Goal: Communication & Community: Answer question/provide support

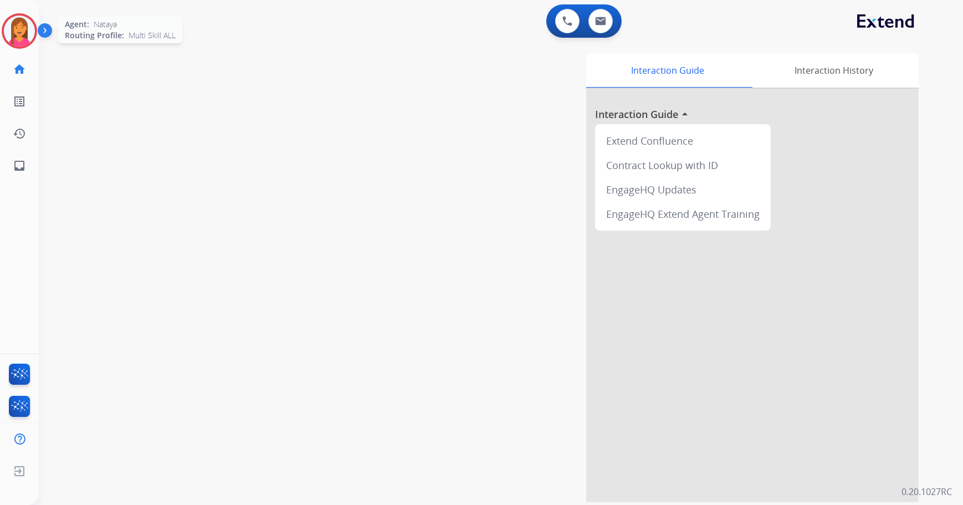
drag, startPoint x: 17, startPoint y: 23, endPoint x: 22, endPoint y: 27, distance: 7.1
click at [17, 23] on img at bounding box center [19, 31] width 31 height 31
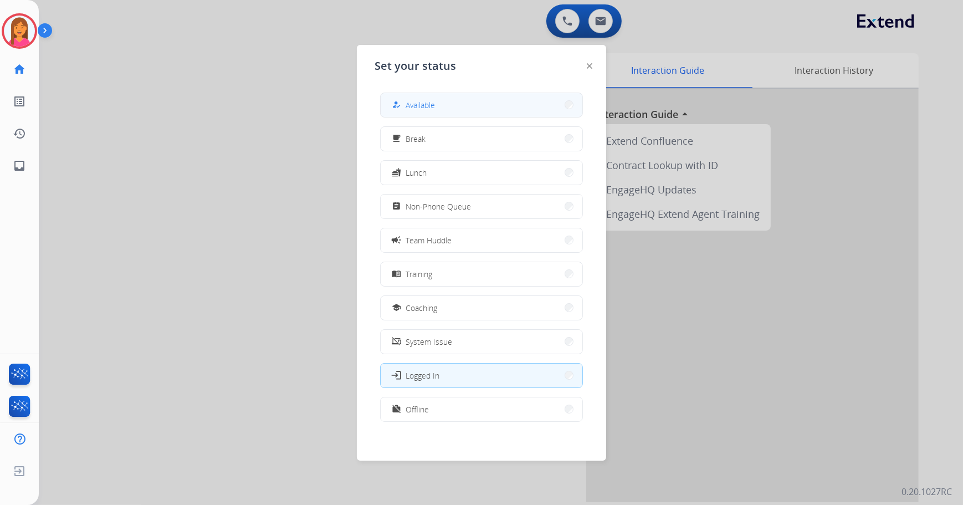
click at [437, 101] on button "how_to_reg Available" at bounding box center [482, 105] width 202 height 24
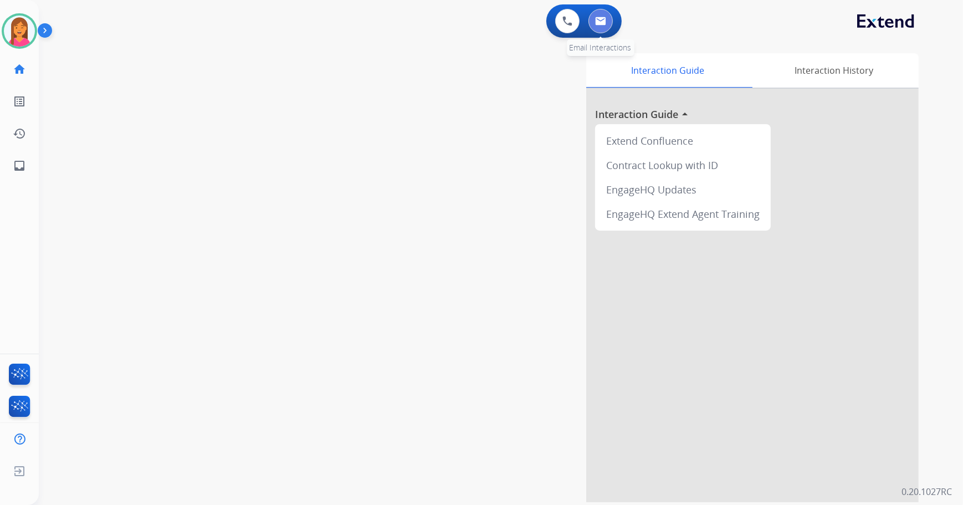
click at [605, 22] on img at bounding box center [600, 21] width 11 height 9
select select "**********"
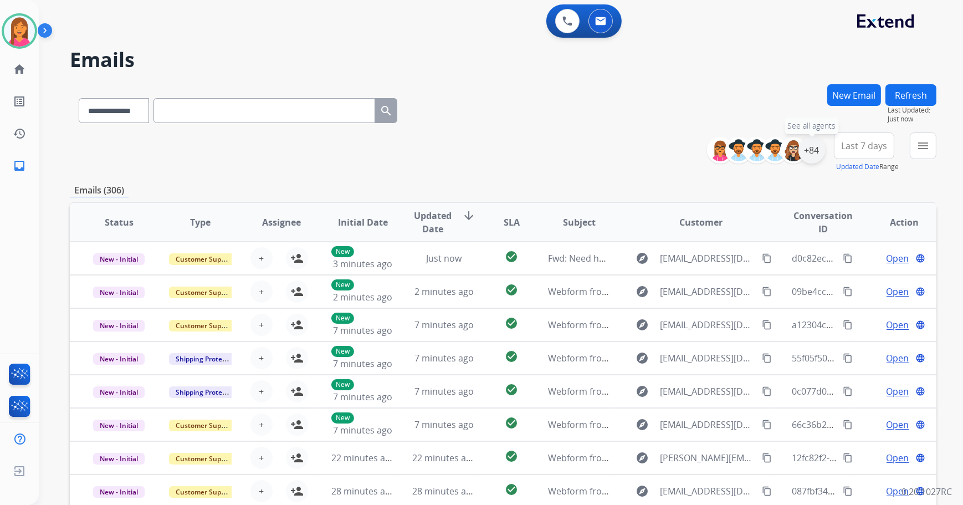
click at [815, 159] on div "+84" at bounding box center [812, 150] width 27 height 27
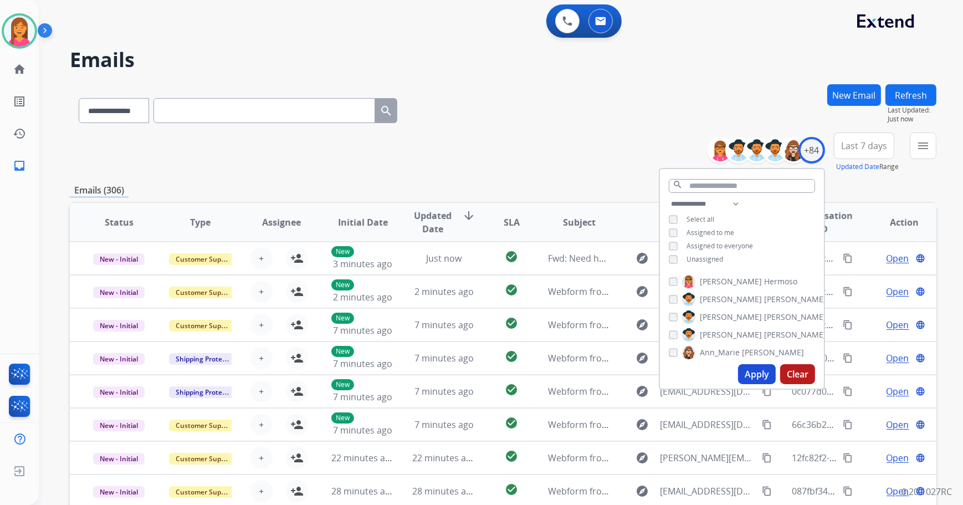
click at [687, 257] on span "Unassigned" at bounding box center [705, 258] width 37 height 9
click at [750, 375] on button "Apply" at bounding box center [757, 374] width 38 height 20
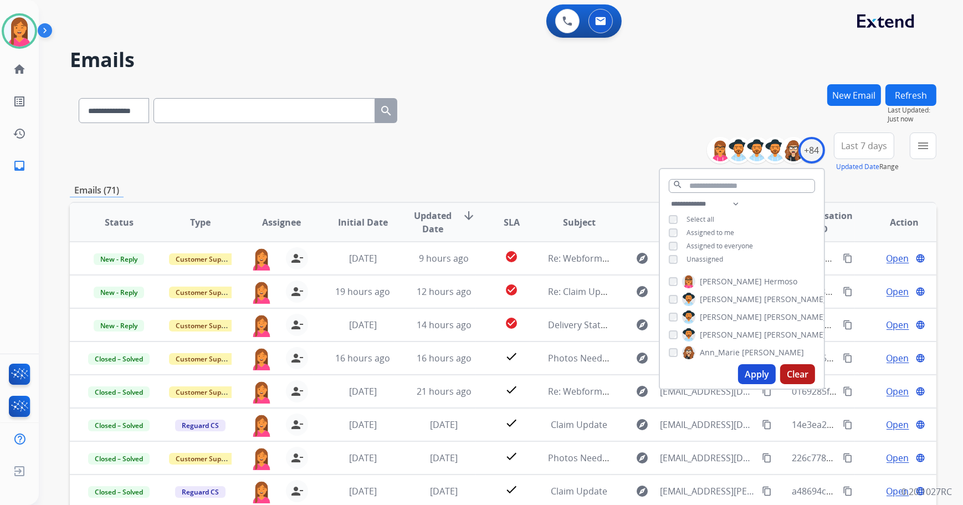
click at [516, 147] on div "**********" at bounding box center [503, 152] width 867 height 40
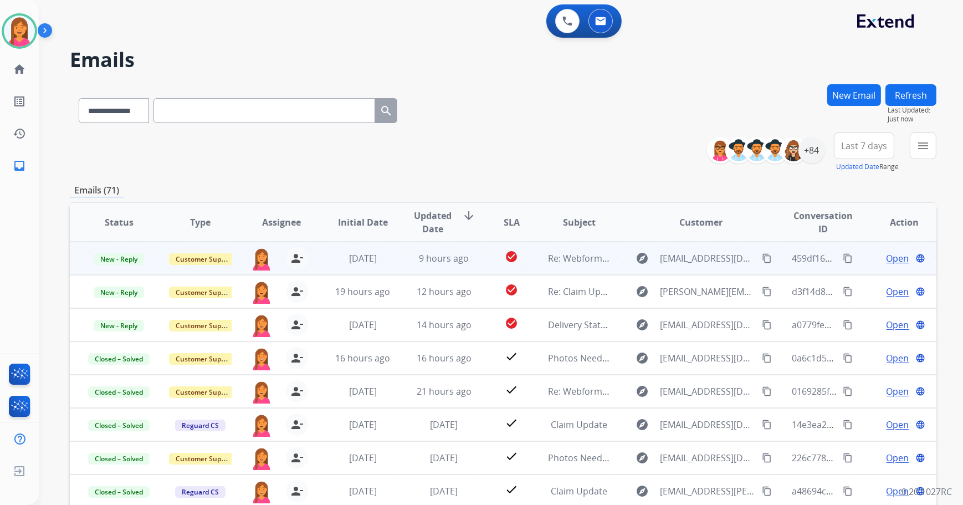
click at [482, 264] on td "check_circle" at bounding box center [503, 258] width 54 height 33
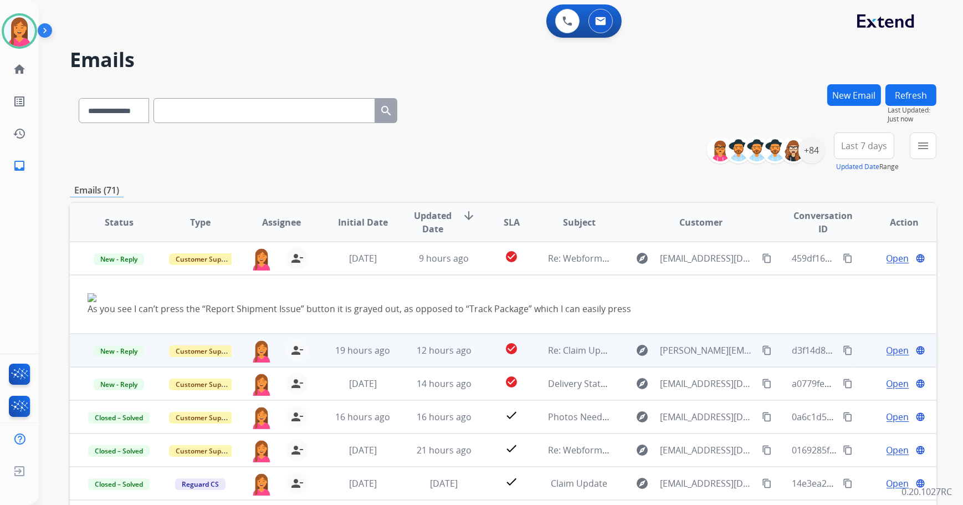
click at [476, 355] on td "check_circle" at bounding box center [503, 350] width 54 height 33
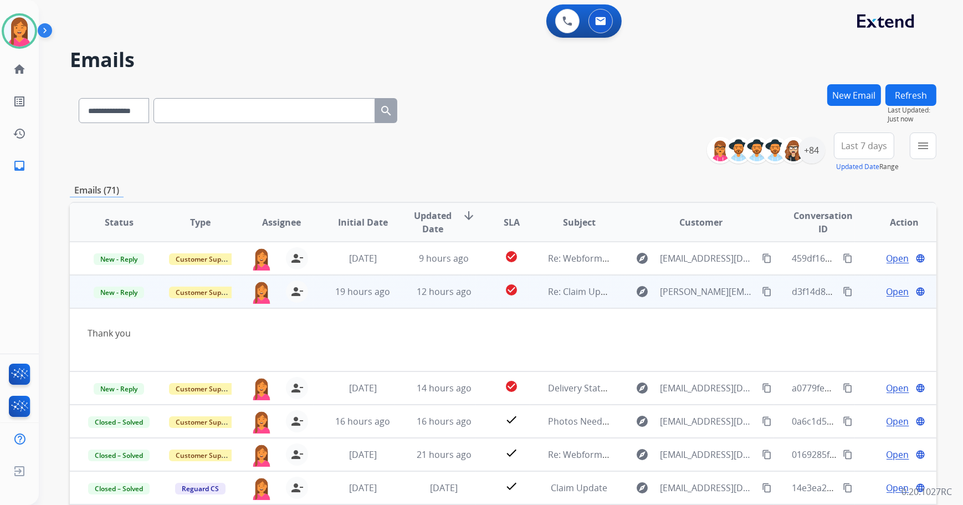
scroll to position [33, 0]
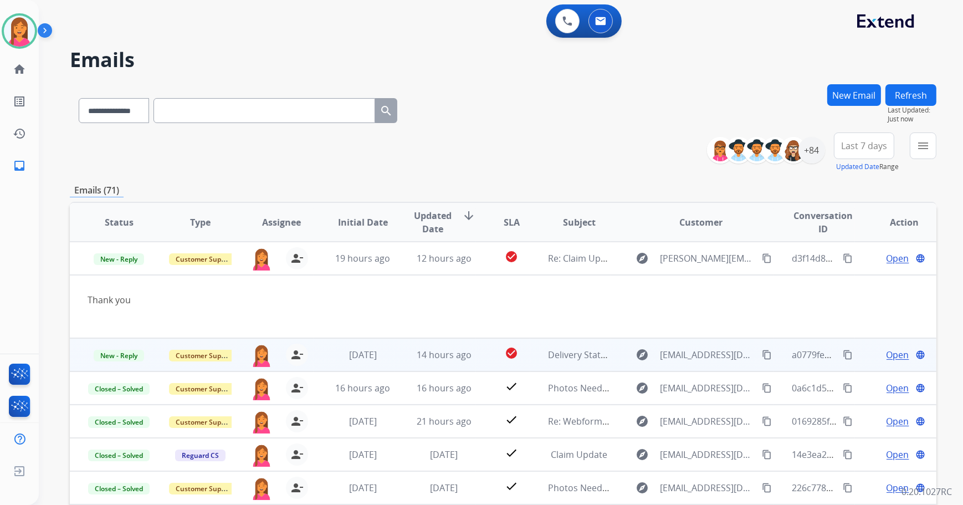
click at [481, 369] on td "check_circle" at bounding box center [503, 354] width 54 height 33
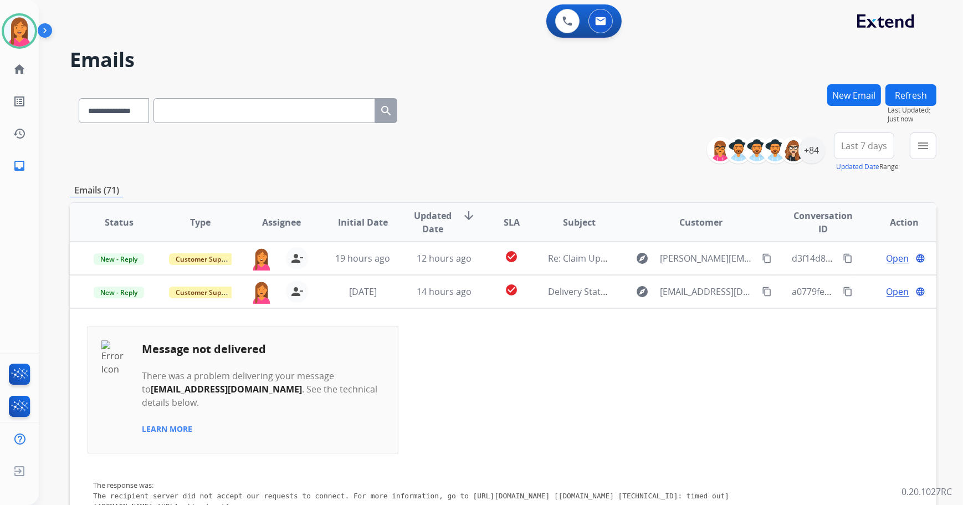
scroll to position [67, 0]
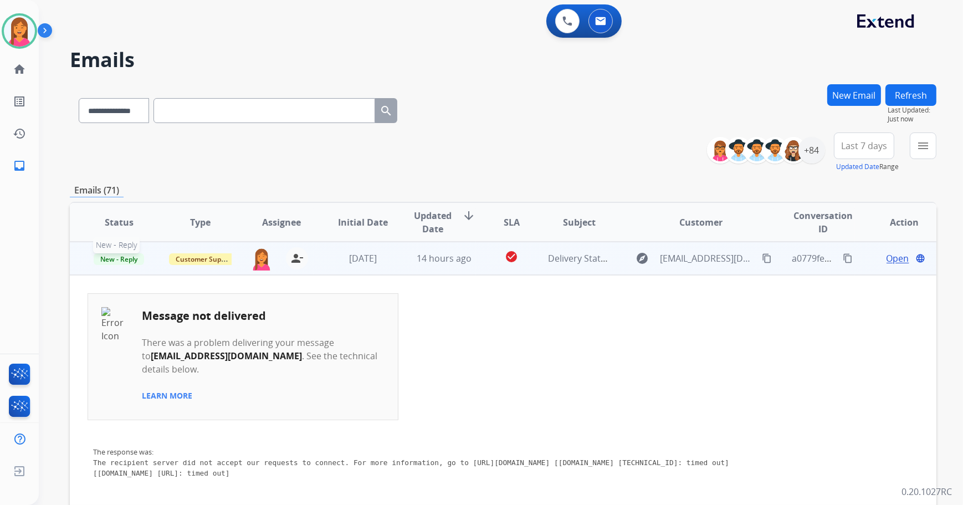
click at [129, 258] on span "New - Reply" at bounding box center [119, 259] width 50 height 12
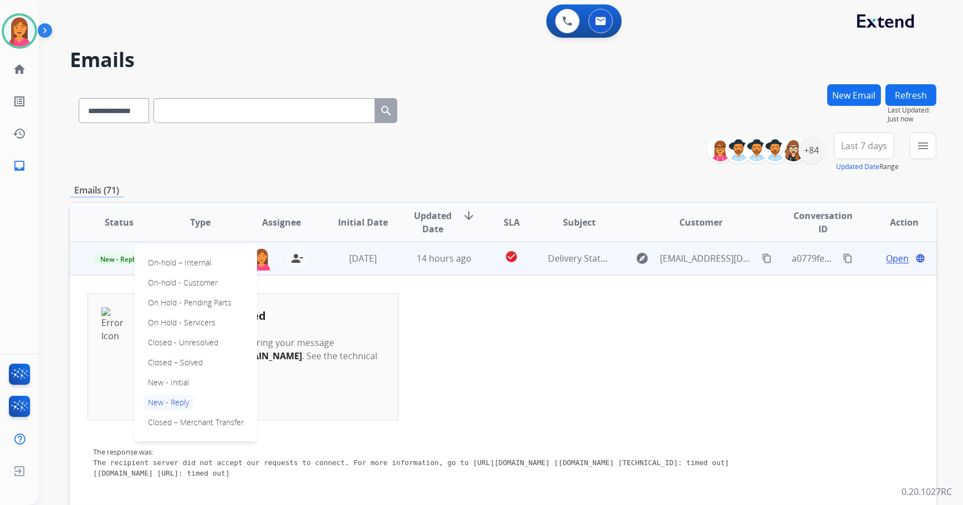
click at [208, 361] on div "On-hold – Internal On-hold - Customer On Hold - Pending Parts On Hold - Service…" at bounding box center [196, 342] width 123 height 197
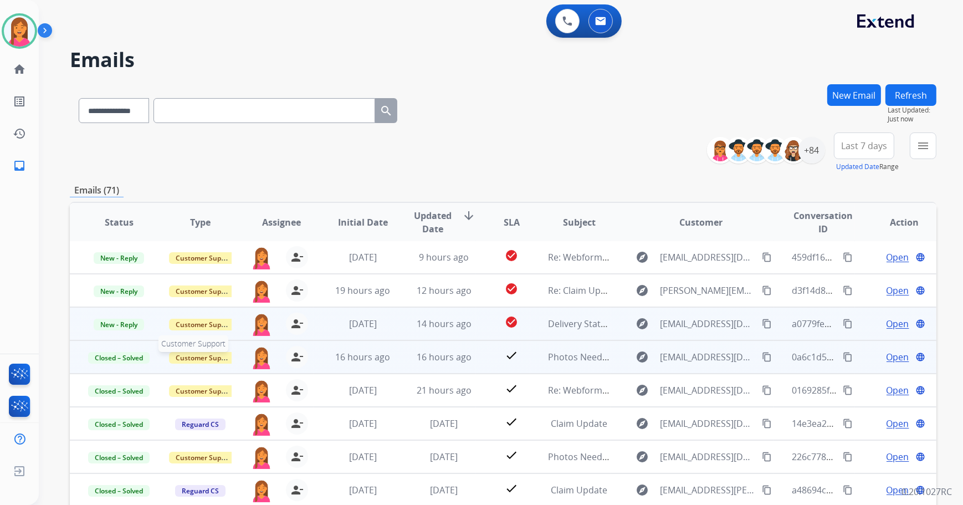
scroll to position [1, 0]
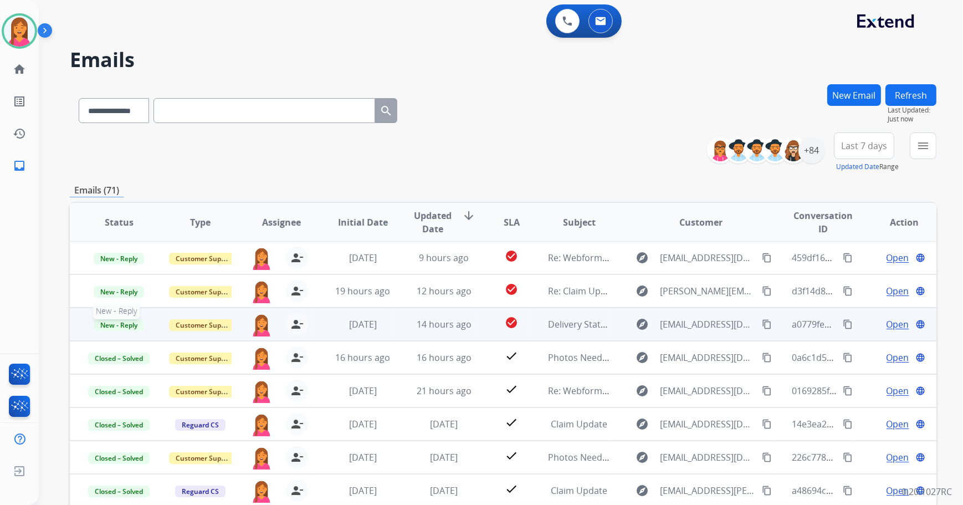
click at [118, 324] on span "New - Reply" at bounding box center [119, 325] width 50 height 12
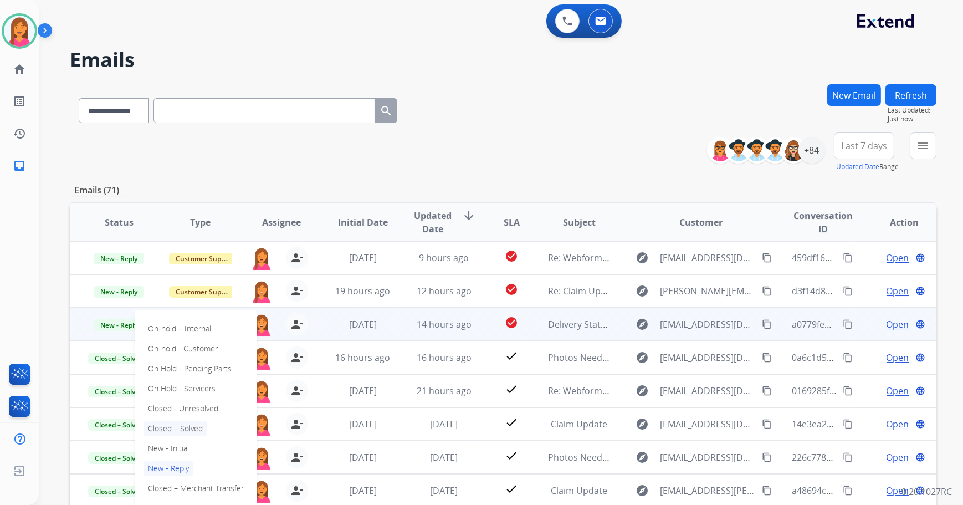
click at [177, 427] on p "Closed – Solved" at bounding box center [176, 429] width 64 height 16
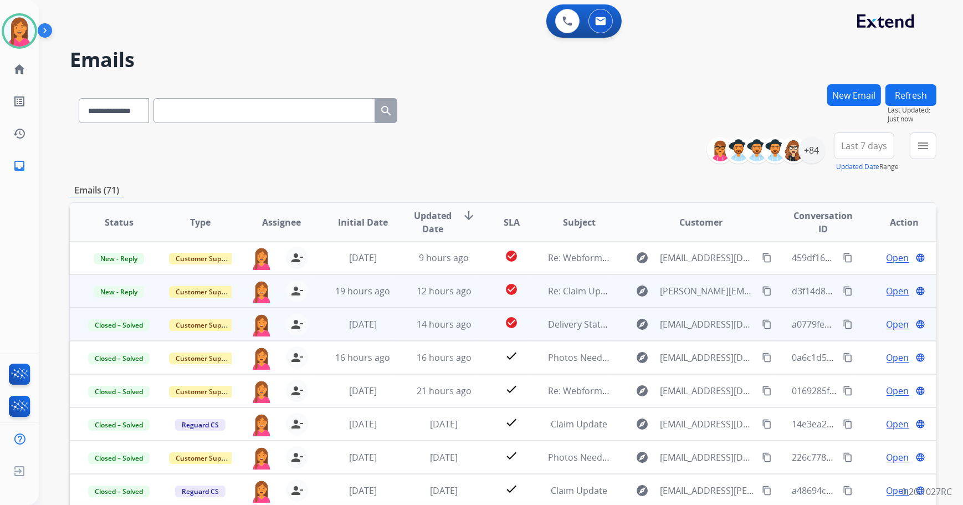
click at [477, 295] on td "check_circle" at bounding box center [503, 290] width 54 height 33
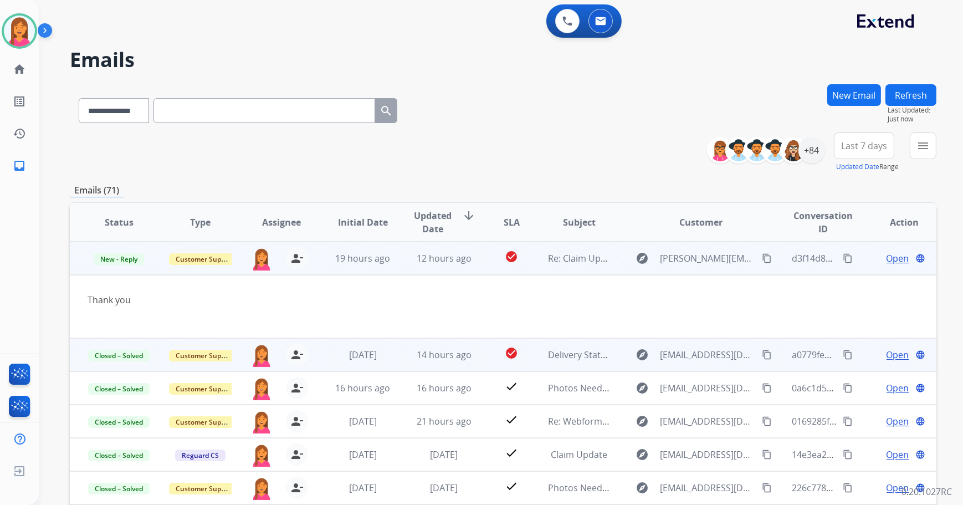
scroll to position [33, 0]
click at [889, 259] on span "Open" at bounding box center [898, 258] width 23 height 13
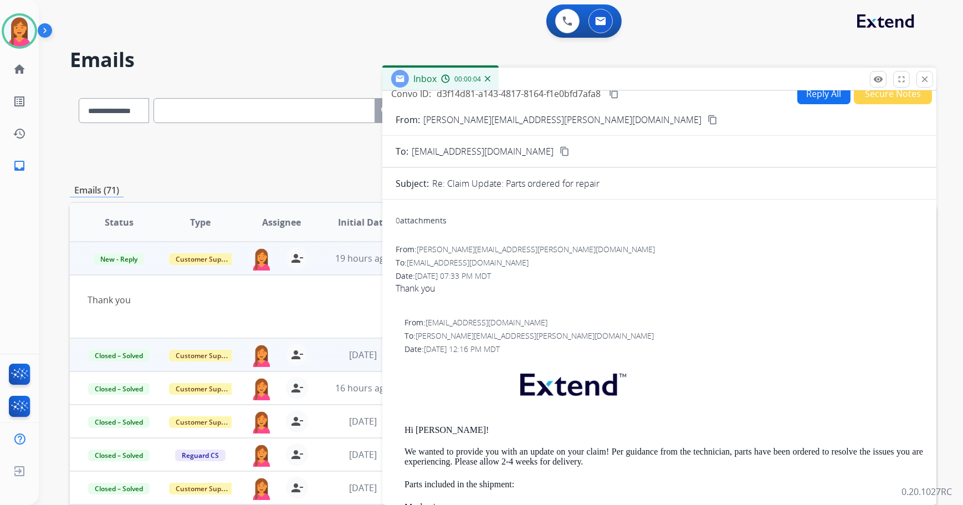
scroll to position [0, 0]
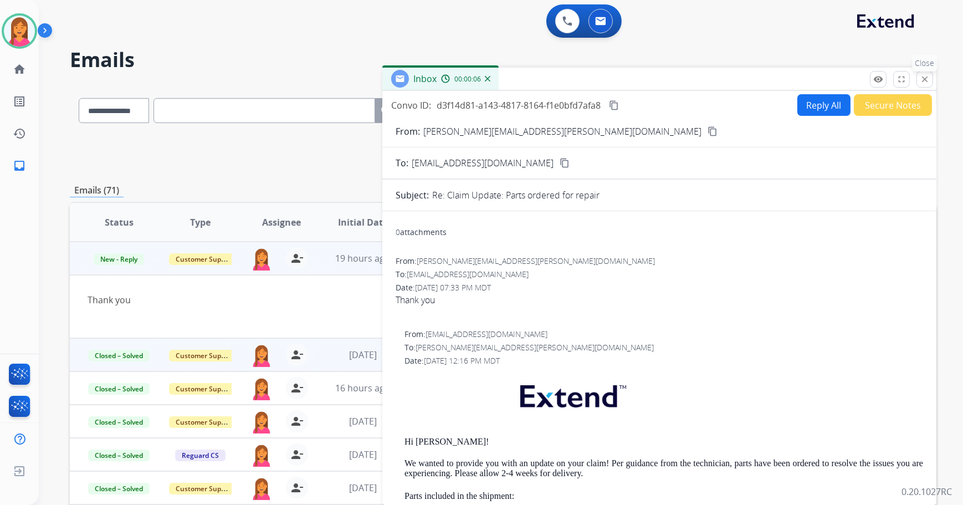
click at [919, 84] on button "close Close" at bounding box center [925, 79] width 17 height 17
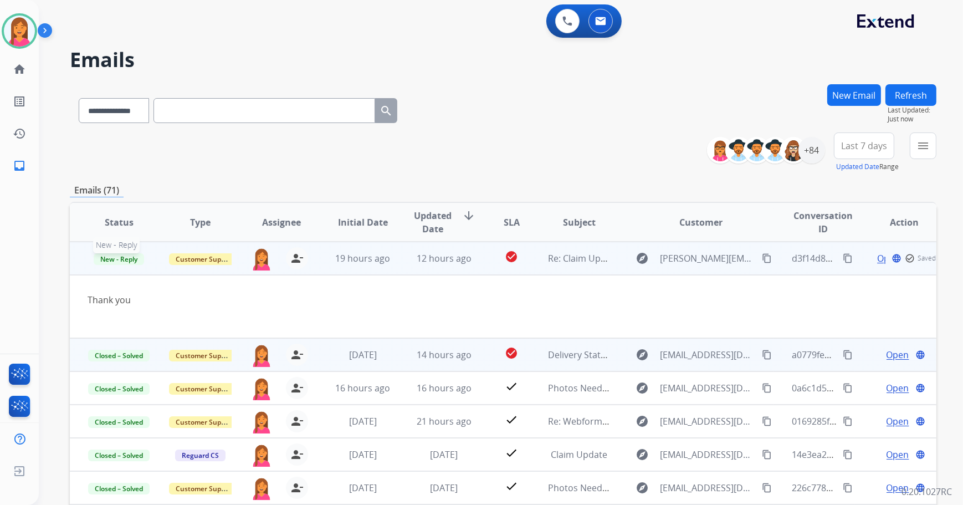
click at [129, 256] on span "New - Reply" at bounding box center [119, 259] width 50 height 12
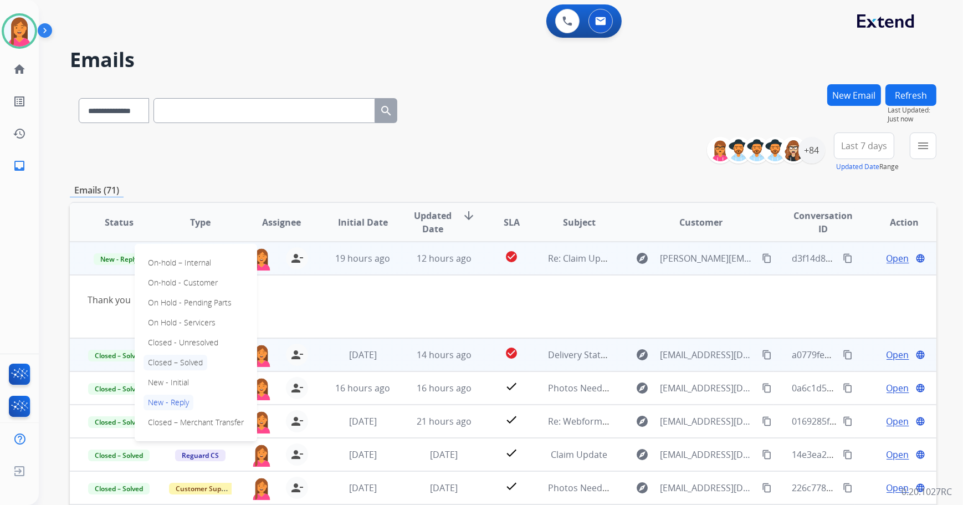
click at [194, 355] on p "Closed – Solved" at bounding box center [176, 363] width 64 height 16
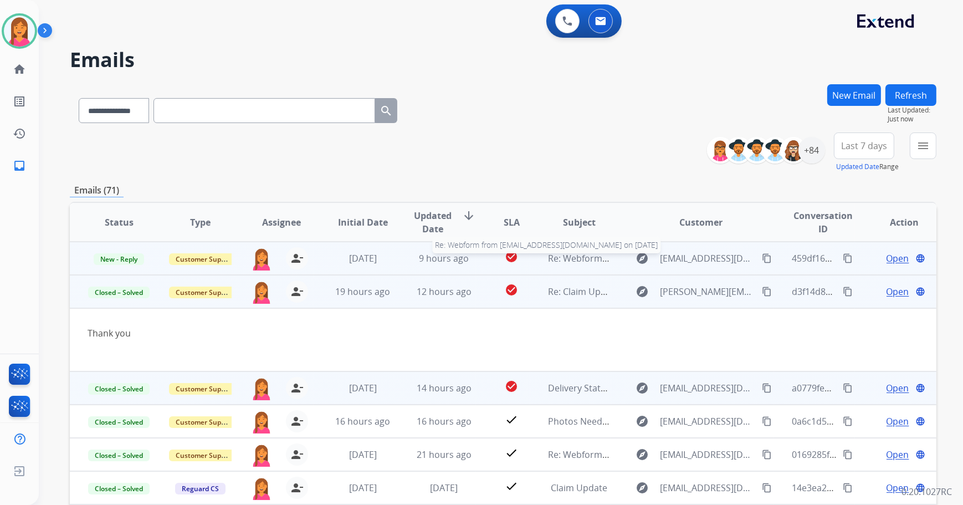
click at [591, 258] on span "Re: Webform from [EMAIL_ADDRESS][DOMAIN_NAME] on [DATE]" at bounding box center [681, 258] width 266 height 12
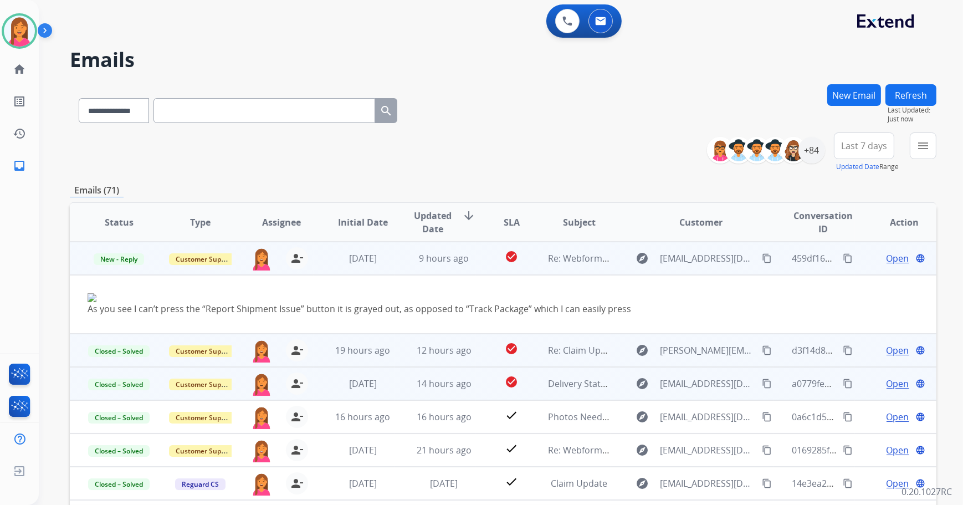
click at [887, 256] on span "Open" at bounding box center [898, 258] width 23 height 13
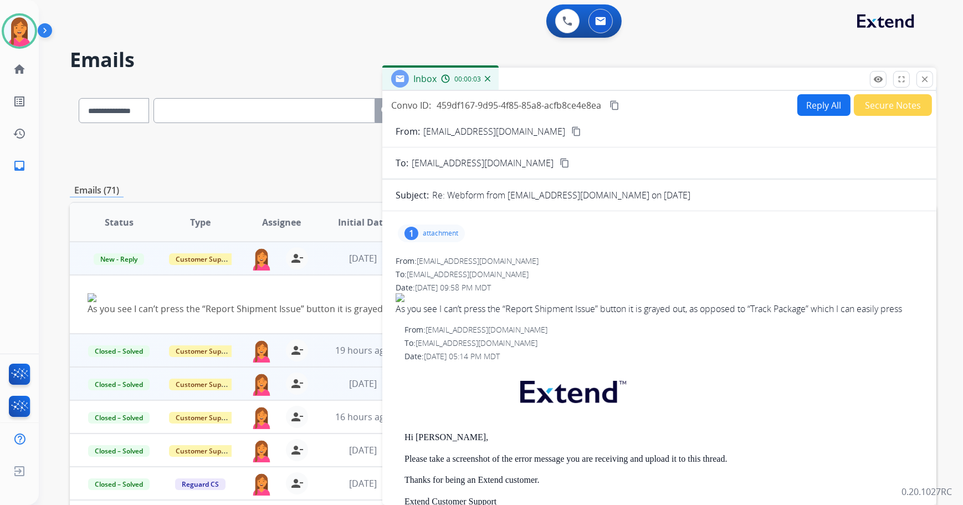
drag, startPoint x: 435, startPoint y: 232, endPoint x: 434, endPoint y: 238, distance: 6.1
click at [434, 244] on div "1 attachment" at bounding box center [660, 233] width 528 height 27
click at [432, 233] on p "attachment" at bounding box center [440, 233] width 35 height 9
click at [434, 259] on div at bounding box center [434, 261] width 55 height 39
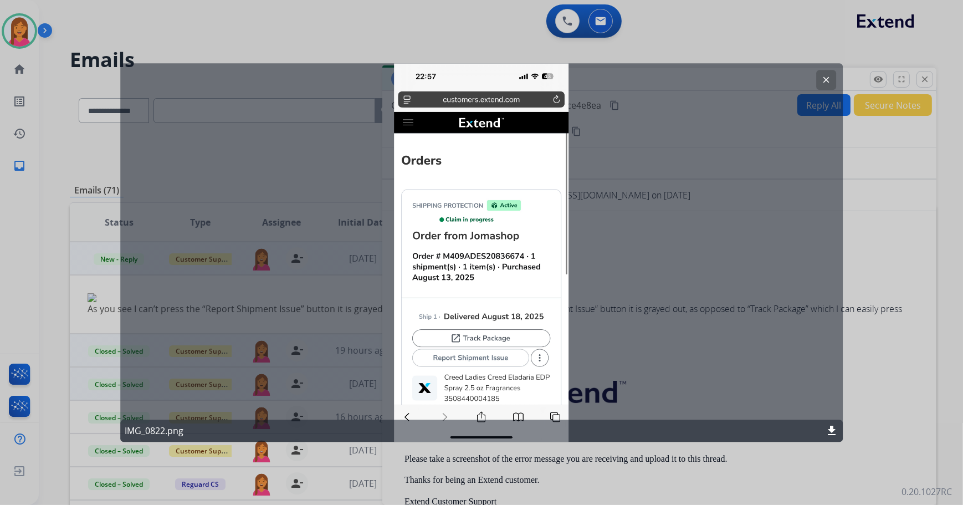
click at [827, 78] on mat-icon "clear" at bounding box center [827, 80] width 10 height 10
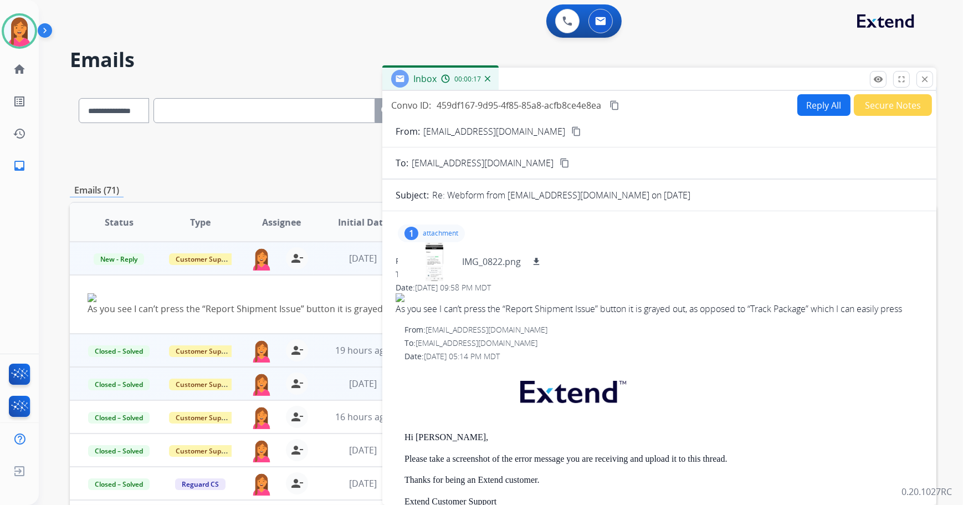
click at [807, 87] on div "Inbox 00:00:17" at bounding box center [659, 79] width 554 height 23
click at [807, 108] on button "Reply All" at bounding box center [824, 105] width 53 height 22
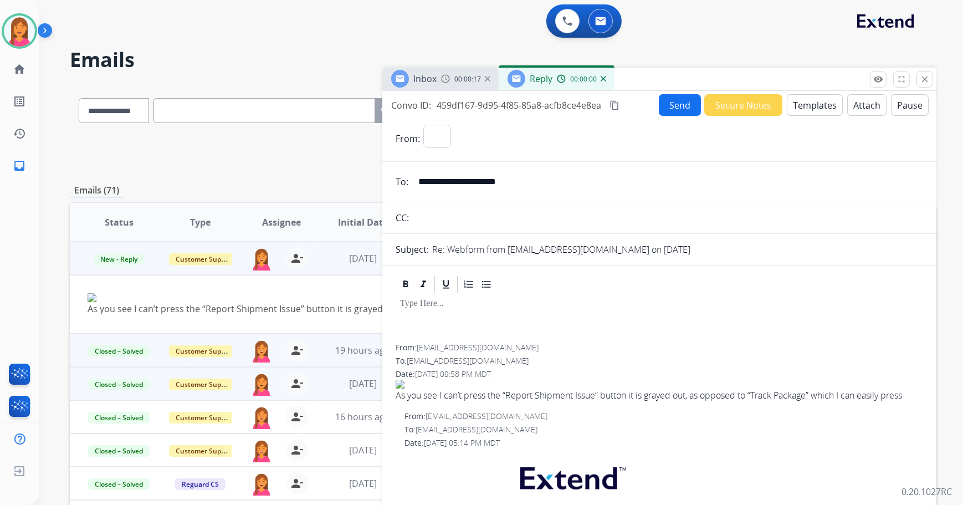
select select "**********"
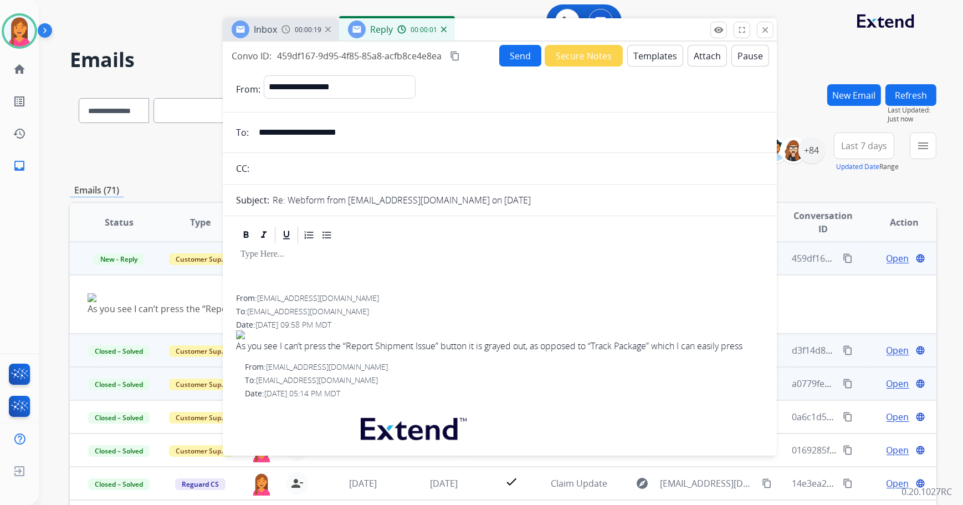
drag, startPoint x: 666, startPoint y: 82, endPoint x: 517, endPoint y: 33, distance: 157.1
click at [513, 33] on div "Inbox 00:00:19 Reply 00:00:01" at bounding box center [500, 29] width 554 height 23
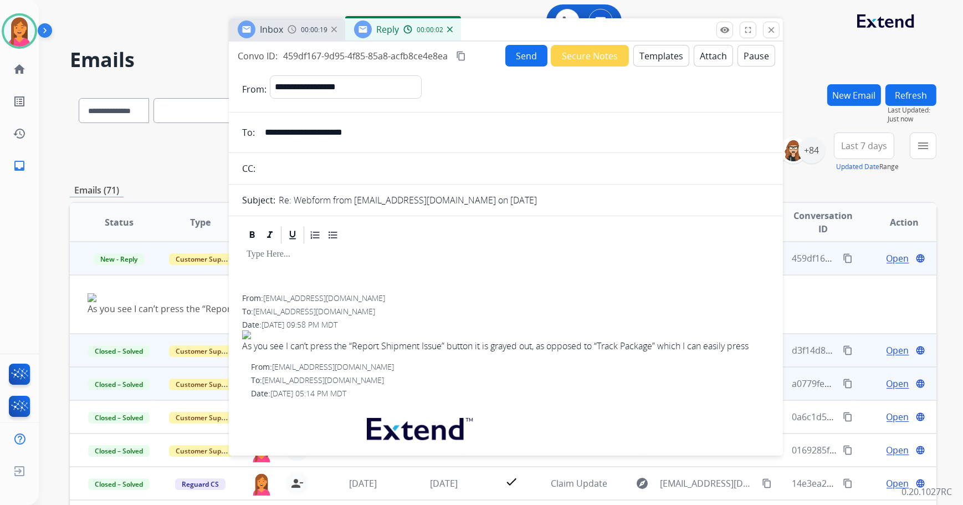
click at [656, 54] on button "Templates" at bounding box center [662, 56] width 56 height 22
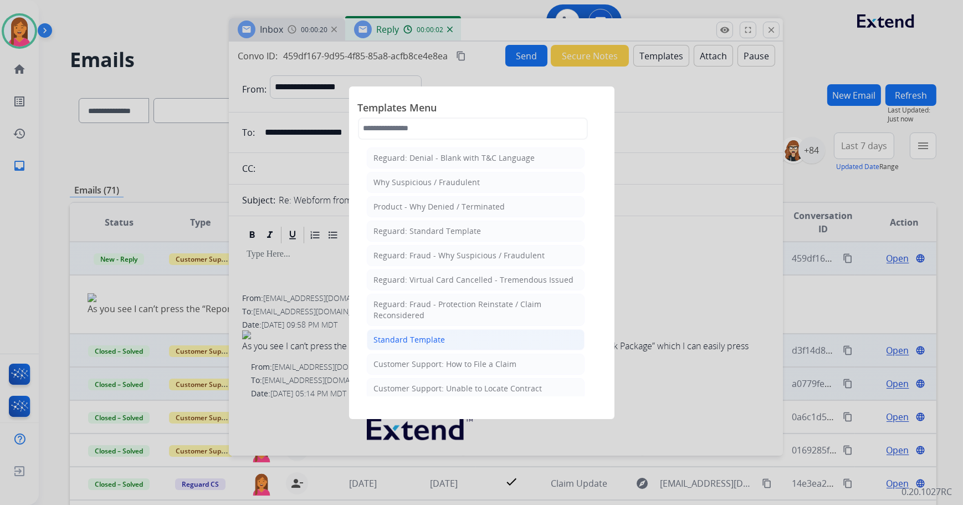
click at [434, 341] on div "Standard Template" at bounding box center [410, 339] width 72 height 11
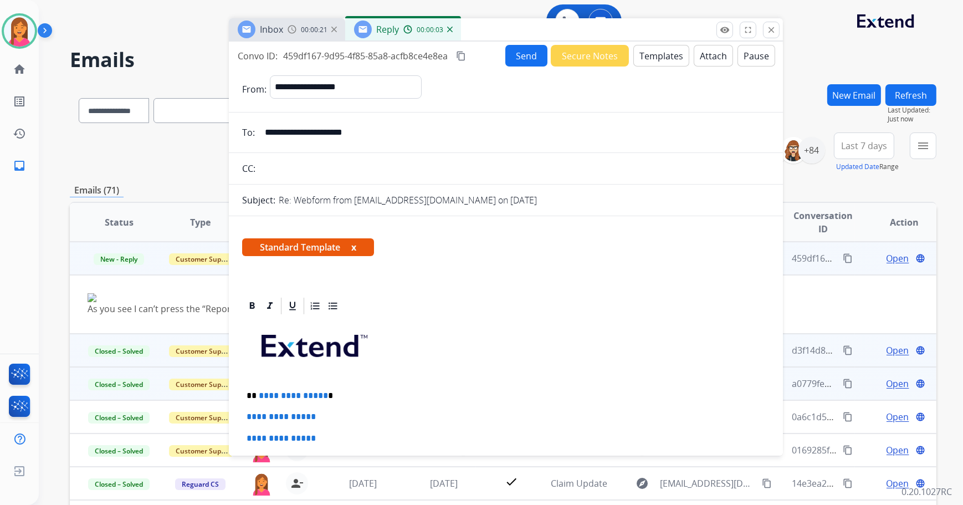
click at [353, 244] on button "x" at bounding box center [353, 247] width 5 height 13
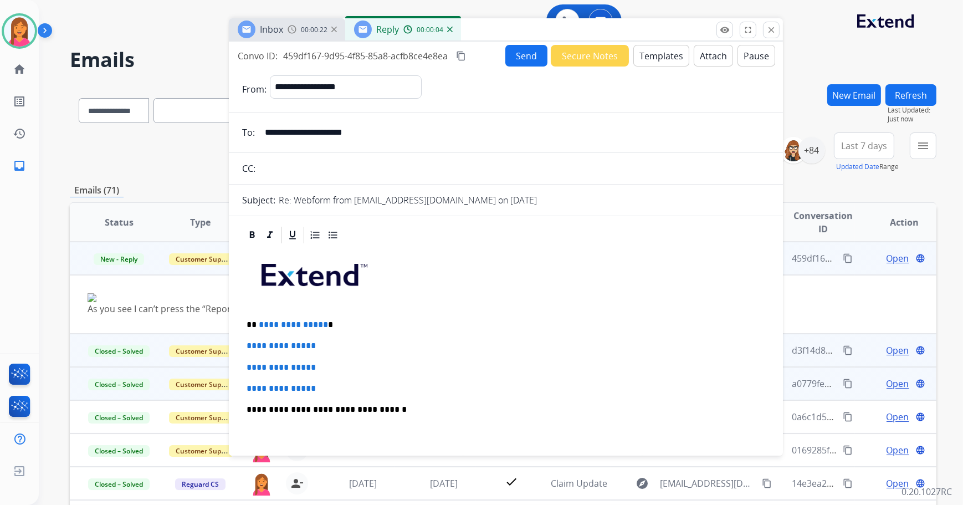
click at [325, 323] on p "**********" at bounding box center [502, 325] width 511 height 10
drag, startPoint x: 412, startPoint y: 127, endPoint x: 266, endPoint y: 130, distance: 146.9
click at [266, 130] on input "**********" at bounding box center [514, 132] width 512 height 22
click at [270, 321] on p "**" at bounding box center [502, 325] width 511 height 10
drag, startPoint x: 333, startPoint y: 389, endPoint x: 246, endPoint y: 344, distance: 97.4
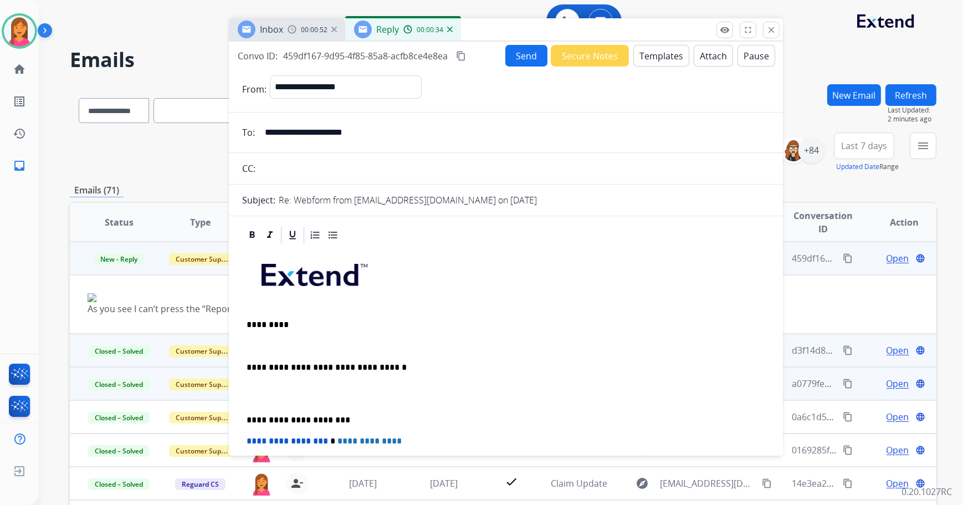
click at [254, 341] on p at bounding box center [506, 346] width 519 height 10
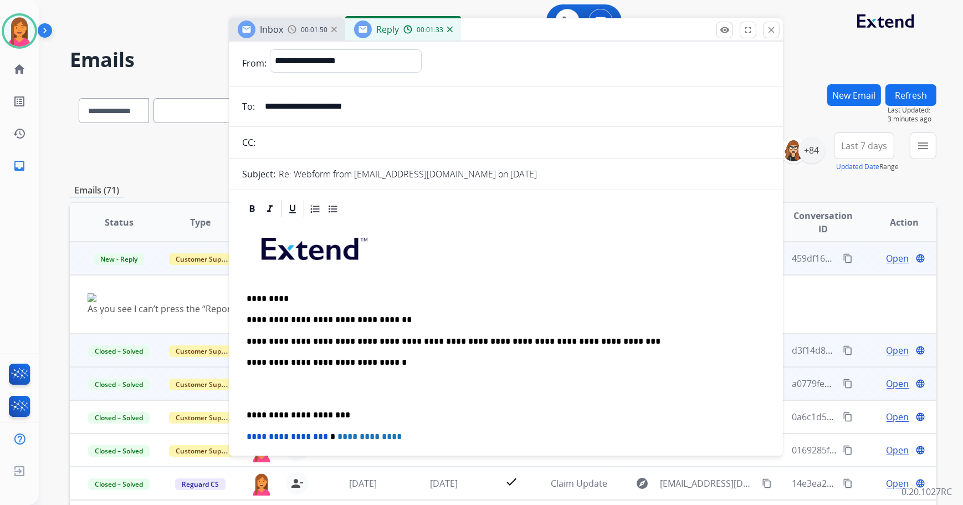
scroll to position [50, 0]
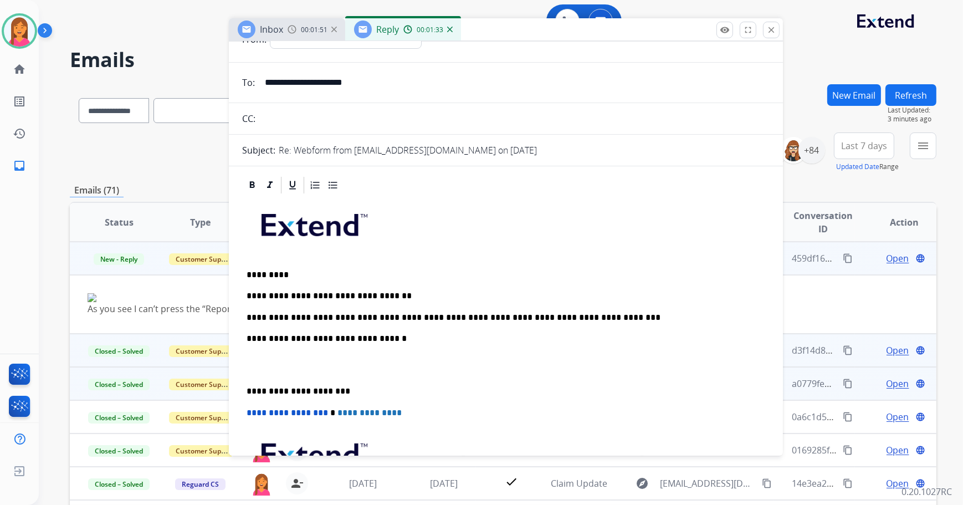
click at [560, 316] on p "**********" at bounding box center [502, 318] width 511 height 10
click at [244, 391] on div "**********" at bounding box center [506, 375] width 528 height 360
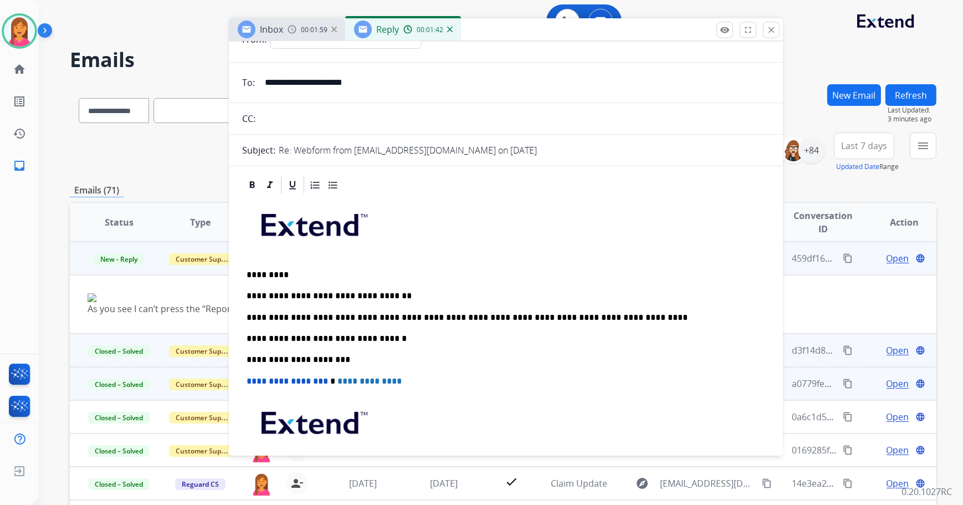
scroll to position [0, 0]
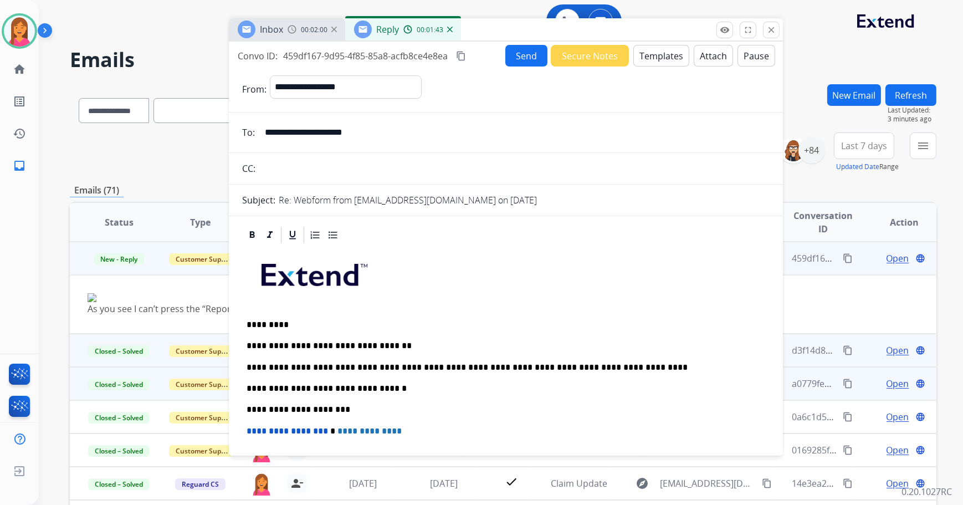
click at [512, 55] on button "Send" at bounding box center [527, 56] width 42 height 22
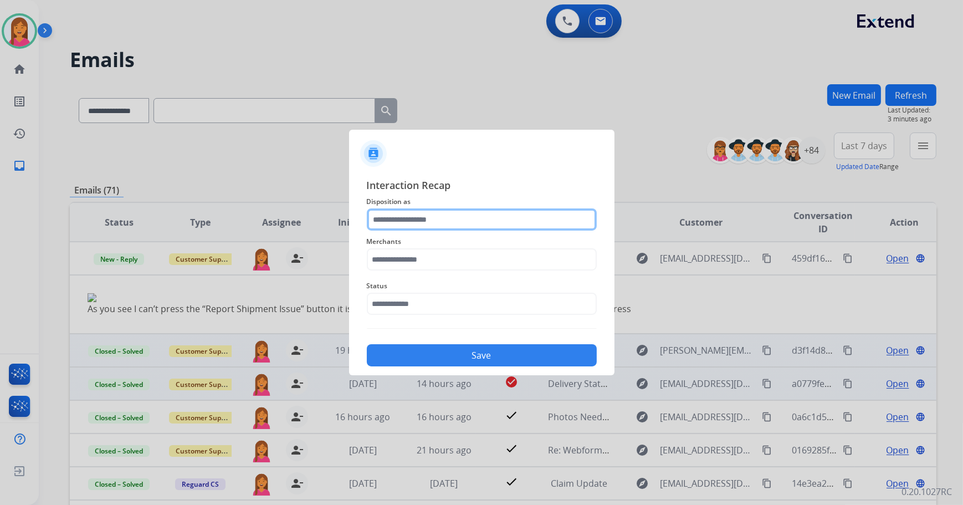
click at [395, 216] on input "text" at bounding box center [482, 219] width 230 height 22
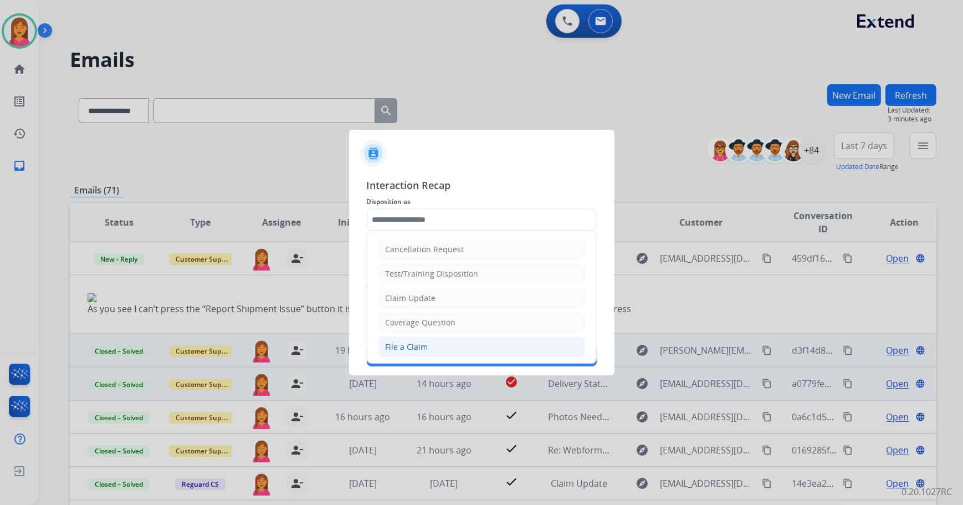
click at [424, 343] on div "File a Claim" at bounding box center [407, 346] width 43 height 11
type input "**********"
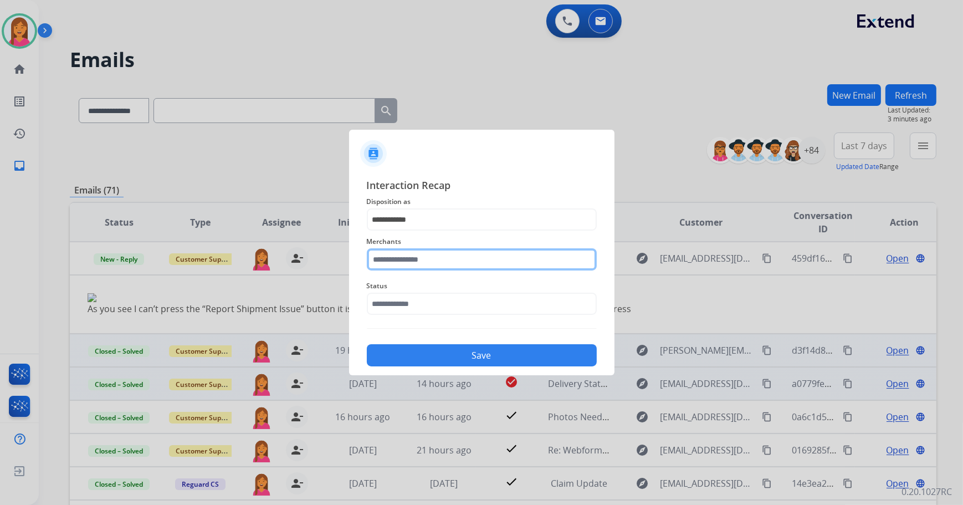
click at [395, 251] on input "text" at bounding box center [482, 259] width 230 height 22
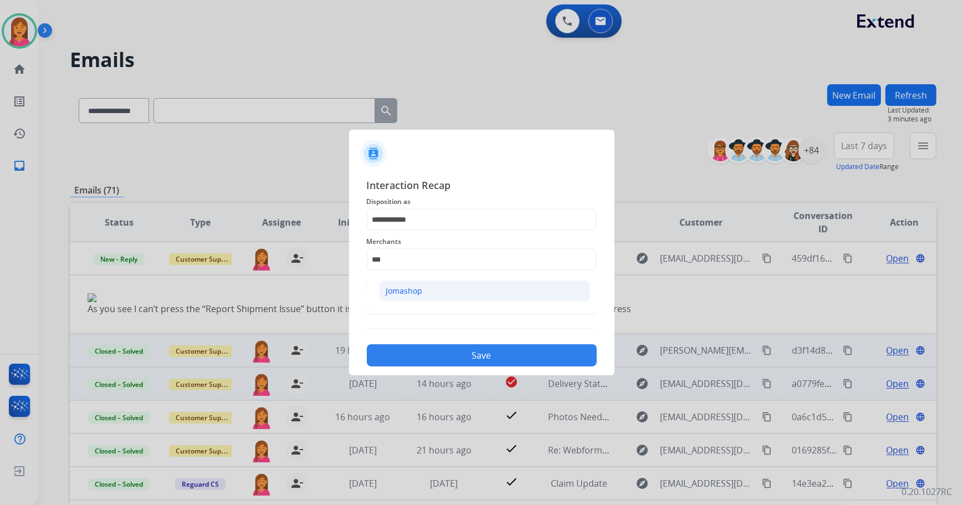
click at [399, 297] on li "Jomashop" at bounding box center [484, 290] width 211 height 21
type input "********"
click at [399, 297] on input "text" at bounding box center [482, 304] width 230 height 22
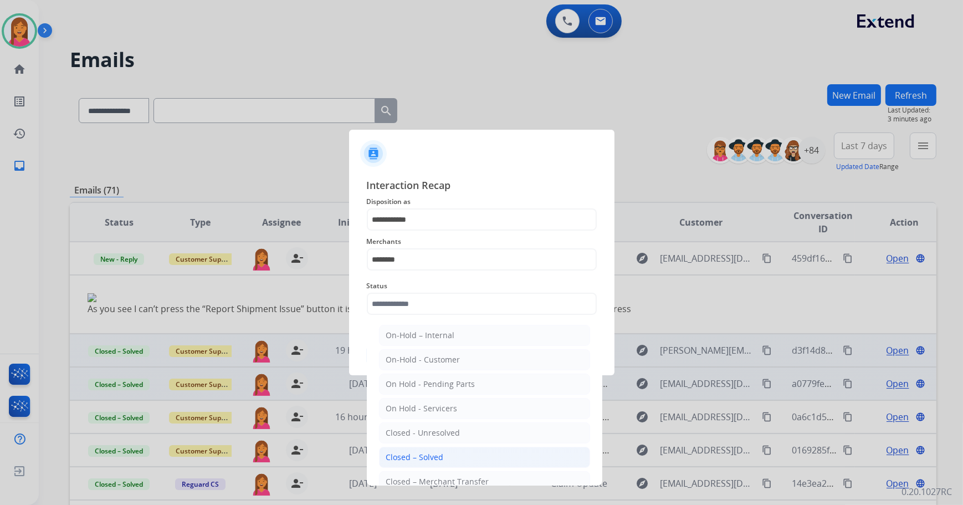
click at [435, 449] on li "Closed – Solved" at bounding box center [484, 457] width 211 height 21
type input "**********"
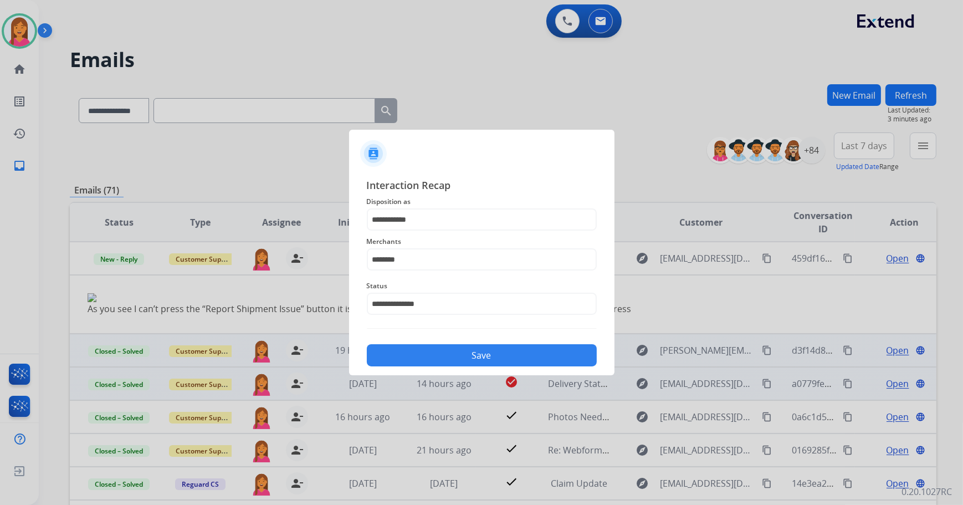
click at [441, 360] on button "Save" at bounding box center [482, 355] width 230 height 22
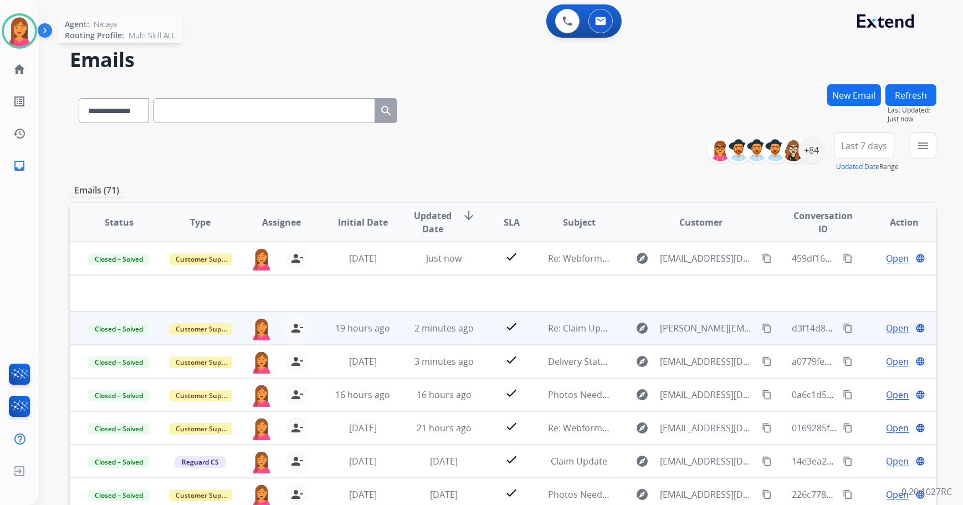
click at [15, 34] on img at bounding box center [19, 31] width 31 height 31
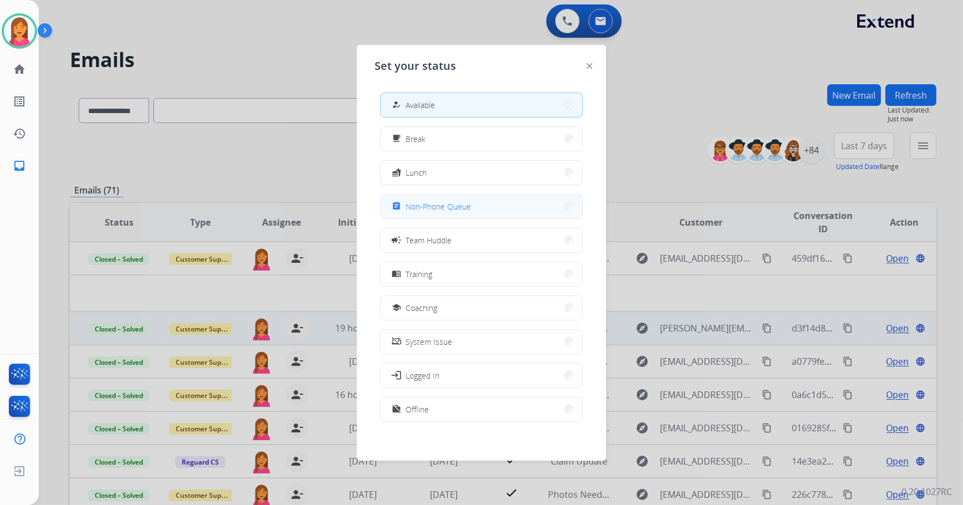
click at [415, 205] on span "Non-Phone Queue" at bounding box center [438, 207] width 65 height 12
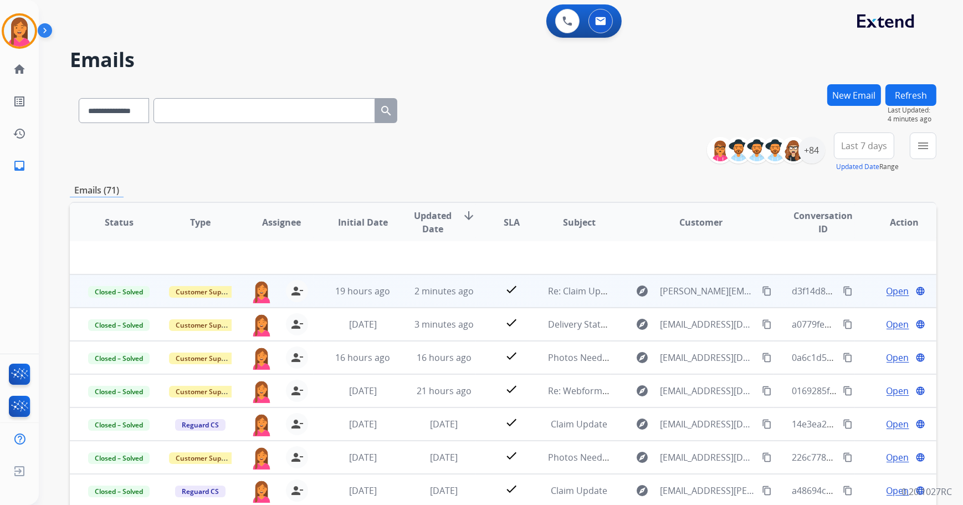
scroll to position [126, 0]
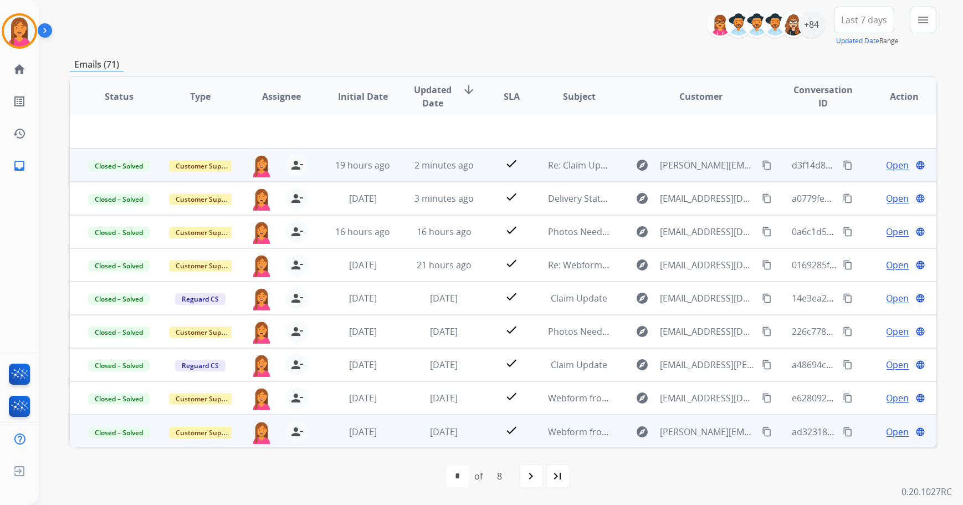
click at [613, 432] on td "explore [PERSON_NAME][EMAIL_ADDRESS][PERSON_NAME][DOMAIN_NAME] content_copy" at bounding box center [692, 431] width 162 height 33
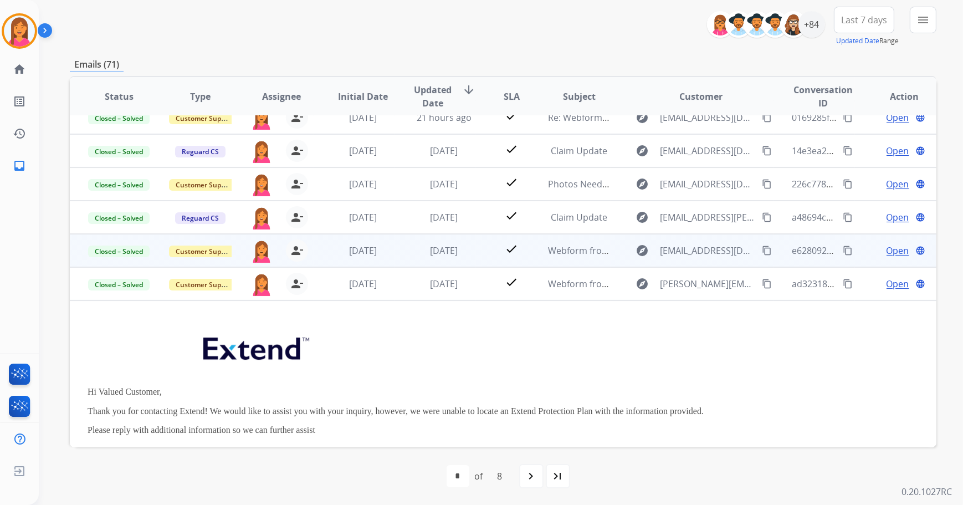
click at [611, 258] on td "explore [EMAIL_ADDRESS][DOMAIN_NAME] content_copy" at bounding box center [692, 250] width 162 height 33
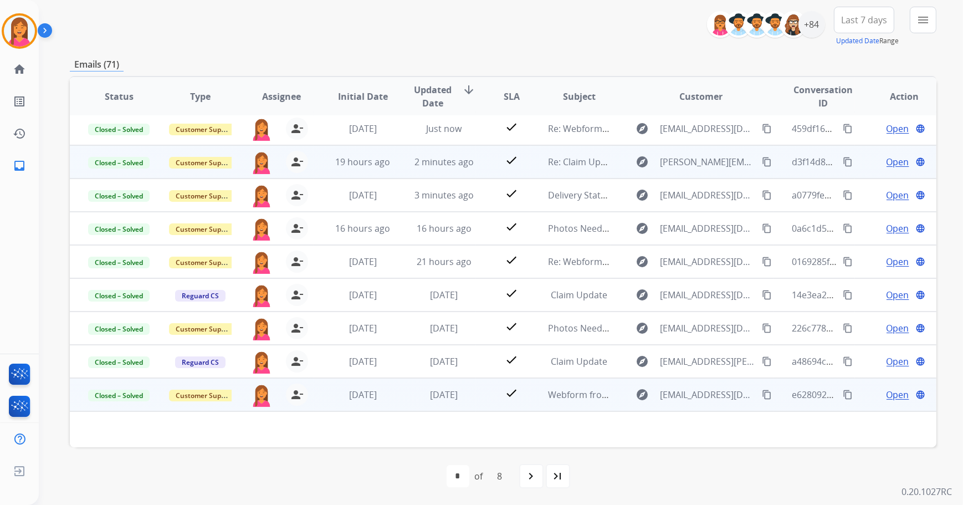
scroll to position [0, 0]
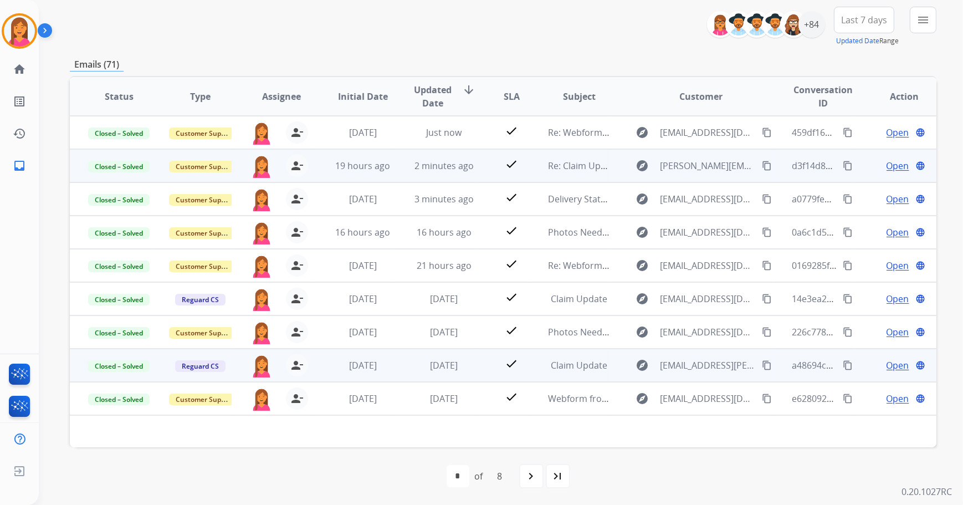
click at [615, 363] on td "explore [EMAIL_ADDRESS][PERSON_NAME][DOMAIN_NAME] content_copy" at bounding box center [692, 365] width 162 height 33
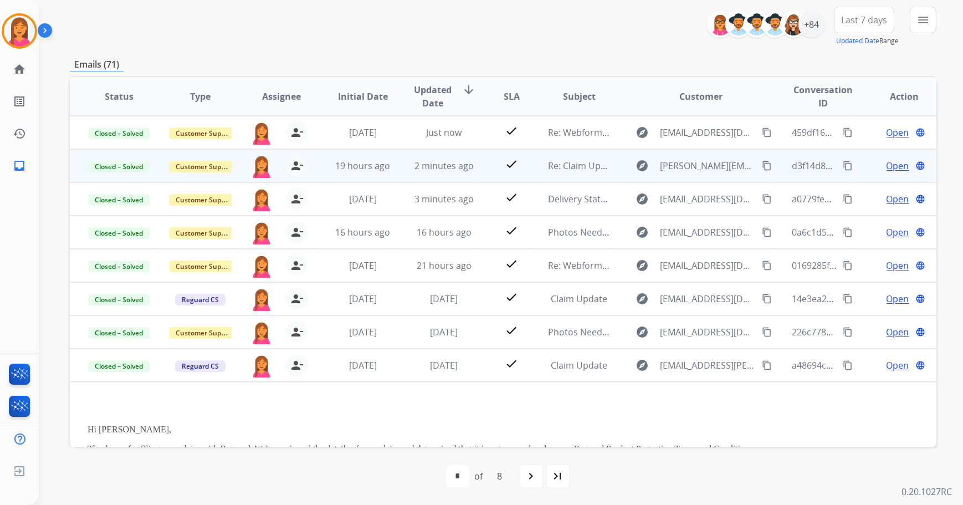
click at [915, 27] on button "menu" at bounding box center [923, 20] width 27 height 27
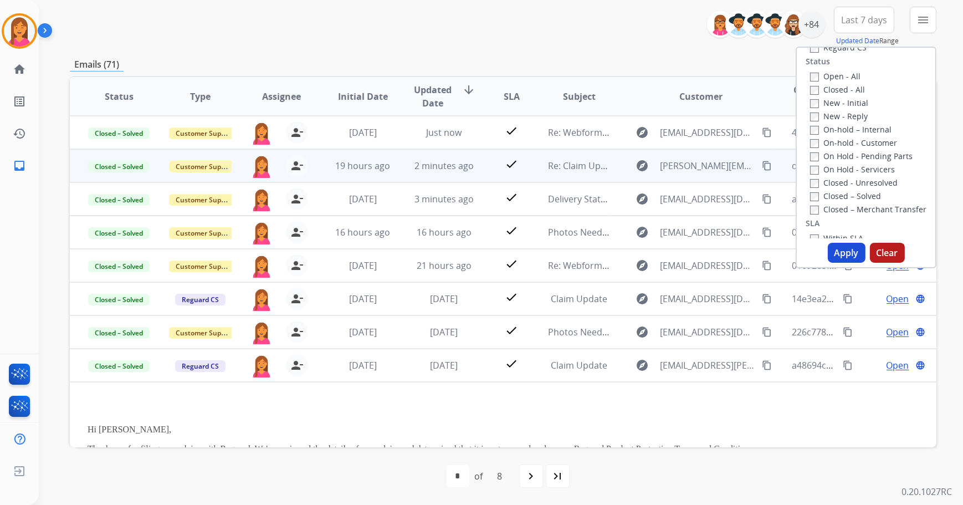
scroll to position [201, 0]
click at [833, 141] on label "Closed – Solved" at bounding box center [845, 141] width 71 height 11
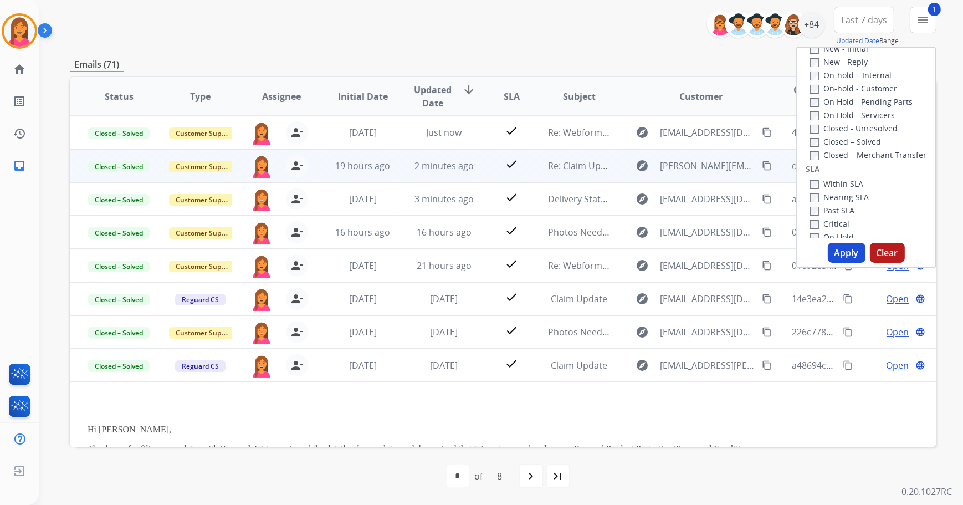
click at [841, 253] on button "Apply" at bounding box center [847, 253] width 38 height 20
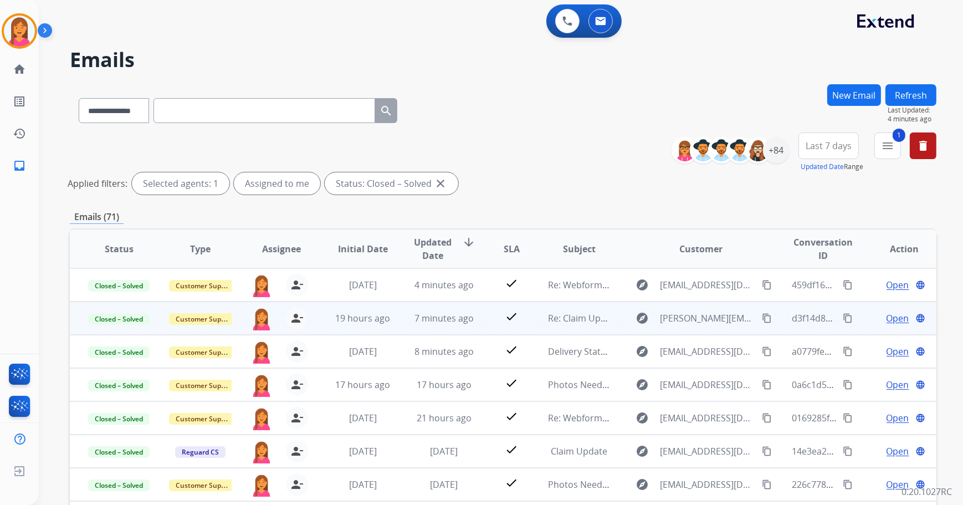
scroll to position [152, 0]
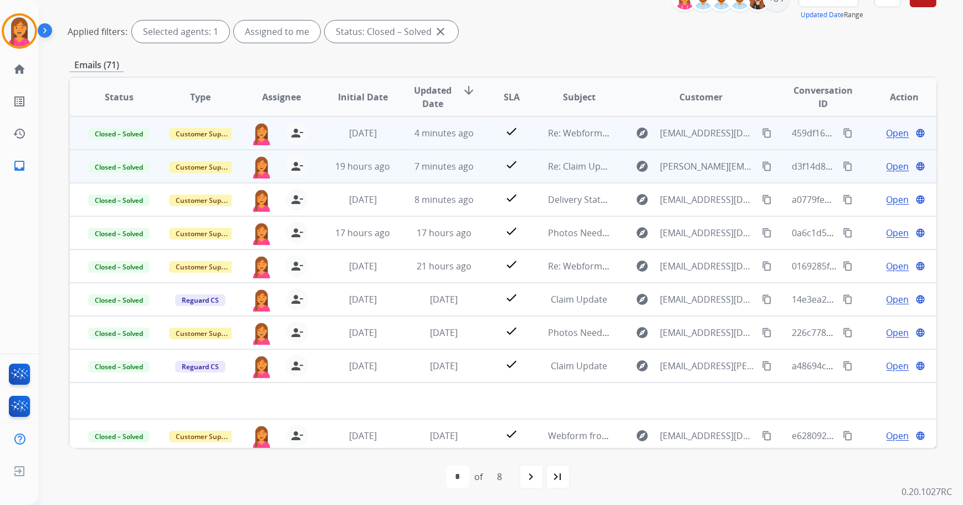
click at [542, 137] on td "Re: Webform from [EMAIL_ADDRESS][DOMAIN_NAME] on [DATE]" at bounding box center [570, 132] width 81 height 33
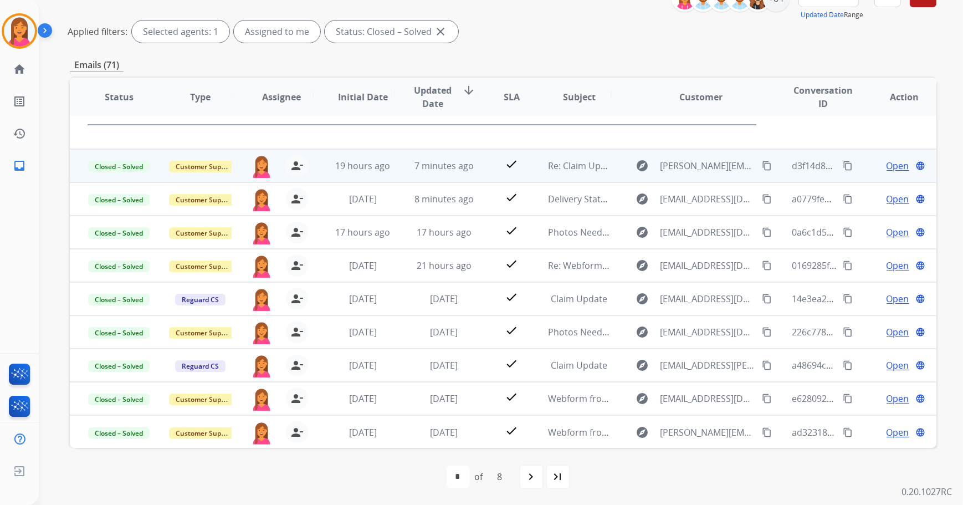
click at [530, 161] on td "Re: Claim Update: Parts ordered for repair" at bounding box center [570, 165] width 81 height 33
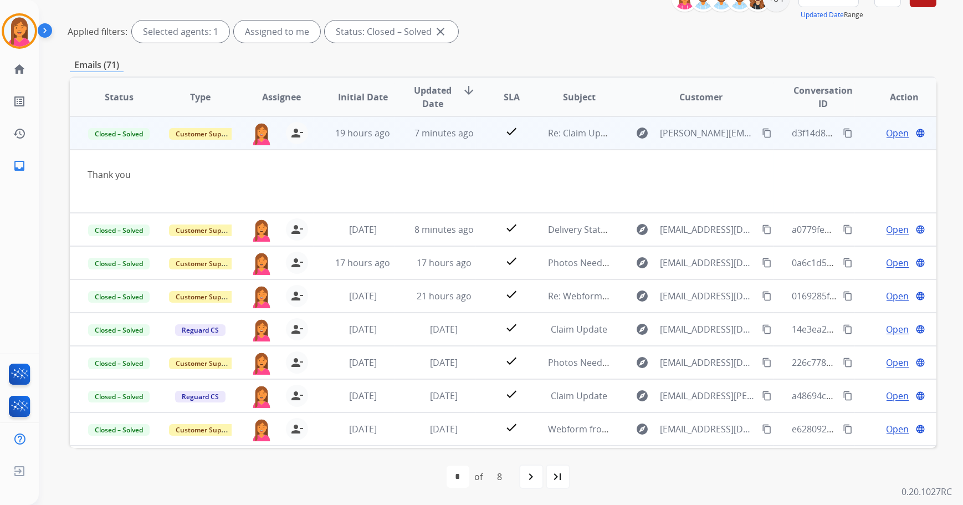
scroll to position [33, 0]
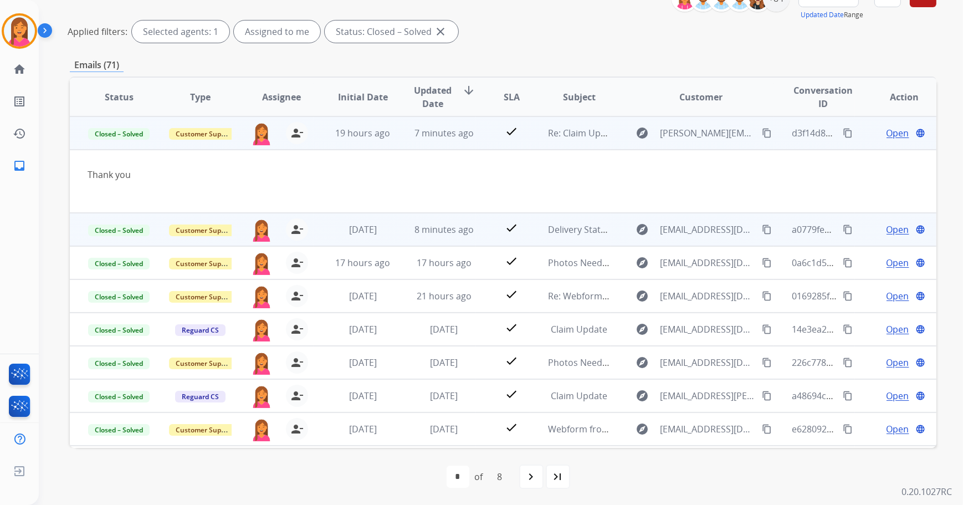
click at [530, 230] on td "Delivery Status Notification (Failure)" at bounding box center [570, 229] width 81 height 33
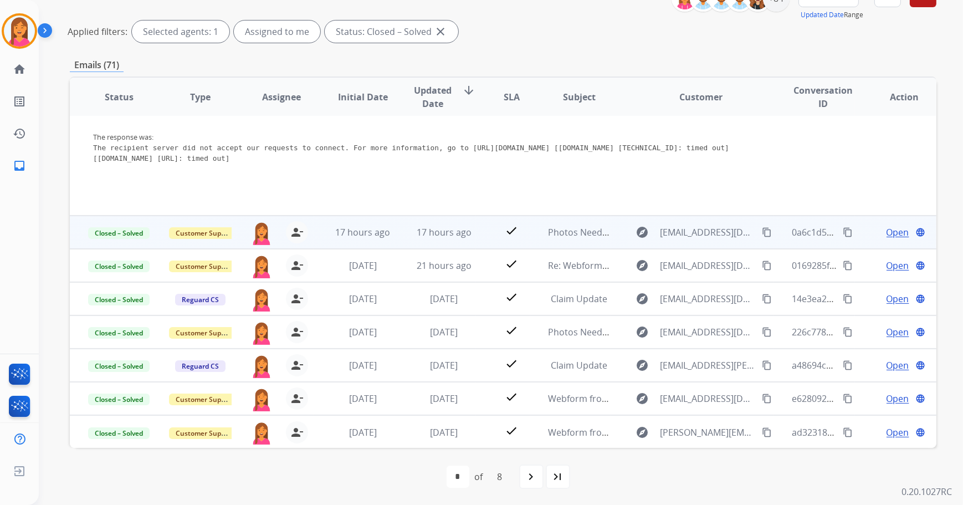
click at [530, 237] on td "Photos Needed" at bounding box center [570, 232] width 81 height 33
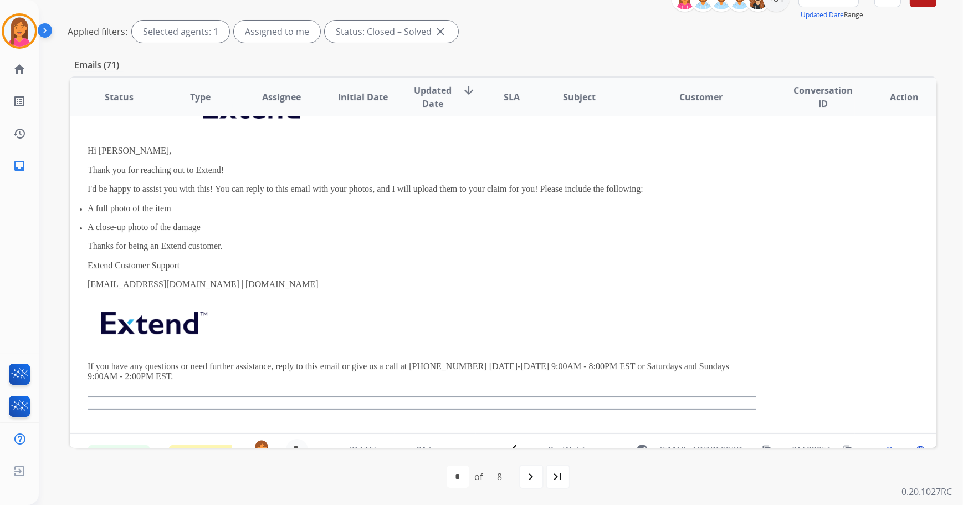
scroll to position [100, 0]
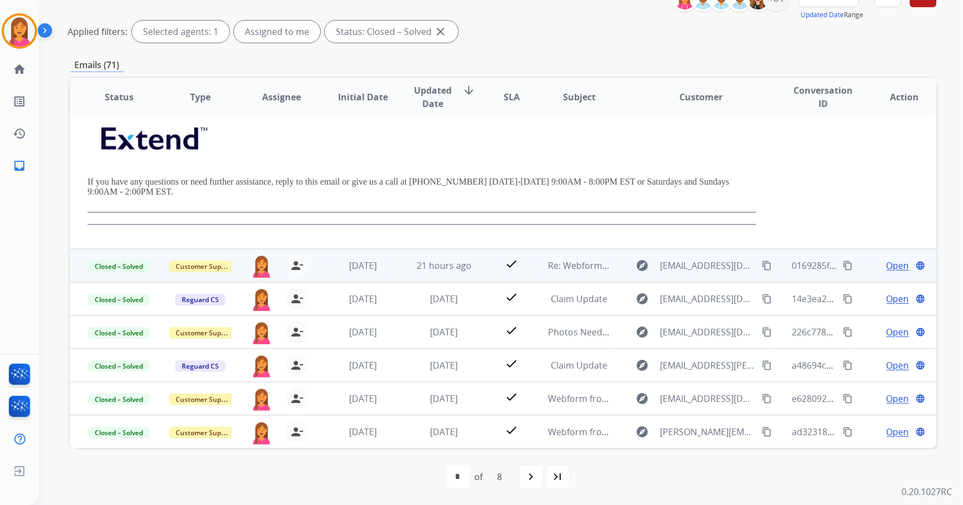
click at [530, 255] on td "Re: Webform from [EMAIL_ADDRESS][DOMAIN_NAME] on [DATE]" at bounding box center [570, 265] width 81 height 33
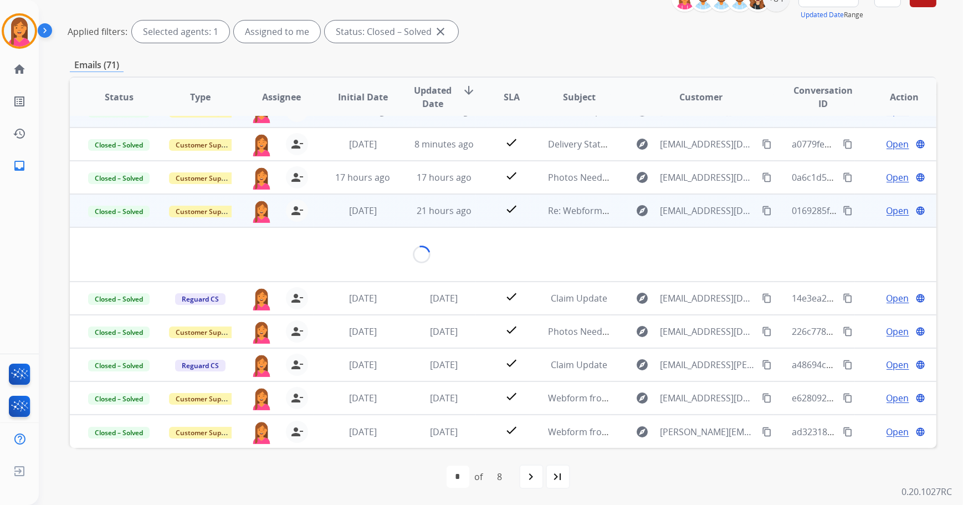
scroll to position [64, 0]
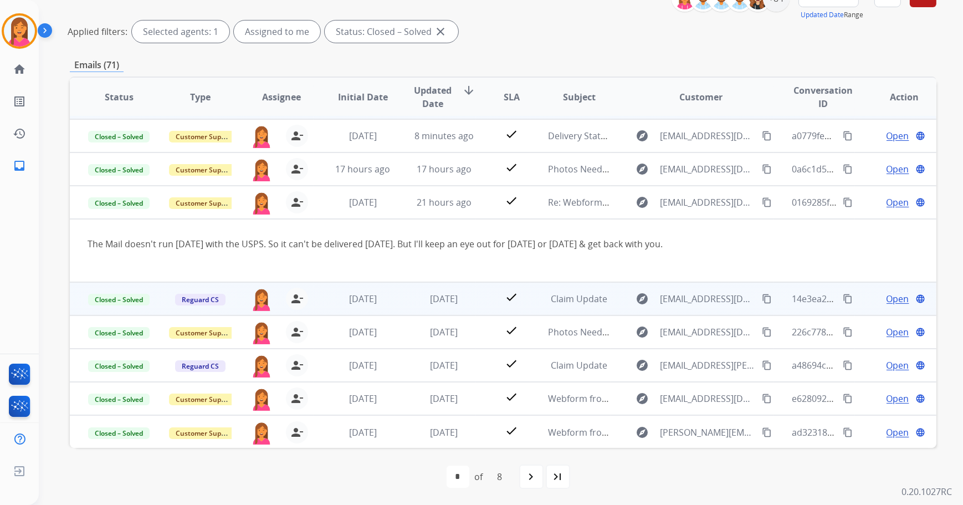
click at [532, 299] on td "Claim Update" at bounding box center [570, 298] width 81 height 33
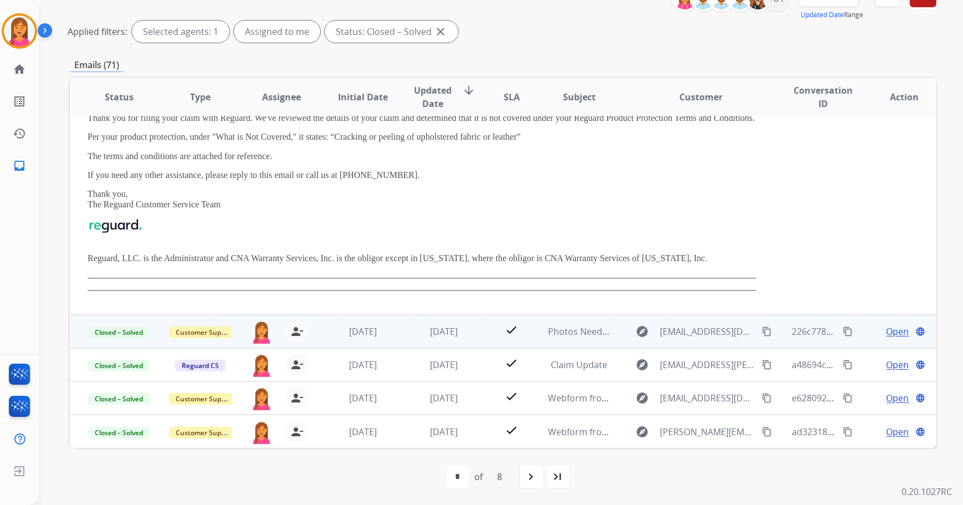
click at [530, 328] on td "Photos Needed" at bounding box center [570, 331] width 81 height 33
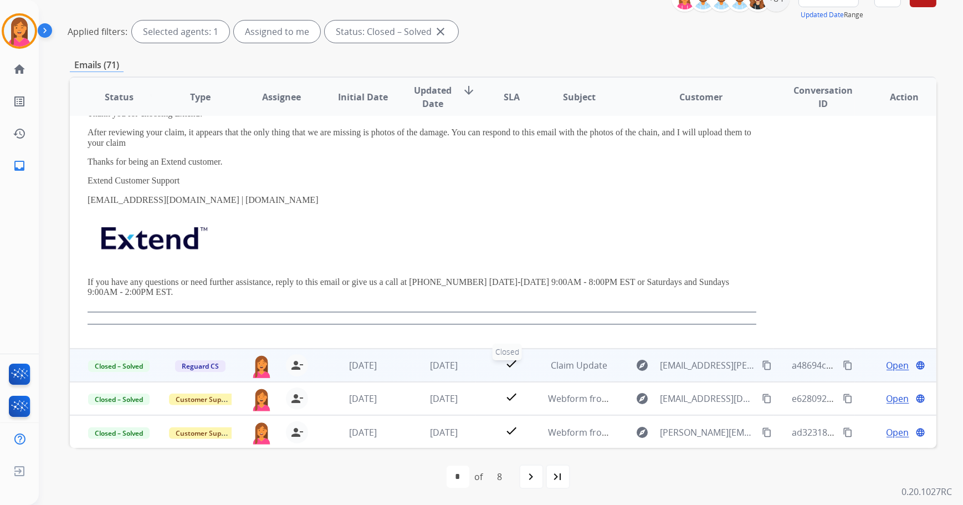
click at [524, 366] on div "check" at bounding box center [512, 365] width 36 height 17
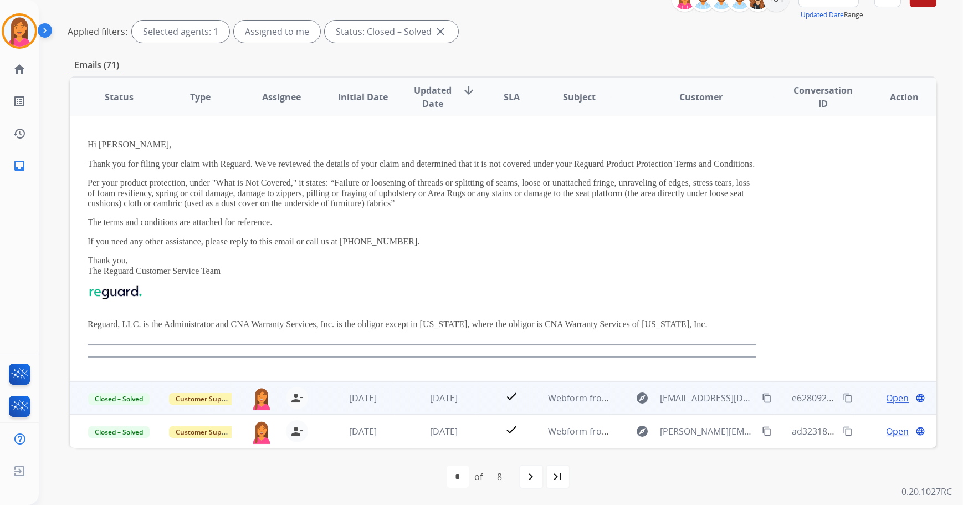
click at [530, 400] on td "Webform from [EMAIL_ADDRESS][DOMAIN_NAME] on [DATE]" at bounding box center [570, 397] width 81 height 33
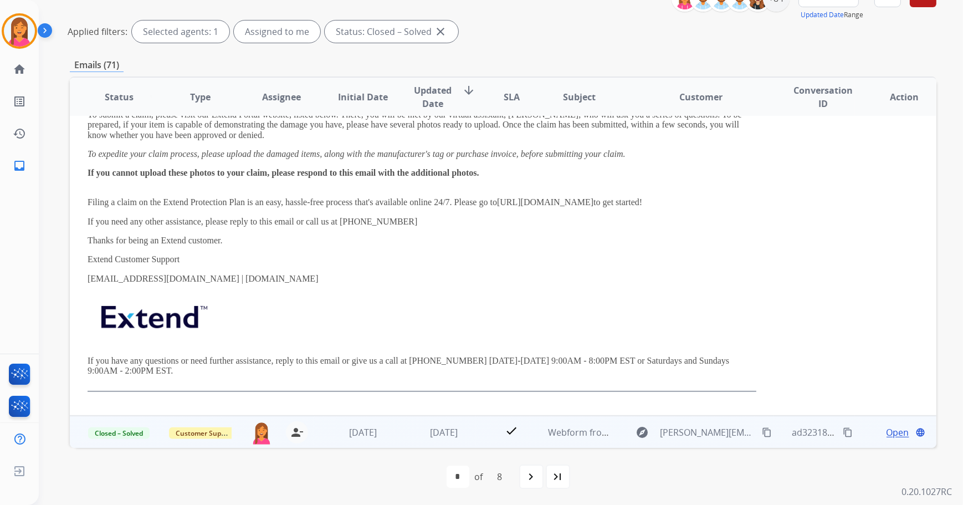
click at [530, 426] on td "Webform from [PERSON_NAME][EMAIL_ADDRESS][PERSON_NAME][DOMAIN_NAME] on [DATE]" at bounding box center [570, 432] width 81 height 33
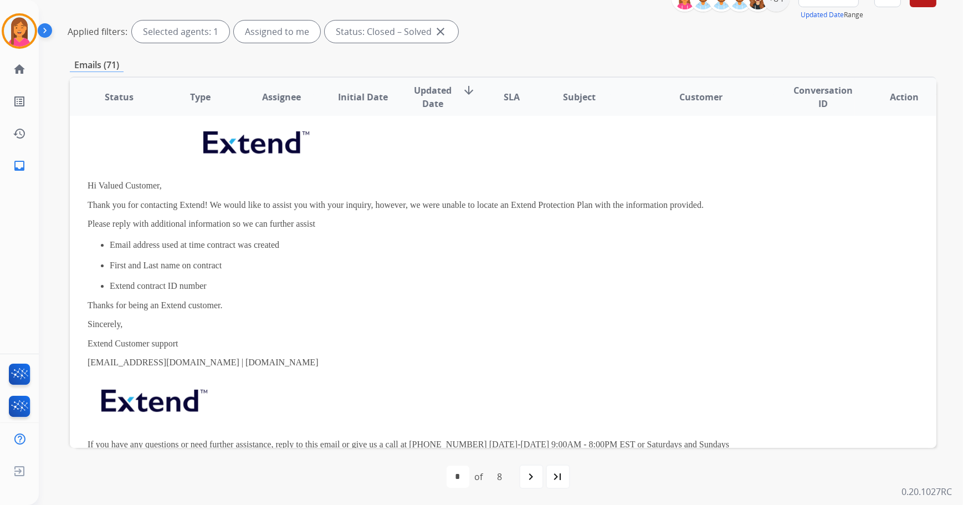
scroll to position [299, 0]
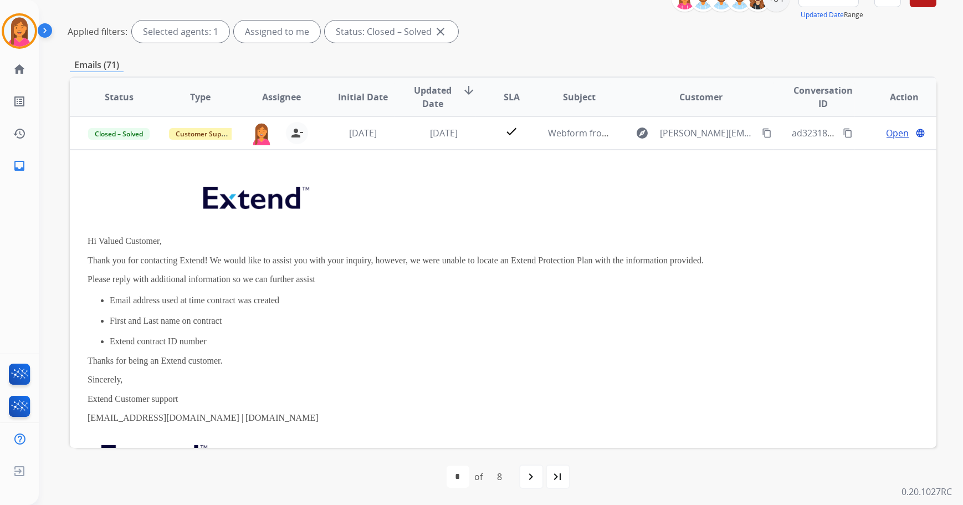
click at [529, 475] on mat-icon "navigate_next" at bounding box center [531, 476] width 13 height 13
select select "*"
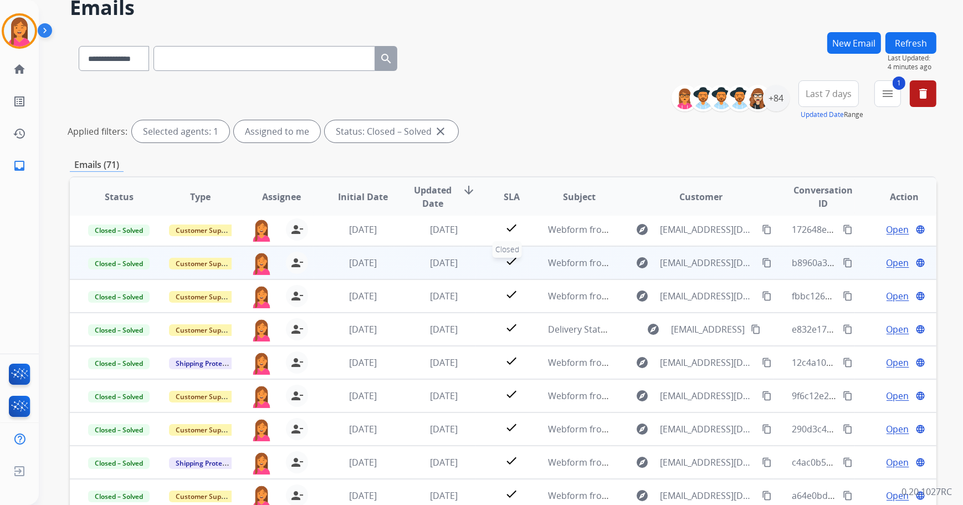
scroll to position [51, 0]
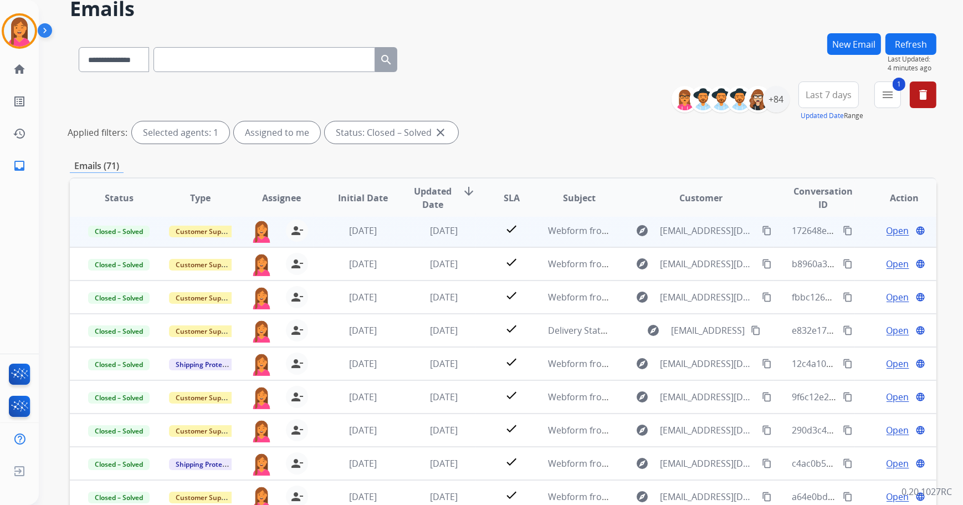
click at [487, 227] on td "check" at bounding box center [503, 230] width 54 height 33
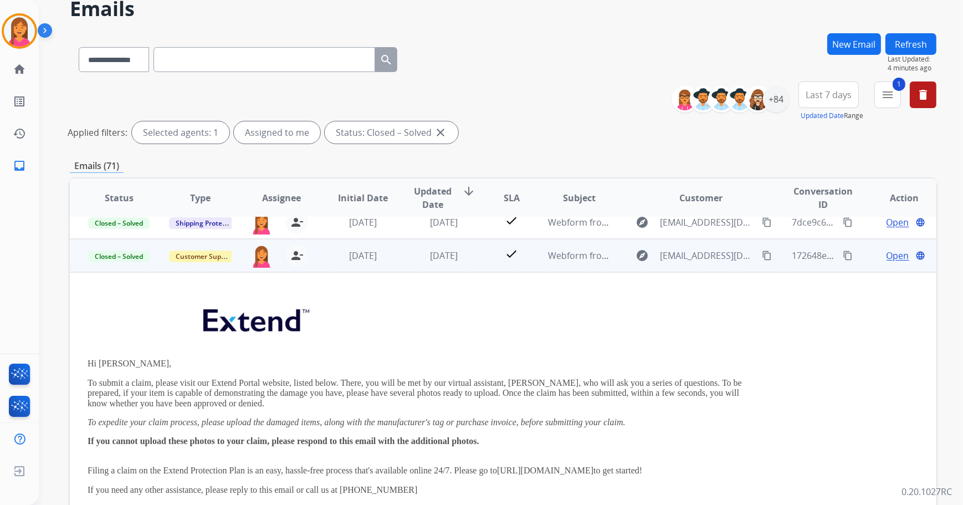
scroll to position [0, 0]
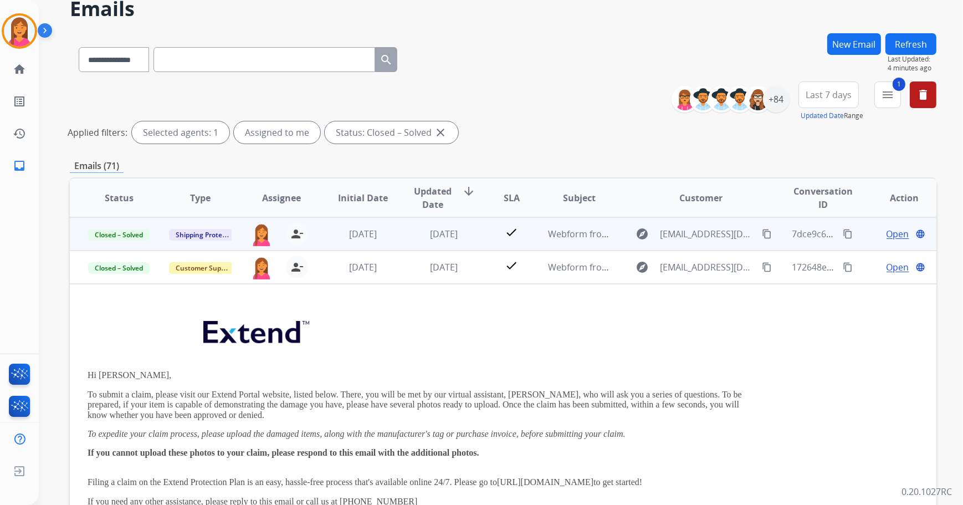
click at [482, 238] on td "check" at bounding box center [503, 233] width 54 height 33
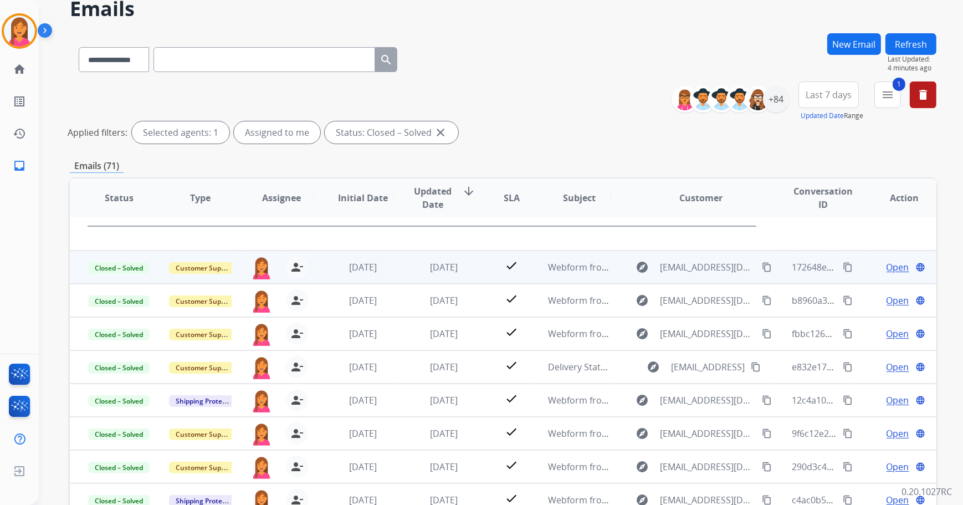
click at [486, 274] on td "check" at bounding box center [503, 267] width 54 height 33
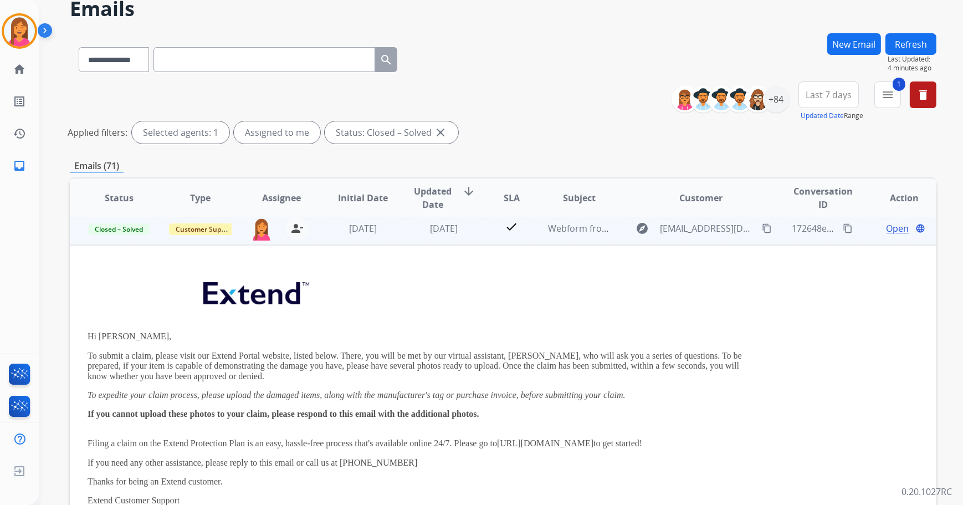
scroll to position [33, 0]
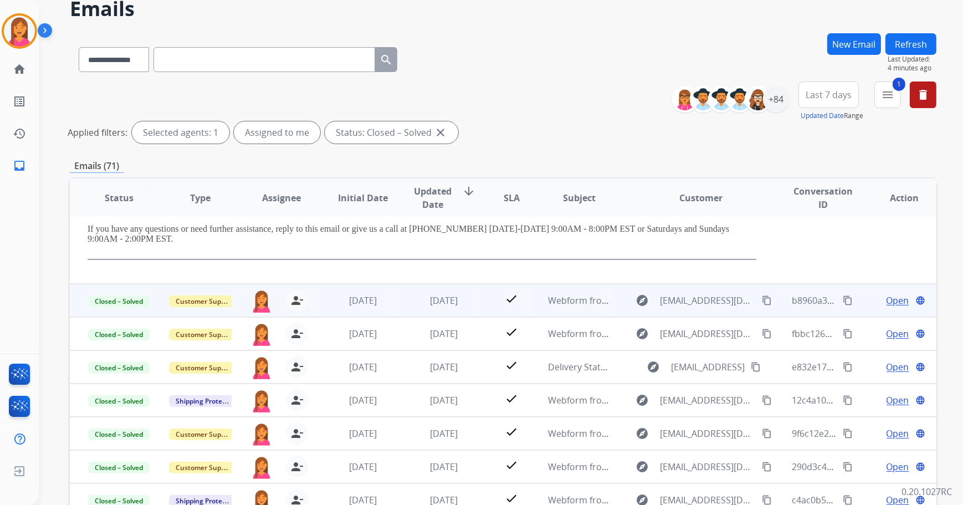
click at [494, 297] on div "check" at bounding box center [512, 300] width 36 height 17
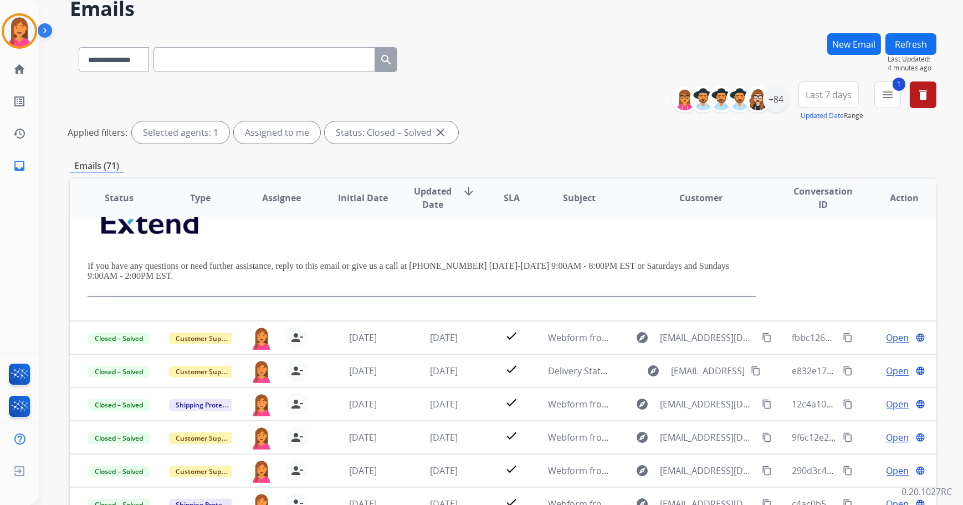
scroll to position [363, 0]
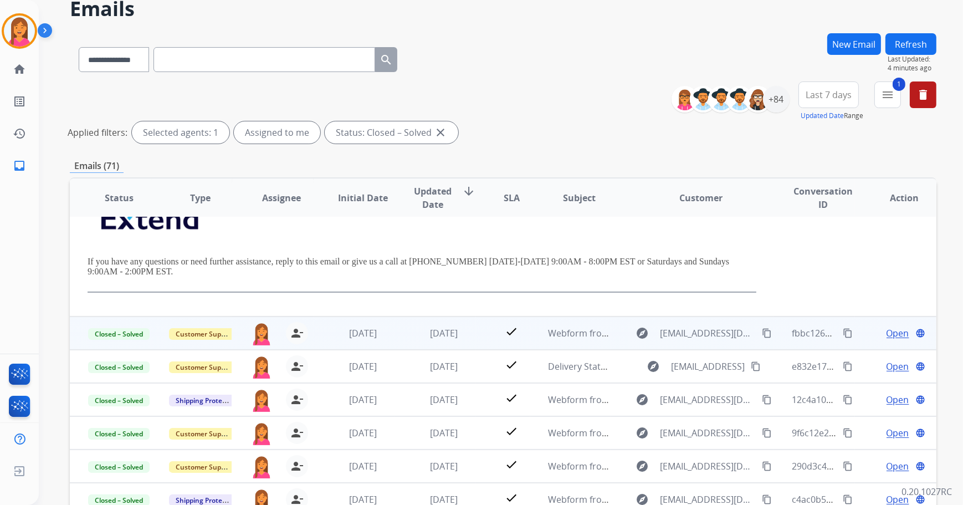
click at [487, 333] on td "check" at bounding box center [503, 333] width 54 height 33
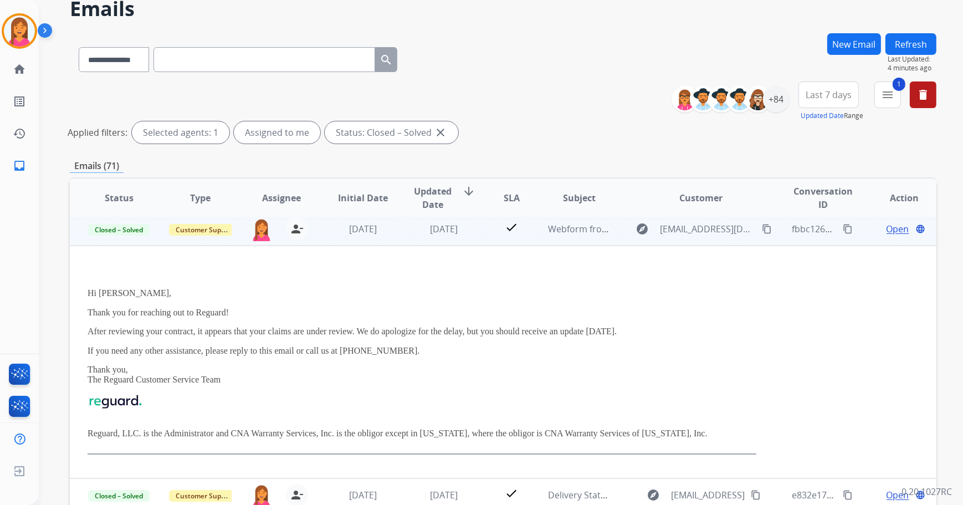
scroll to position [100, 0]
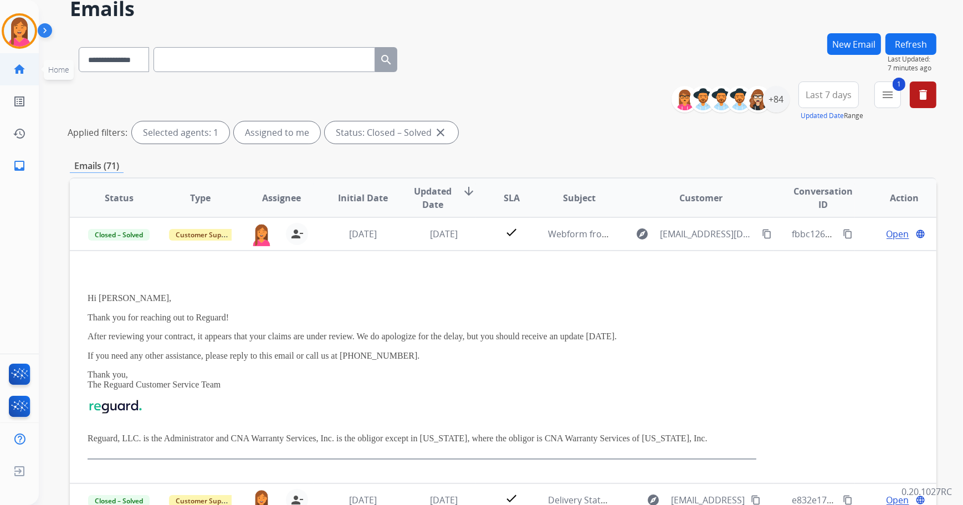
click at [11, 77] on link "home Home" at bounding box center [19, 69] width 31 height 31
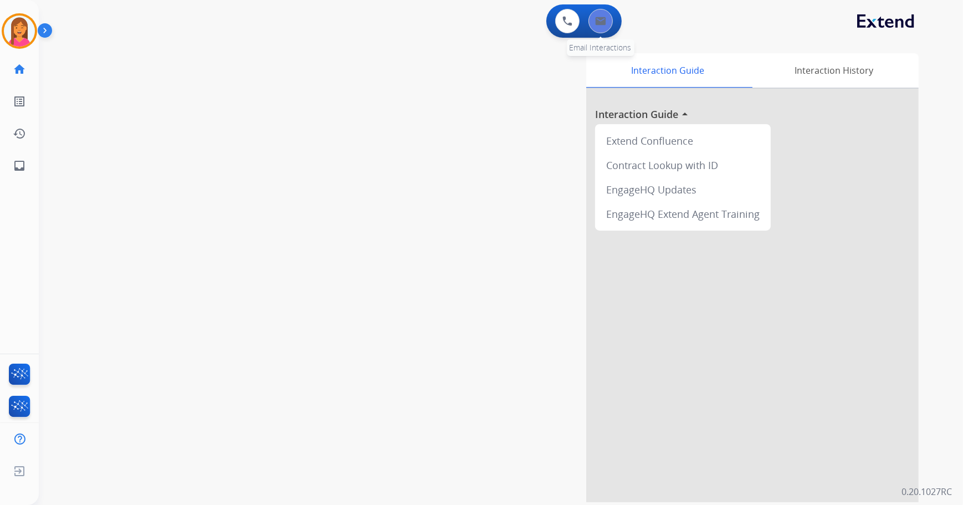
click at [599, 25] on button at bounding box center [601, 21] width 24 height 24
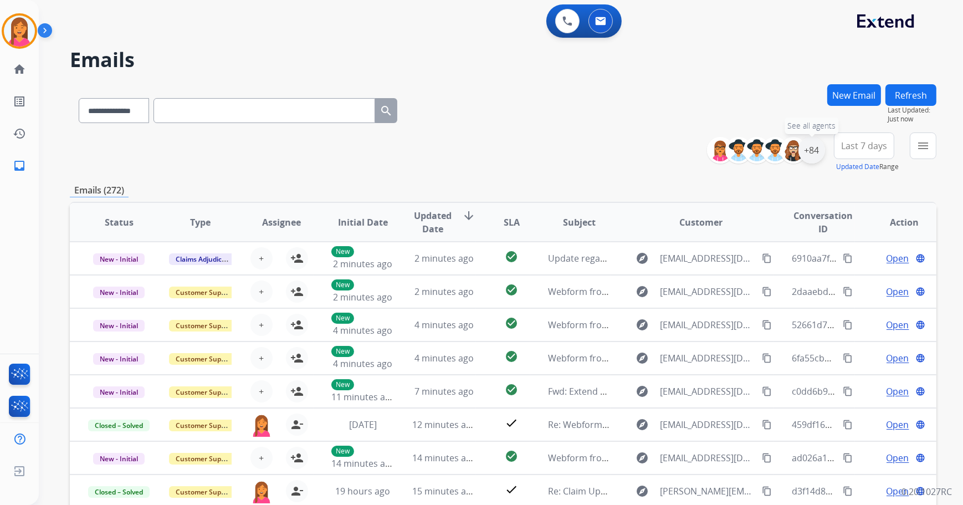
click at [820, 147] on div "+84" at bounding box center [812, 150] width 27 height 27
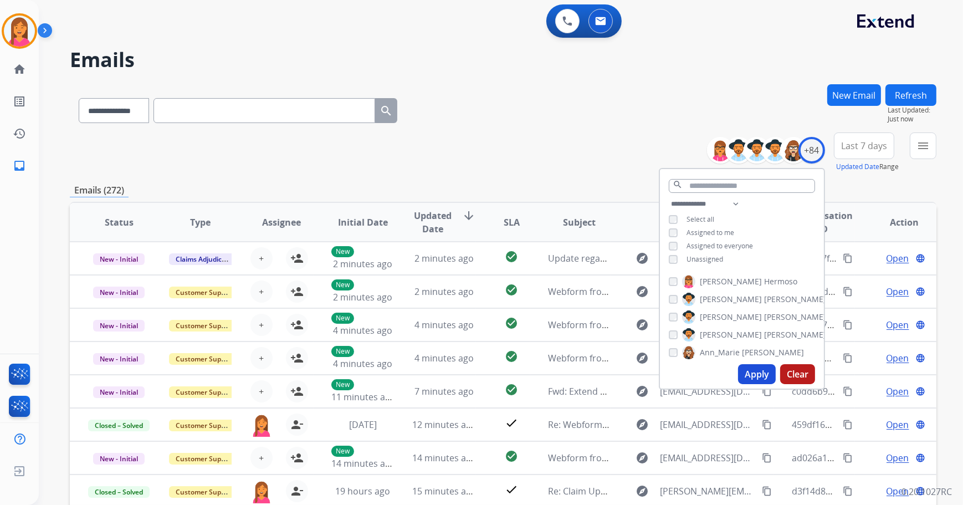
click at [711, 257] on span "Unassigned" at bounding box center [705, 258] width 37 height 9
click at [743, 373] on button "Apply" at bounding box center [757, 374] width 38 height 20
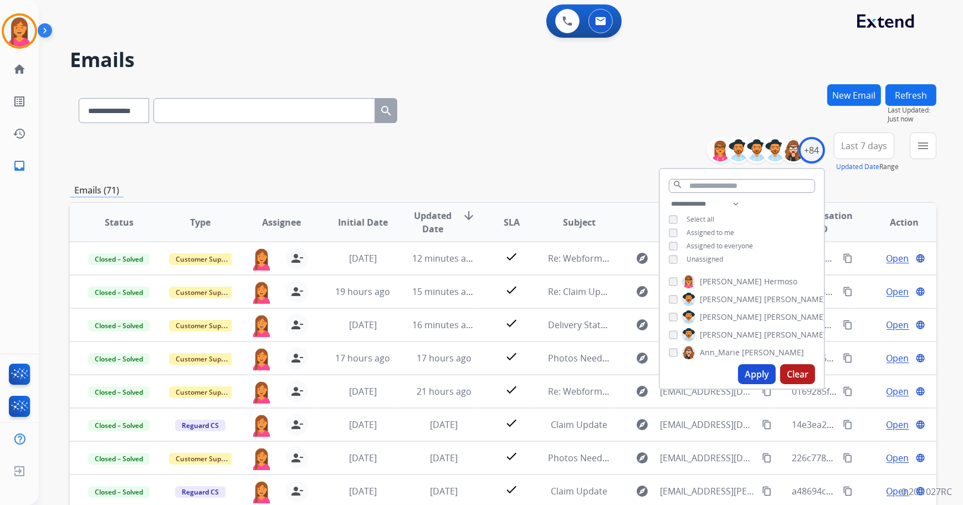
click at [554, 148] on div "**********" at bounding box center [503, 152] width 867 height 40
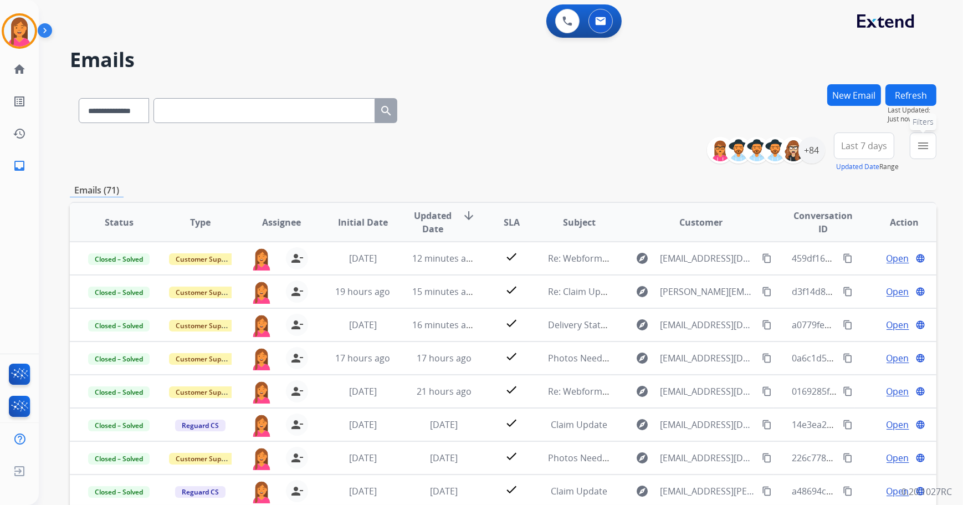
click at [919, 148] on mat-icon "menu" at bounding box center [923, 145] width 13 height 13
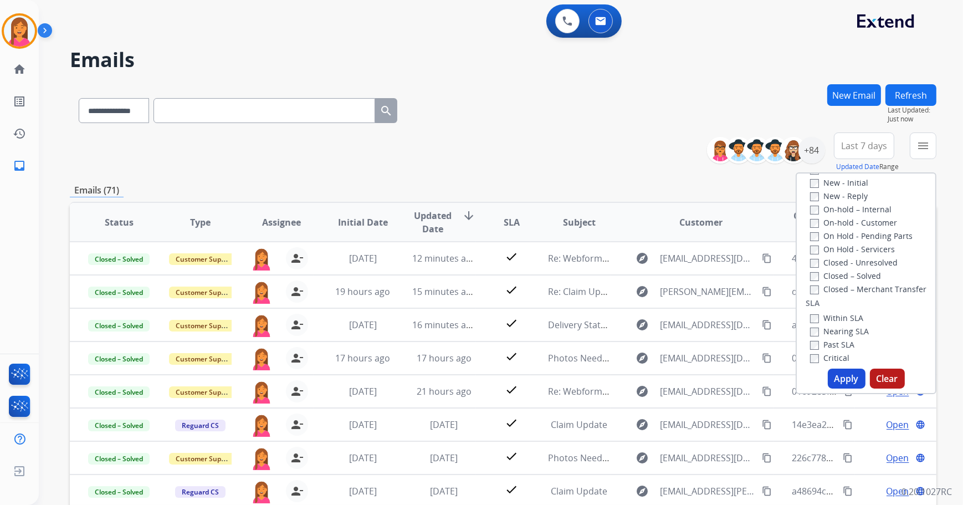
scroll to position [201, 0]
click at [842, 267] on label "Closed – Solved" at bounding box center [845, 267] width 71 height 11
click at [849, 379] on button "Apply" at bounding box center [847, 379] width 38 height 20
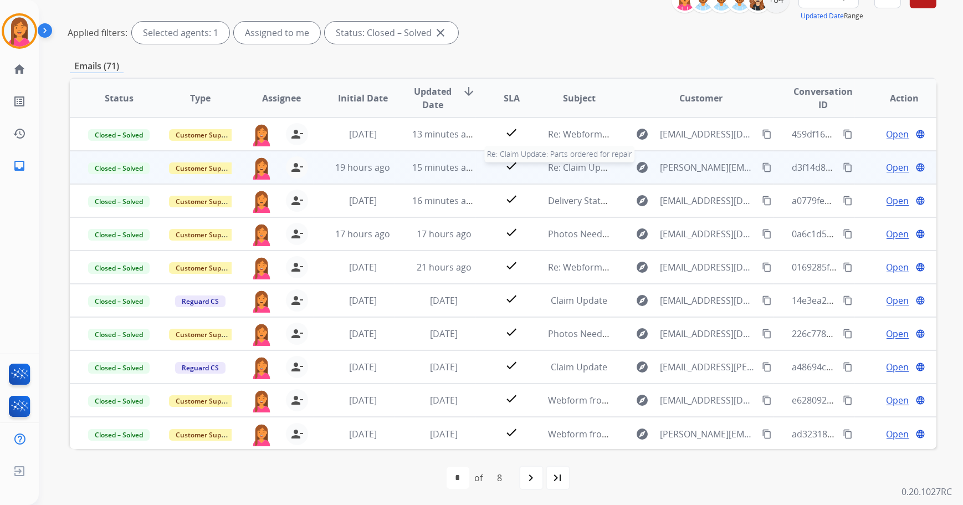
scroll to position [1, 0]
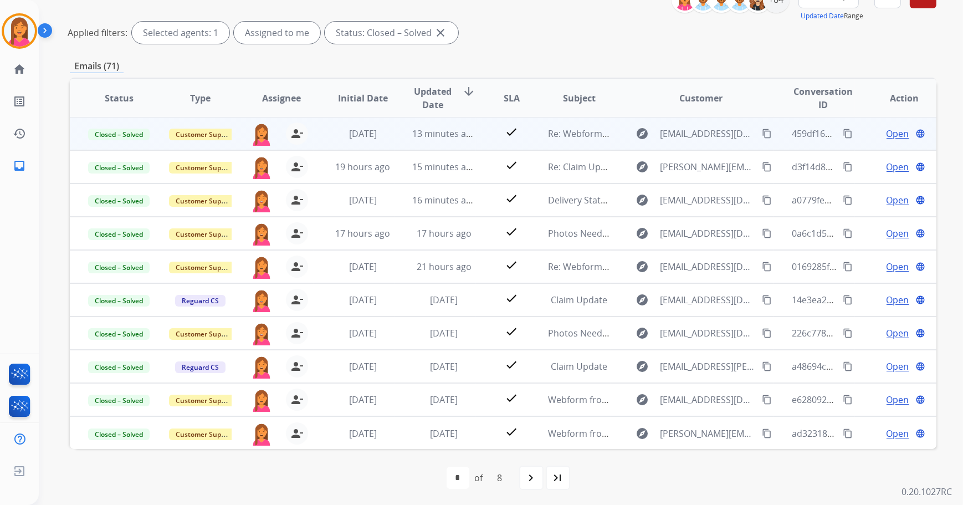
click at [581, 145] on td "Re: Webform from [EMAIL_ADDRESS][DOMAIN_NAME] on [DATE]" at bounding box center [570, 133] width 81 height 33
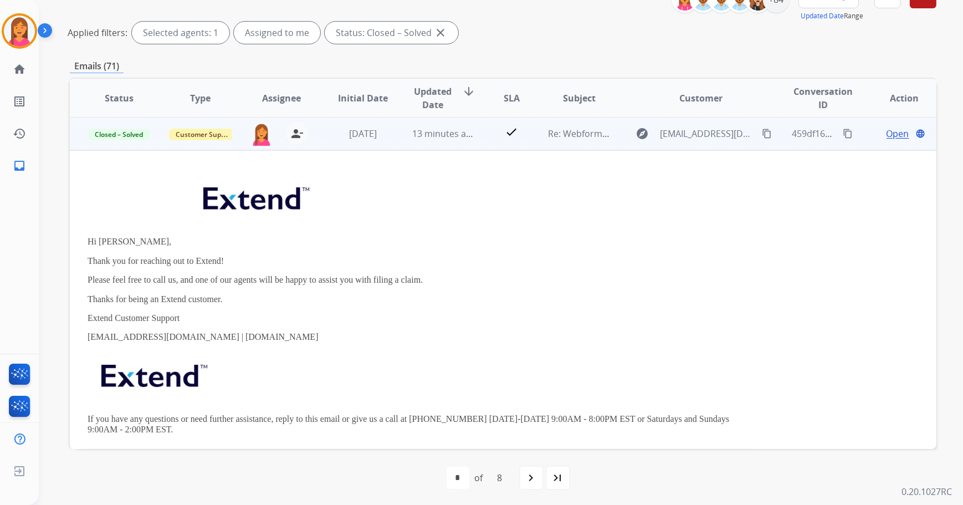
scroll to position [0, 0]
click at [552, 146] on td "Re: Webform from [EMAIL_ADDRESS][DOMAIN_NAME] on [DATE]" at bounding box center [570, 134] width 81 height 33
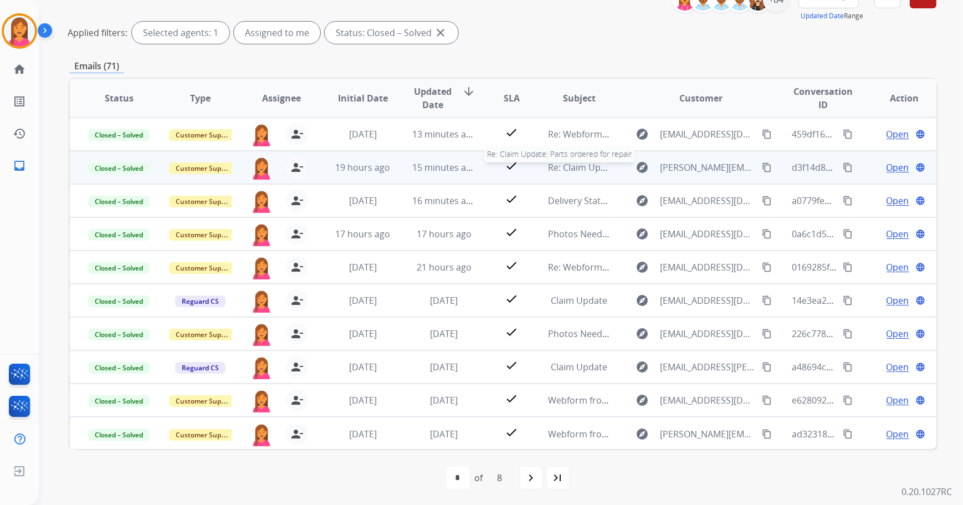
click at [553, 169] on span "Re: Claim Update: Parts ordered for repair" at bounding box center [636, 167] width 177 height 12
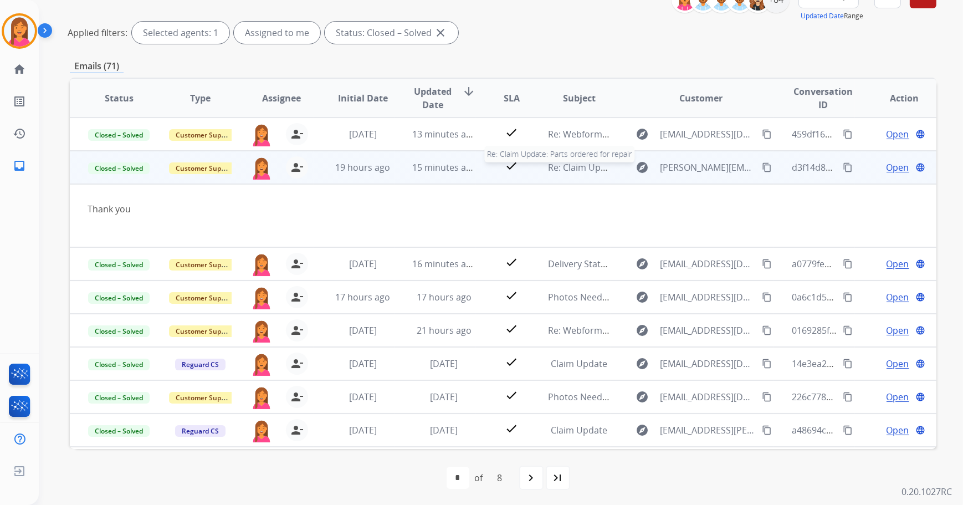
scroll to position [33, 0]
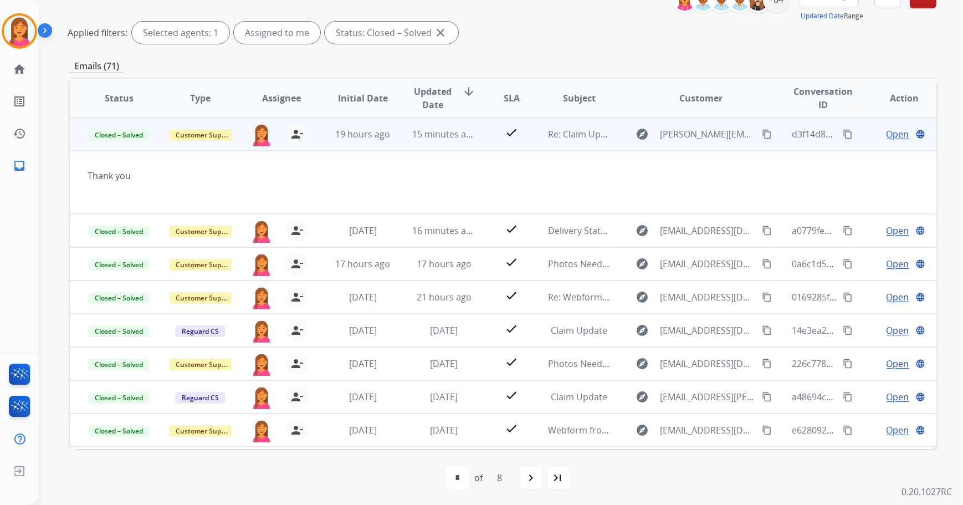
click at [553, 169] on div "Thank you" at bounding box center [422, 175] width 669 height 13
click at [545, 151] on td "Thank you" at bounding box center [422, 182] width 705 height 63
click at [543, 145] on td "Re: Claim Update: Parts ordered for repair" at bounding box center [570, 134] width 81 height 33
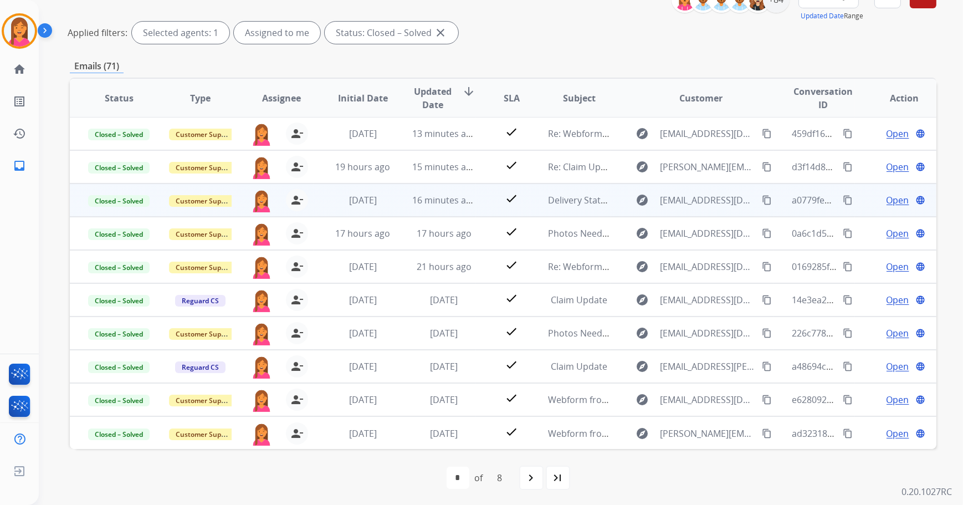
click at [530, 203] on td "Delivery Status Notification (Failure)" at bounding box center [570, 199] width 81 height 33
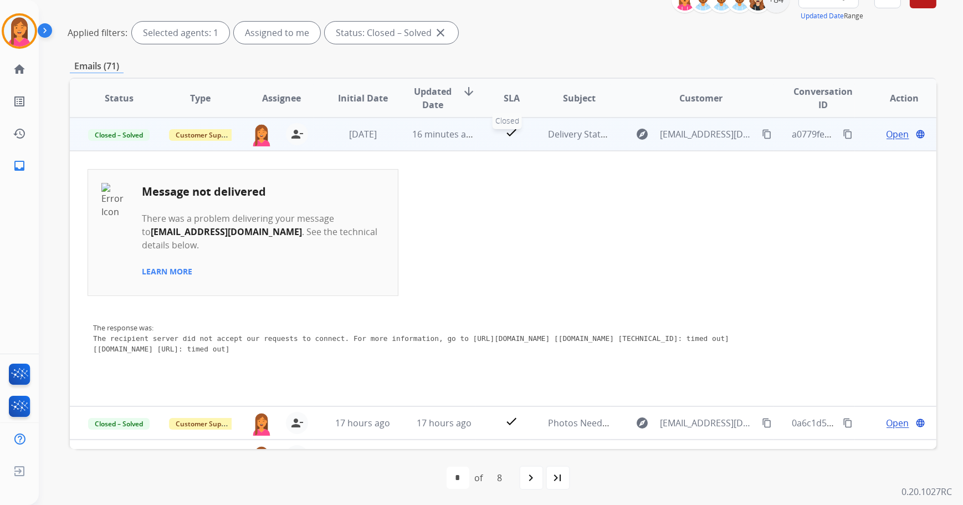
click at [522, 141] on div "check" at bounding box center [512, 134] width 36 height 17
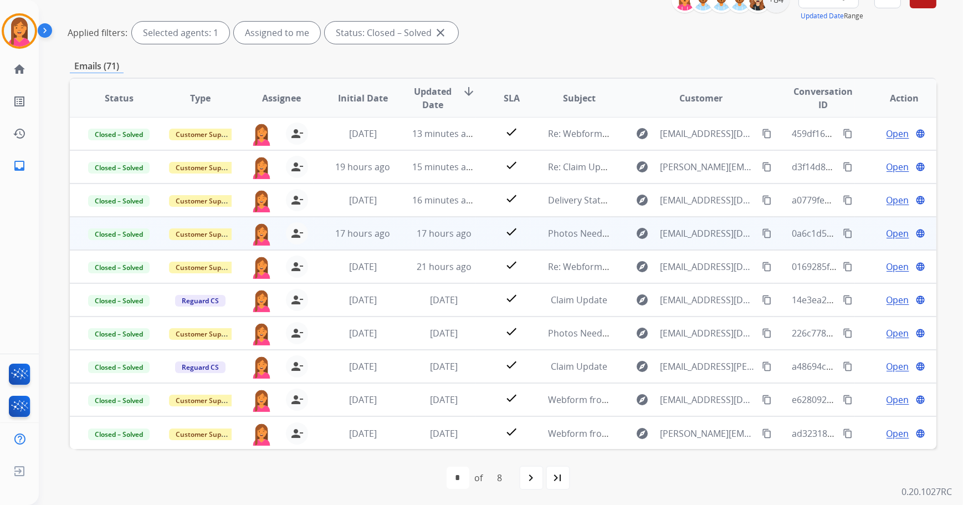
click at [537, 236] on td "Photos Needed" at bounding box center [570, 233] width 81 height 33
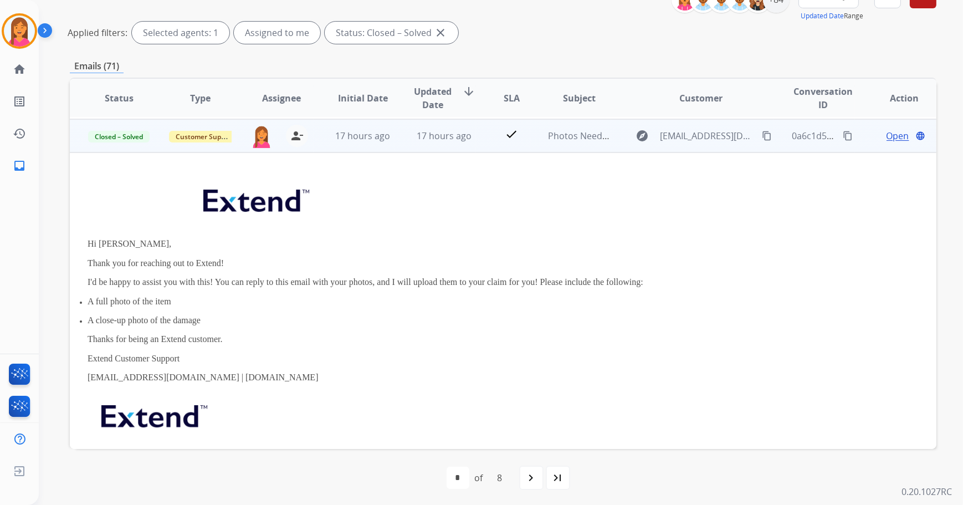
scroll to position [100, 0]
click at [533, 143] on td "Photos Needed" at bounding box center [570, 134] width 81 height 33
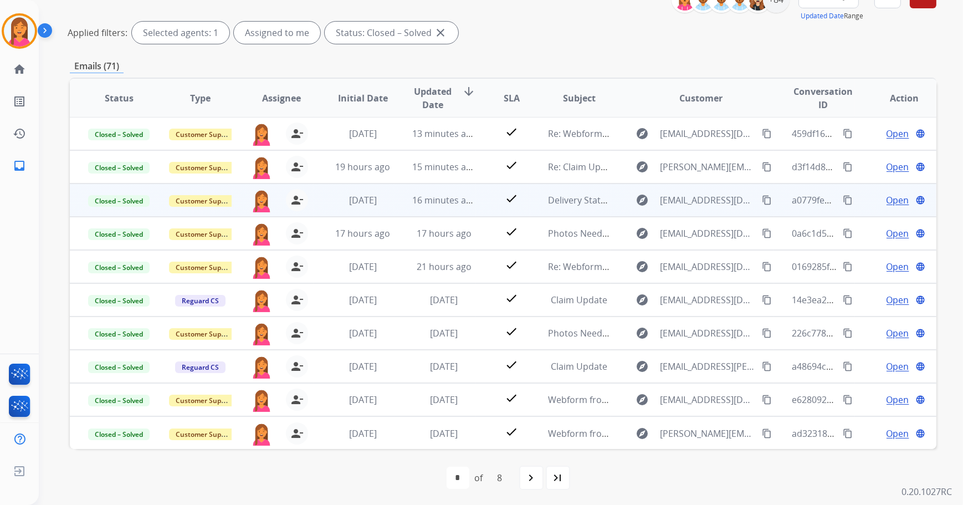
scroll to position [152, 0]
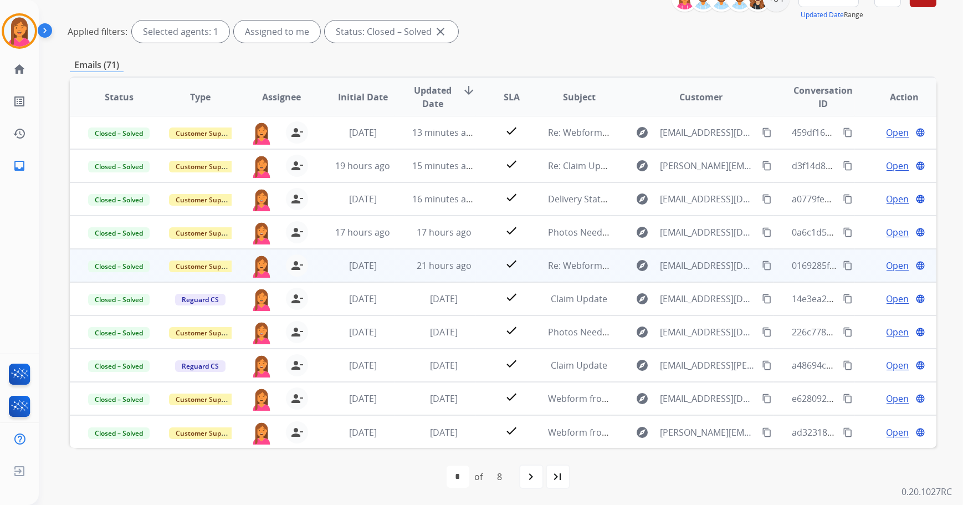
click at [542, 263] on td "Re: Webform from [EMAIL_ADDRESS][DOMAIN_NAME] on [DATE]" at bounding box center [570, 265] width 81 height 33
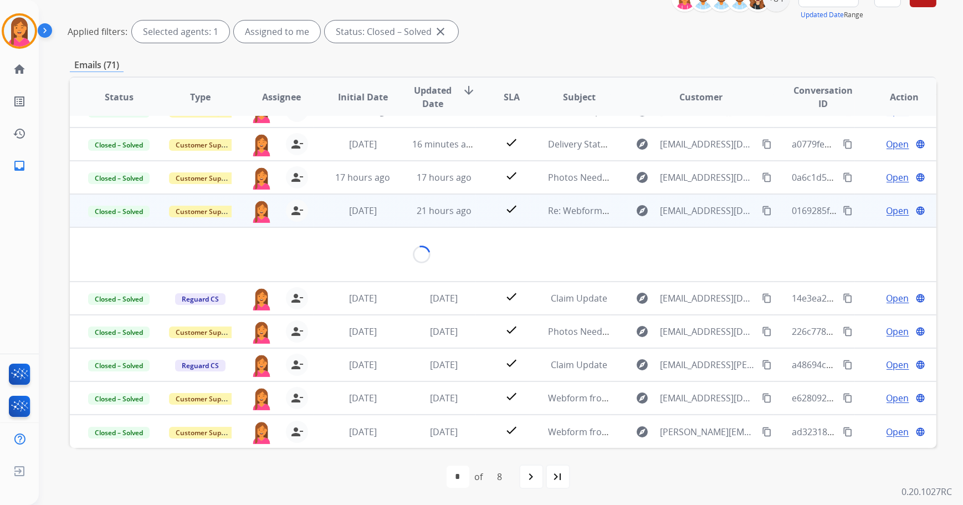
scroll to position [64, 0]
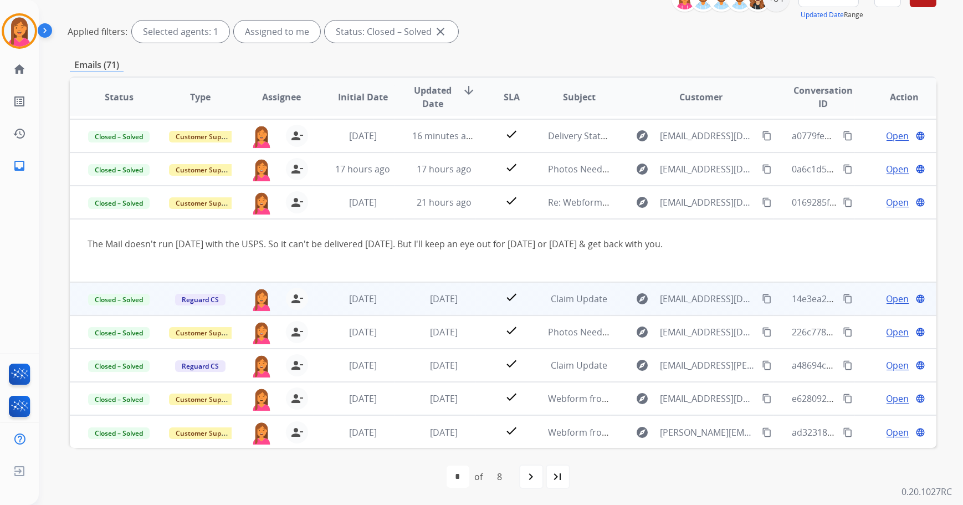
click at [535, 299] on td "Claim Update" at bounding box center [570, 298] width 81 height 33
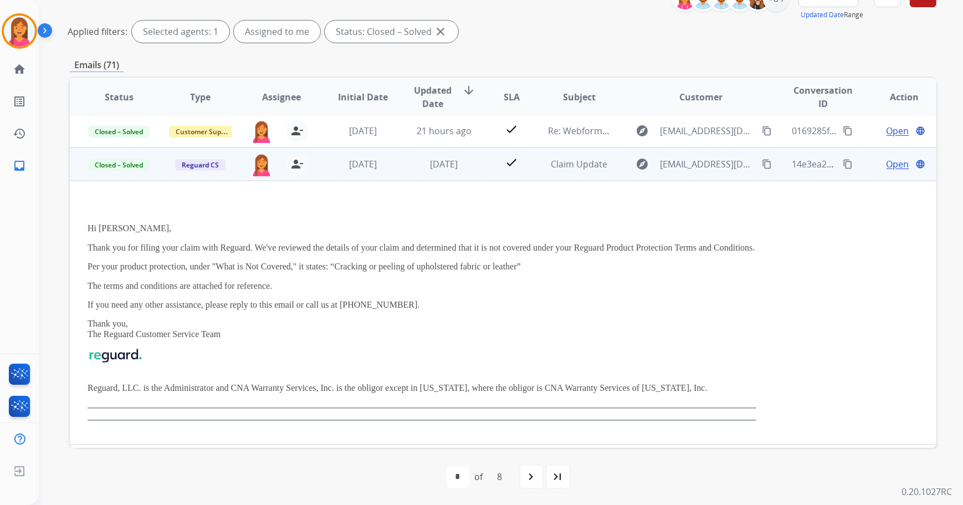
scroll to position [166, 0]
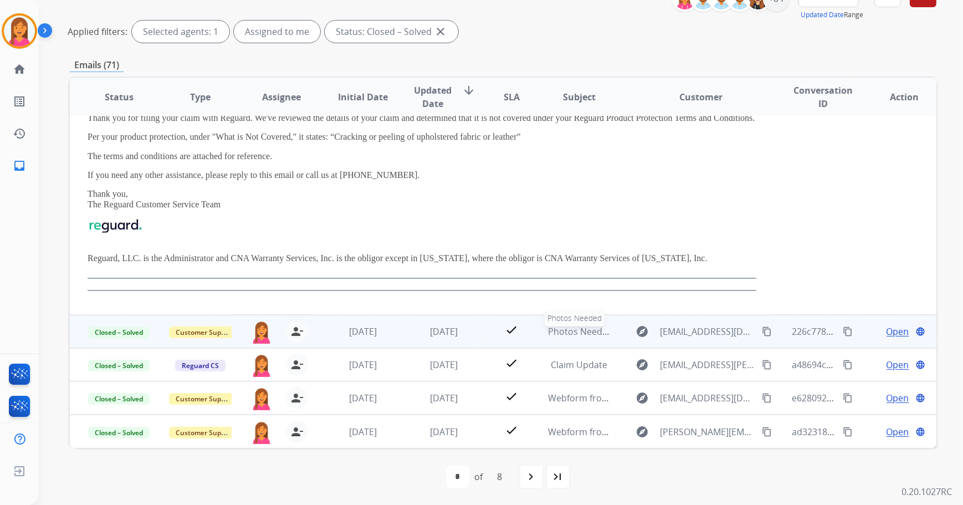
click at [548, 338] on div "Photos Needed" at bounding box center [579, 331] width 63 height 13
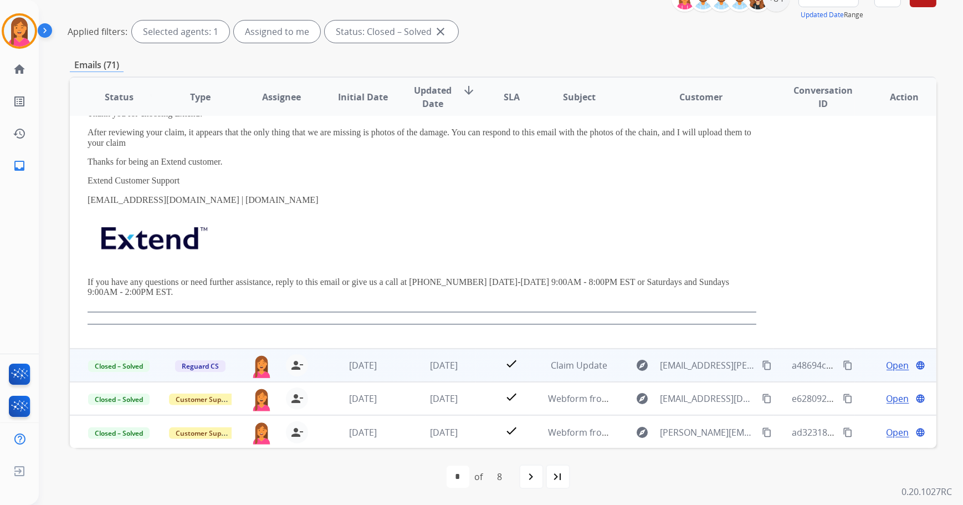
click at [537, 370] on td "Claim Update" at bounding box center [570, 365] width 81 height 33
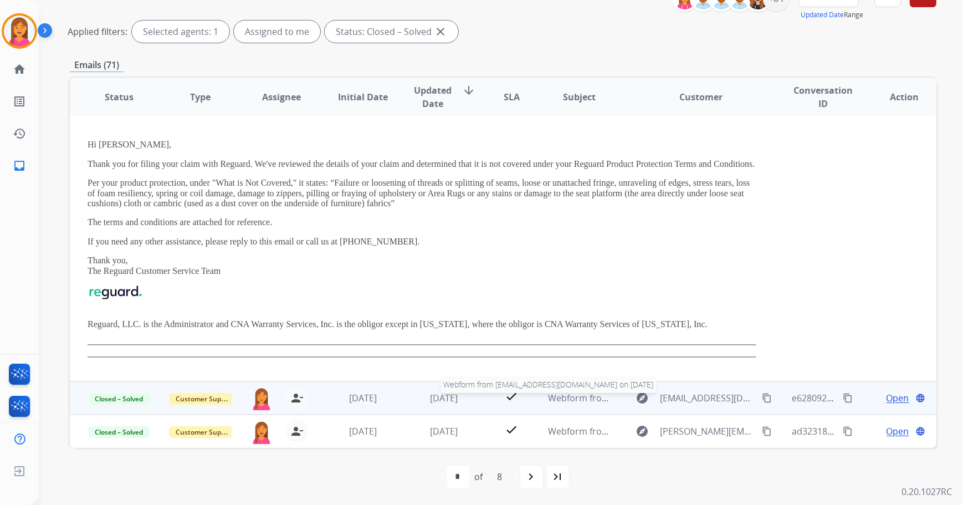
click at [548, 395] on span "Webform from [EMAIL_ADDRESS][DOMAIN_NAME] on [DATE]" at bounding box center [673, 398] width 251 height 12
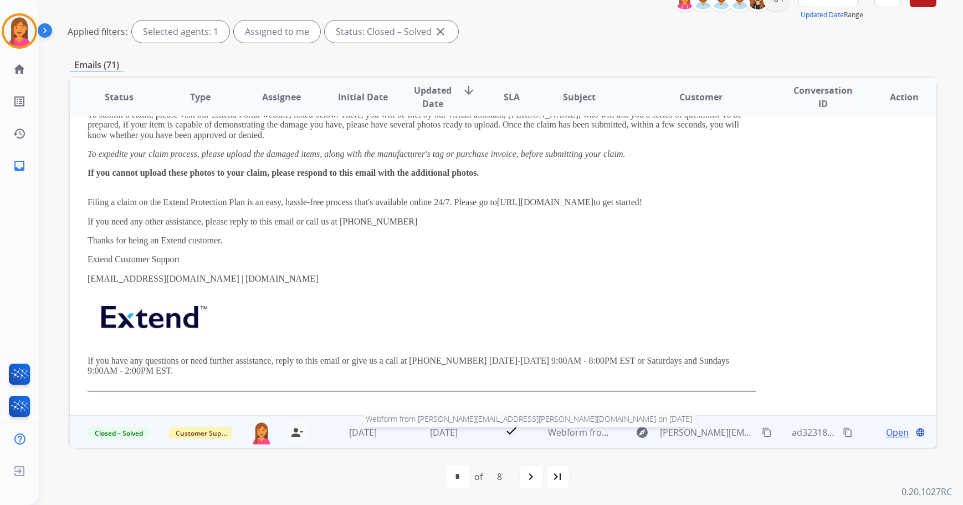
click at [548, 430] on span "Webform from [PERSON_NAME][EMAIL_ADDRESS][PERSON_NAME][DOMAIN_NAME] on [DATE]" at bounding box center [742, 432] width 389 height 12
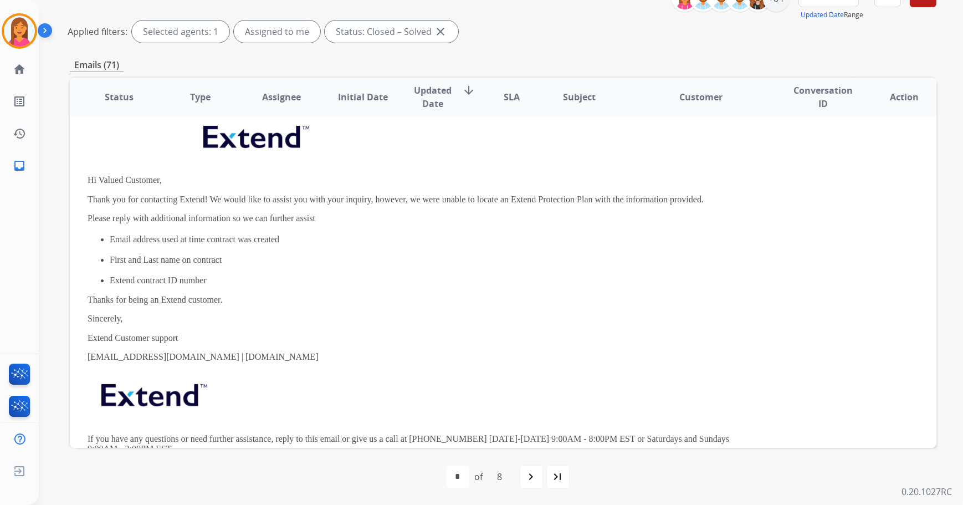
scroll to position [405, 0]
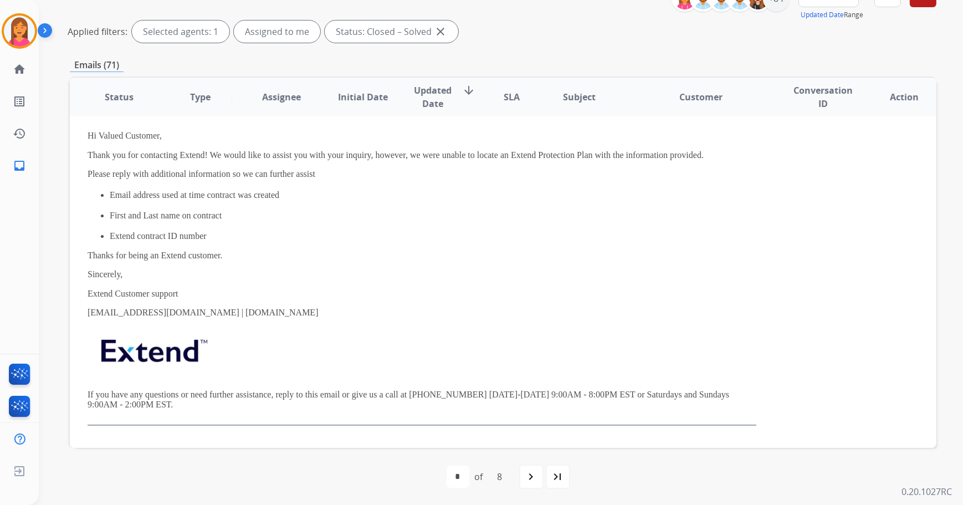
click at [530, 476] on mat-icon "navigate_next" at bounding box center [531, 476] width 13 height 13
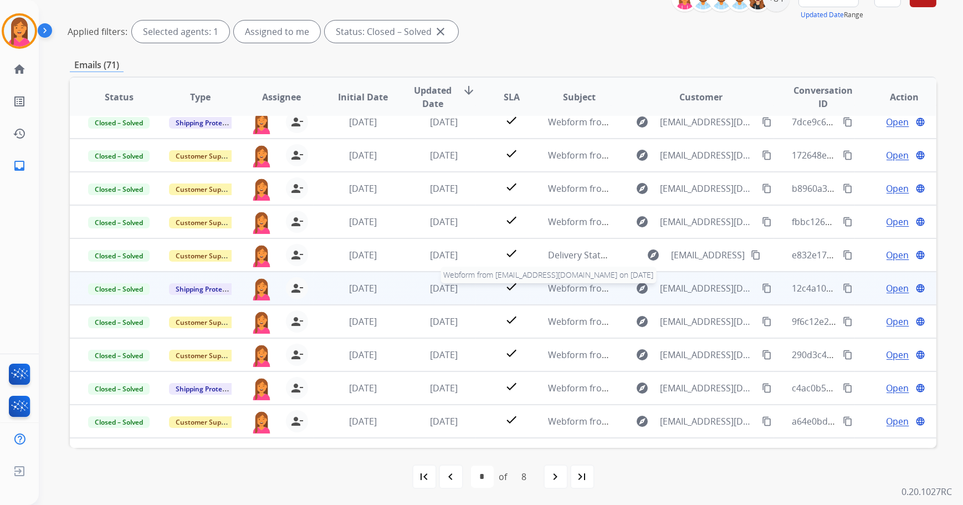
scroll to position [0, 0]
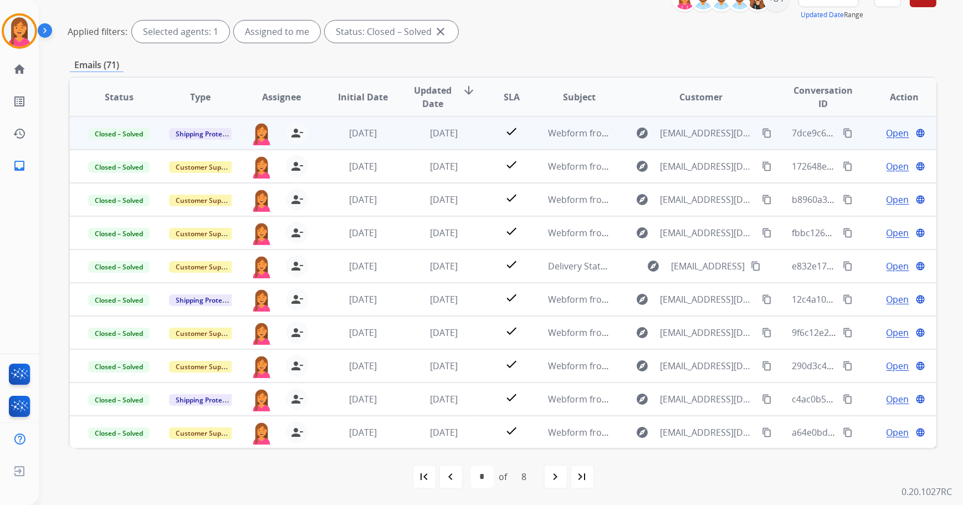
click at [530, 140] on td "Webform from [EMAIL_ADDRESS][DOMAIN_NAME] on [DATE]" at bounding box center [570, 132] width 81 height 33
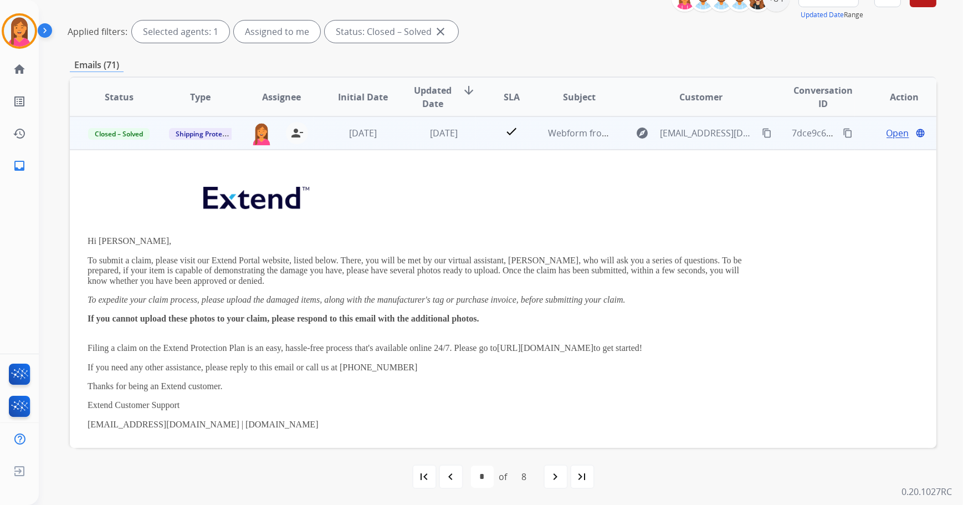
click at [521, 147] on td "check" at bounding box center [503, 132] width 54 height 33
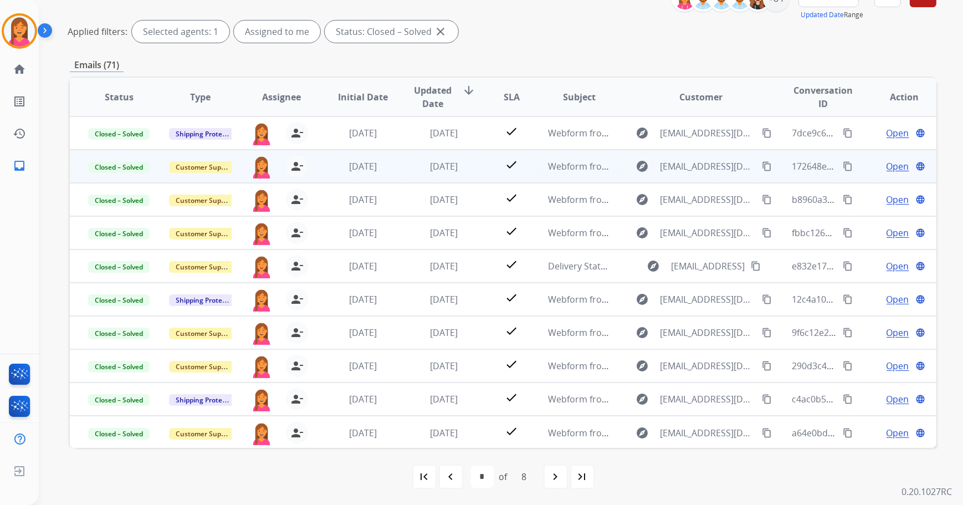
click at [530, 175] on td "Webform from [EMAIL_ADDRESS][DOMAIN_NAME] on [DATE]" at bounding box center [570, 166] width 81 height 33
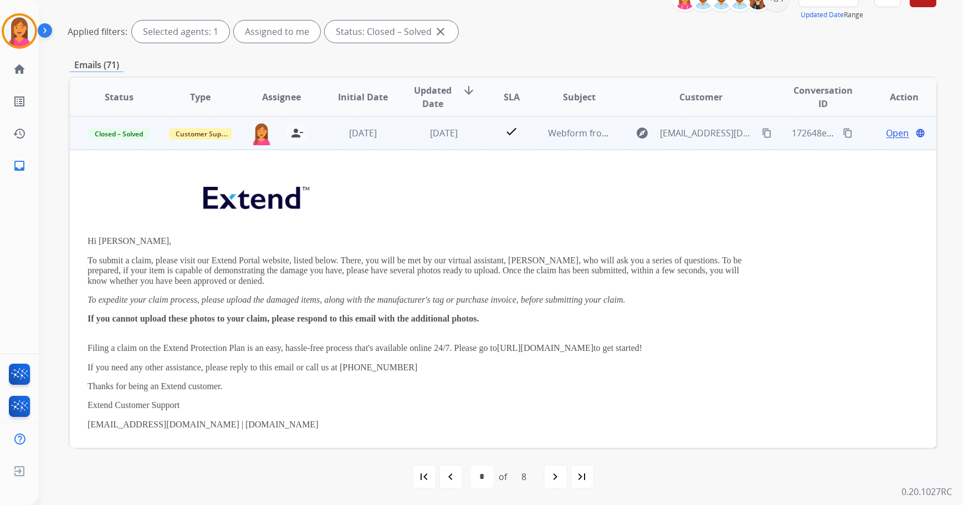
click at [537, 131] on td "Webform from [EMAIL_ADDRESS][DOMAIN_NAME] on [DATE]" at bounding box center [570, 132] width 81 height 33
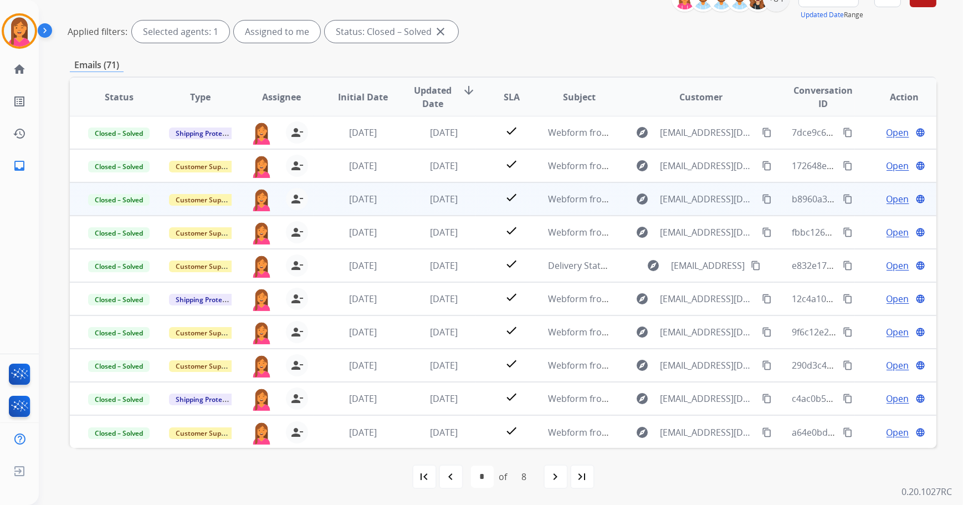
click at [536, 191] on td "Webform from [EMAIL_ADDRESS][DOMAIN_NAME] on [DATE]" at bounding box center [570, 198] width 81 height 33
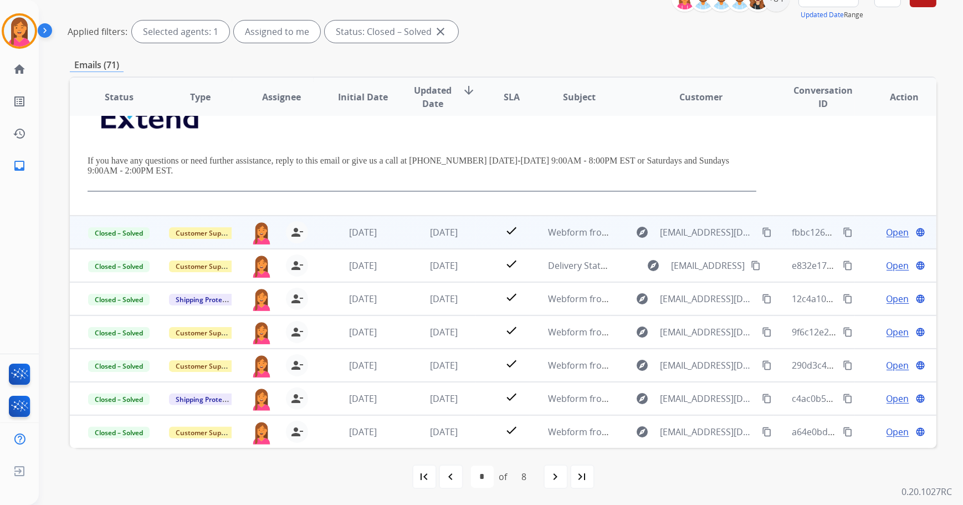
click at [533, 231] on td "Webform from [EMAIL_ADDRESS][DOMAIN_NAME] on [DATE]" at bounding box center [570, 232] width 81 height 33
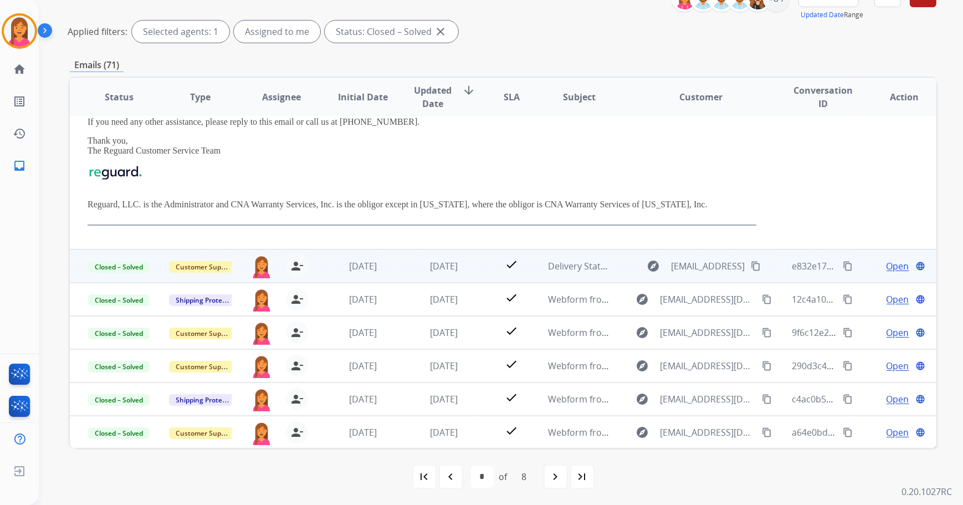
click at [530, 272] on td "Delivery Status Notification (Failure)" at bounding box center [570, 265] width 81 height 33
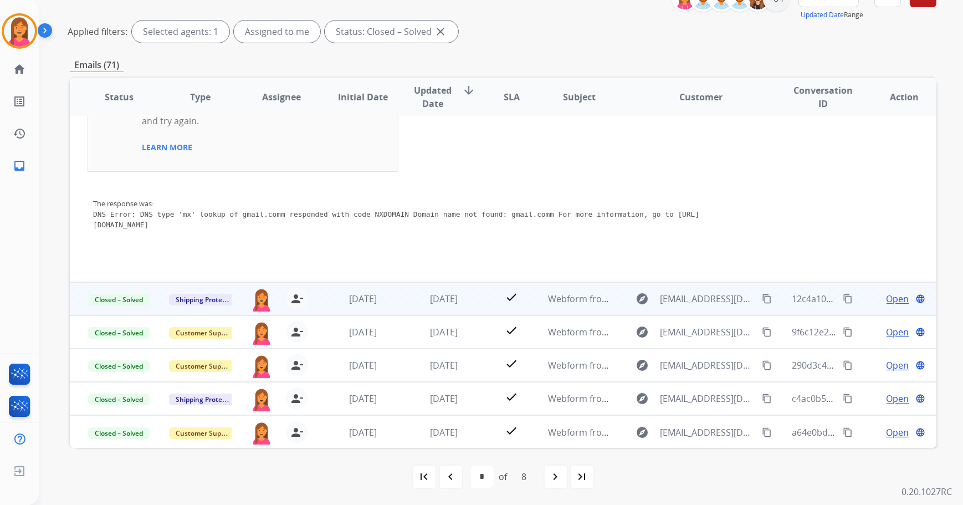
click at [533, 302] on td "Webform from [EMAIL_ADDRESS][DOMAIN_NAME] on [DATE]" at bounding box center [570, 298] width 81 height 33
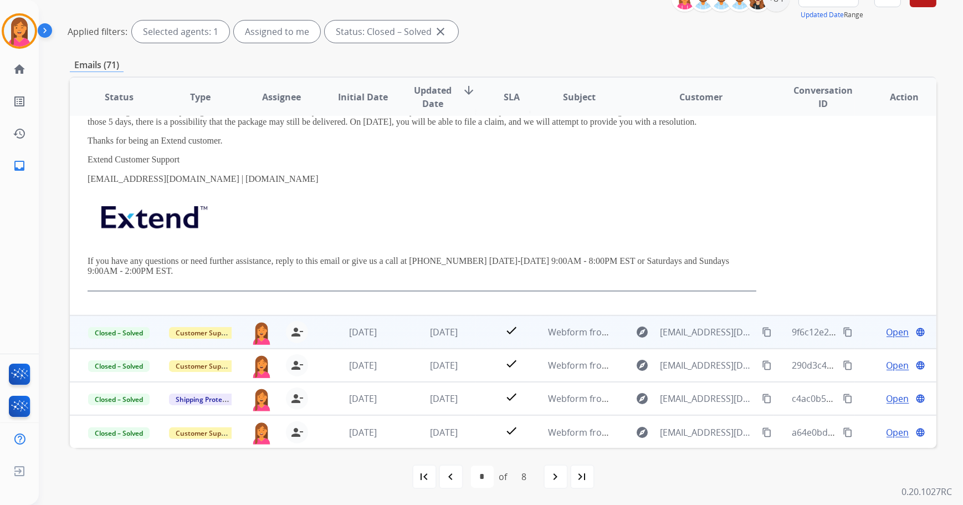
click at [530, 330] on td "Webform from [EMAIL_ADDRESS][DOMAIN_NAME] on [DATE]" at bounding box center [570, 331] width 81 height 33
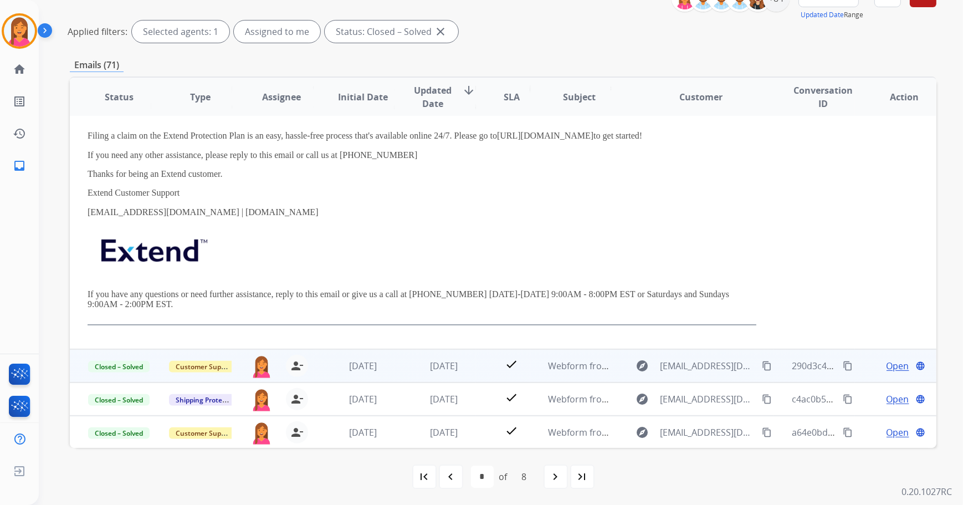
click at [540, 363] on td "Webform from [EMAIL_ADDRESS][DOMAIN_NAME] on [DATE]" at bounding box center [570, 365] width 81 height 33
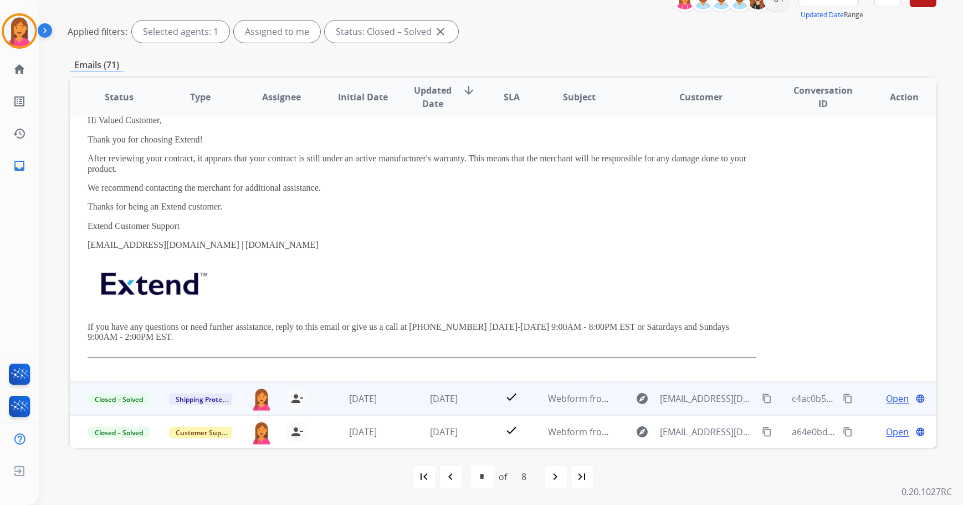
click at [548, 393] on span "Webform from [EMAIL_ADDRESS][DOMAIN_NAME] on [DATE]" at bounding box center [673, 398] width 251 height 12
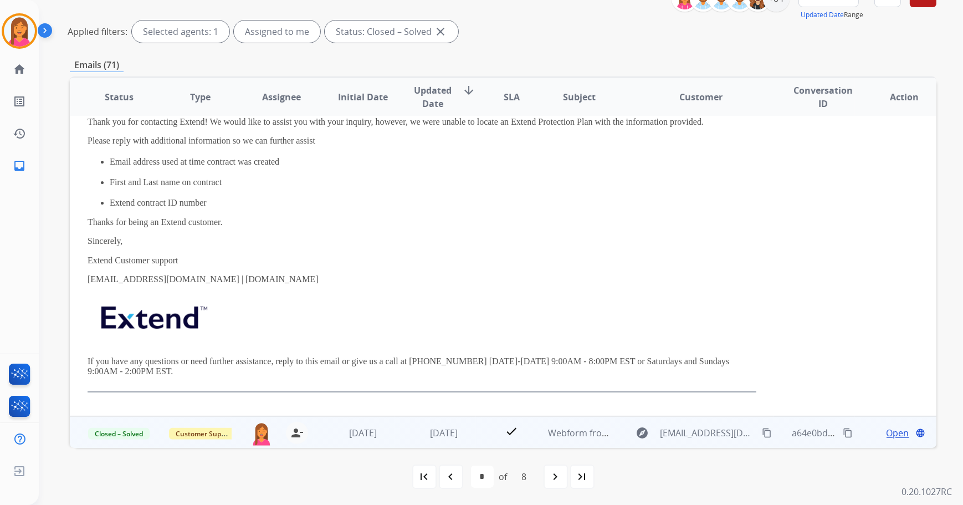
click at [535, 431] on td "Webform from [EMAIL_ADDRESS][DOMAIN_NAME] on [DATE]" at bounding box center [570, 432] width 81 height 33
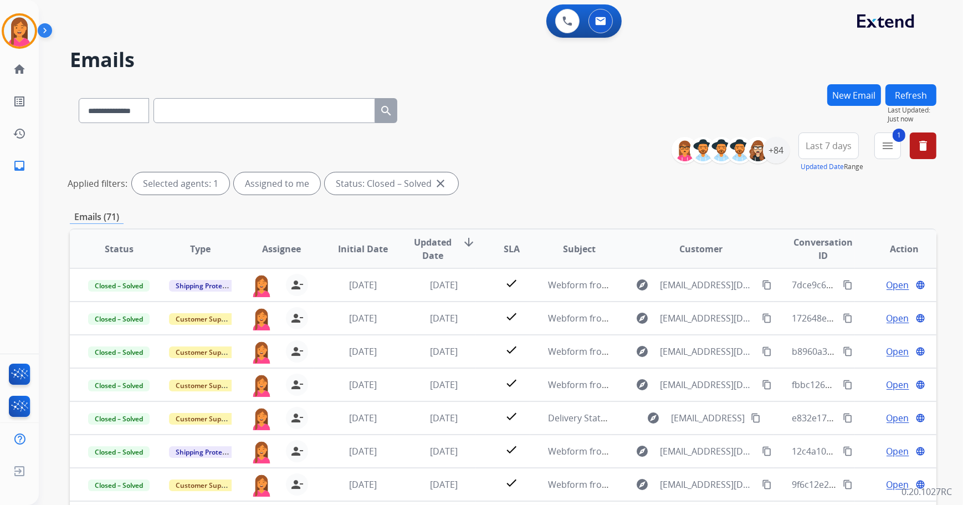
click at [897, 155] on button "1 menu" at bounding box center [888, 145] width 27 height 27
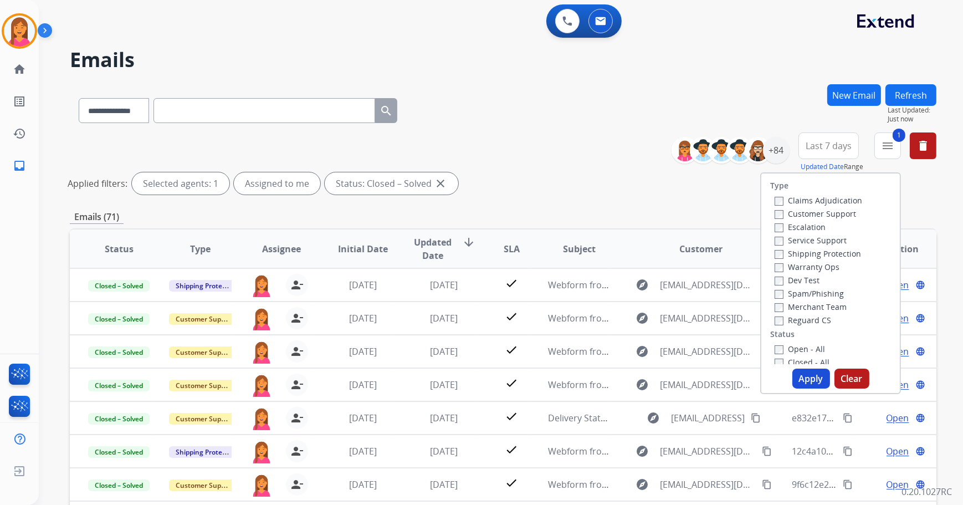
click at [804, 252] on label "Shipping Protection" at bounding box center [818, 253] width 86 height 11
click at [796, 380] on button "Apply" at bounding box center [812, 379] width 38 height 20
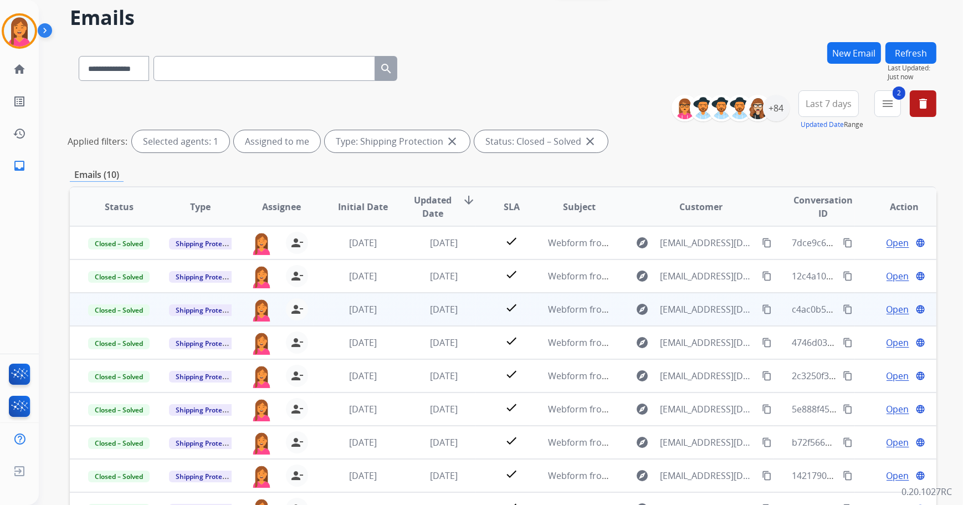
scroll to position [152, 0]
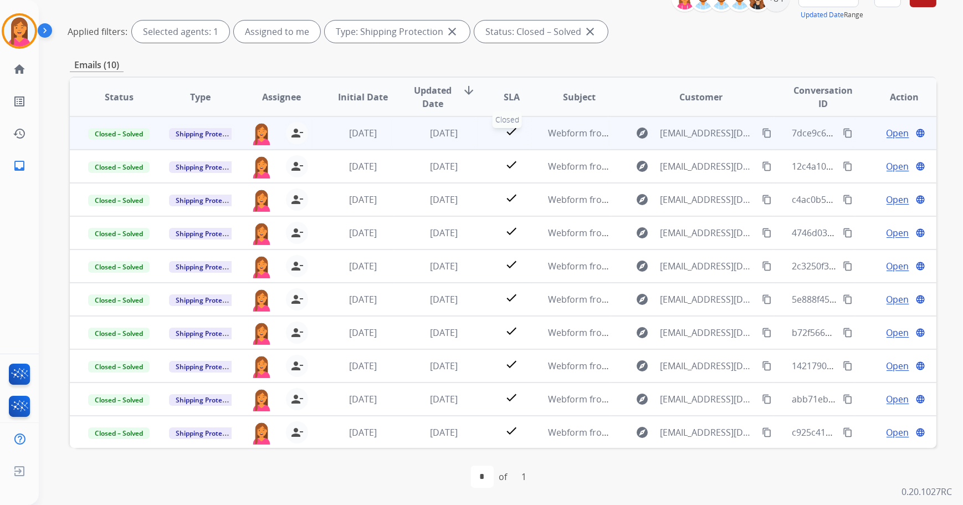
click at [521, 134] on div "check" at bounding box center [512, 133] width 36 height 17
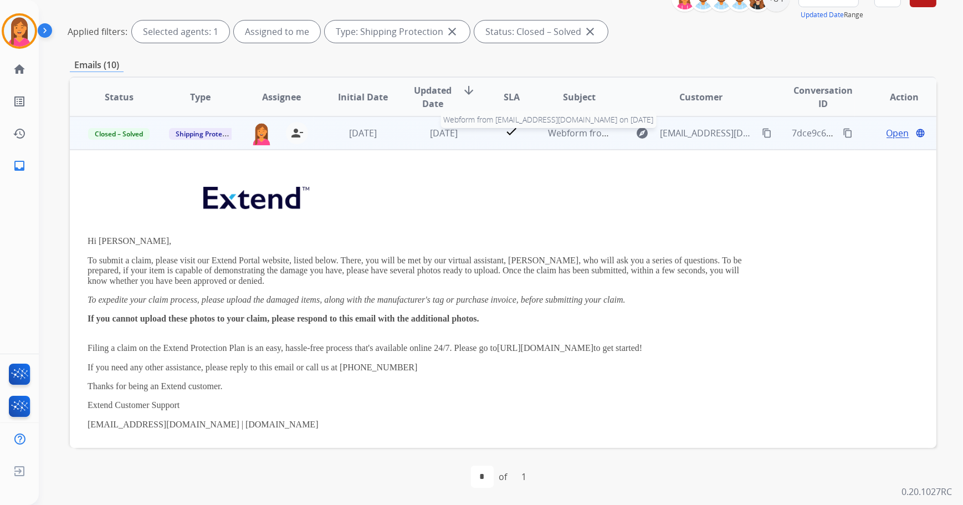
click at [554, 132] on span "Webform from [EMAIL_ADDRESS][DOMAIN_NAME] on [DATE]" at bounding box center [673, 133] width 251 height 12
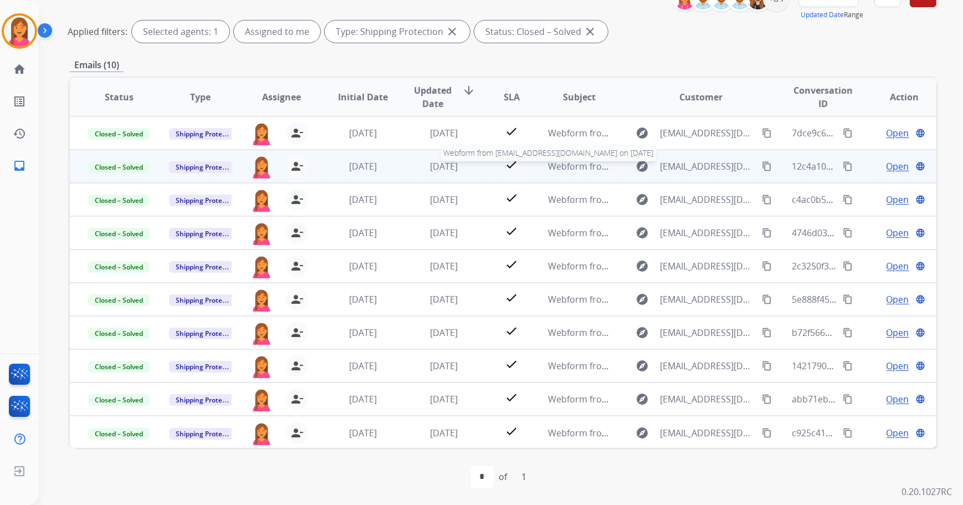
click at [548, 169] on span "Webform from [EMAIL_ADDRESS][DOMAIN_NAME] on [DATE]" at bounding box center [673, 166] width 251 height 12
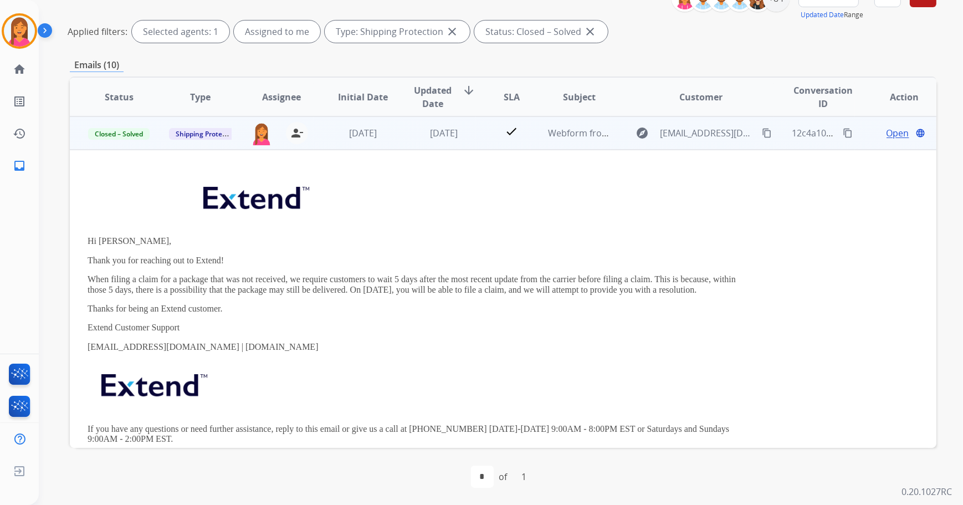
click at [553, 138] on div "Webform from [EMAIL_ADDRESS][DOMAIN_NAME] on [DATE]" at bounding box center [579, 132] width 63 height 13
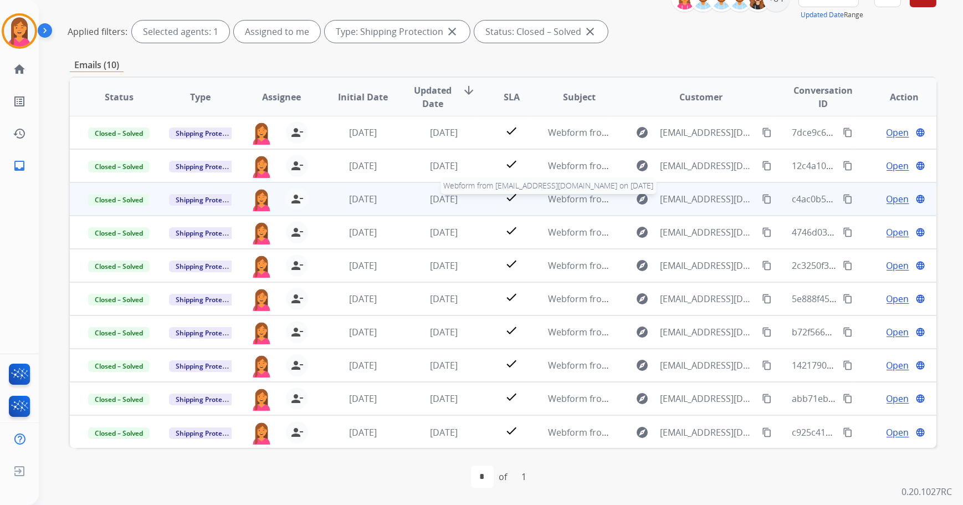
click at [570, 195] on span "Webform from [EMAIL_ADDRESS][DOMAIN_NAME] on [DATE]" at bounding box center [673, 199] width 251 height 12
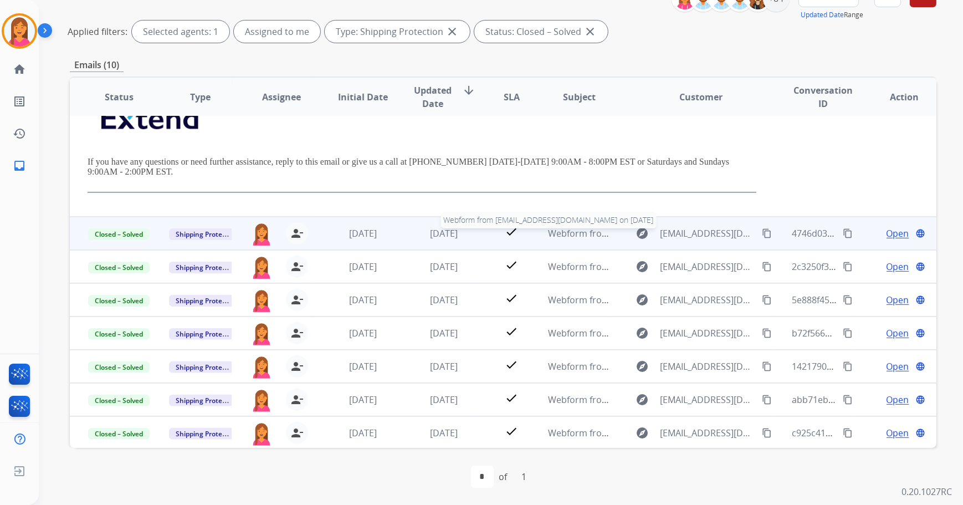
click at [548, 227] on span "Webform from [EMAIL_ADDRESS][DOMAIN_NAME] on [DATE]" at bounding box center [673, 233] width 251 height 12
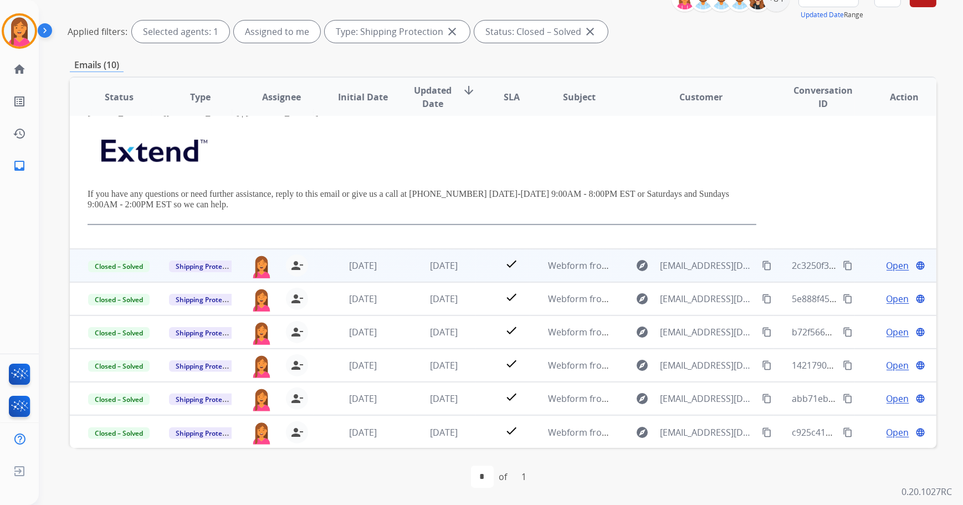
click at [538, 270] on td "Webform from [EMAIL_ADDRESS][DOMAIN_NAME] on [DATE]" at bounding box center [570, 265] width 81 height 33
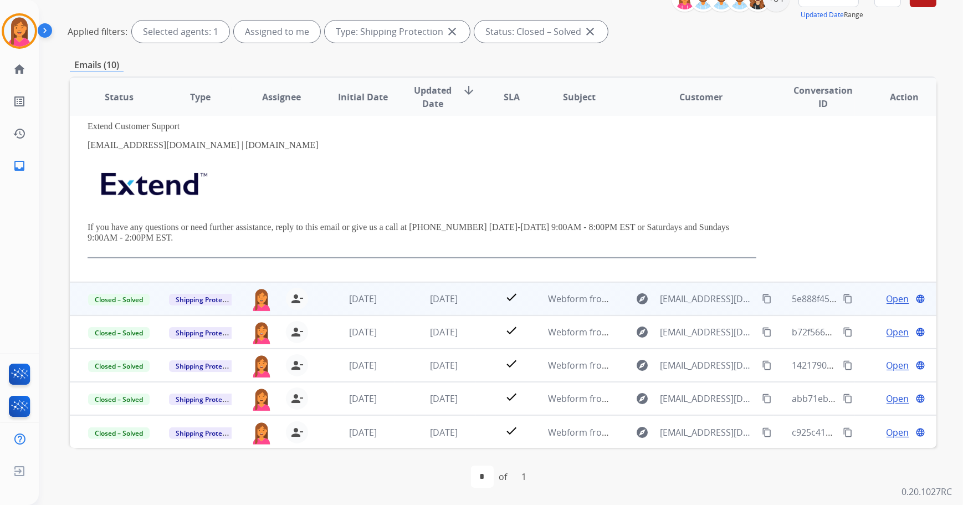
click at [539, 296] on td "Webform from [EMAIL_ADDRESS][DOMAIN_NAME] on [DATE]" at bounding box center [570, 298] width 81 height 33
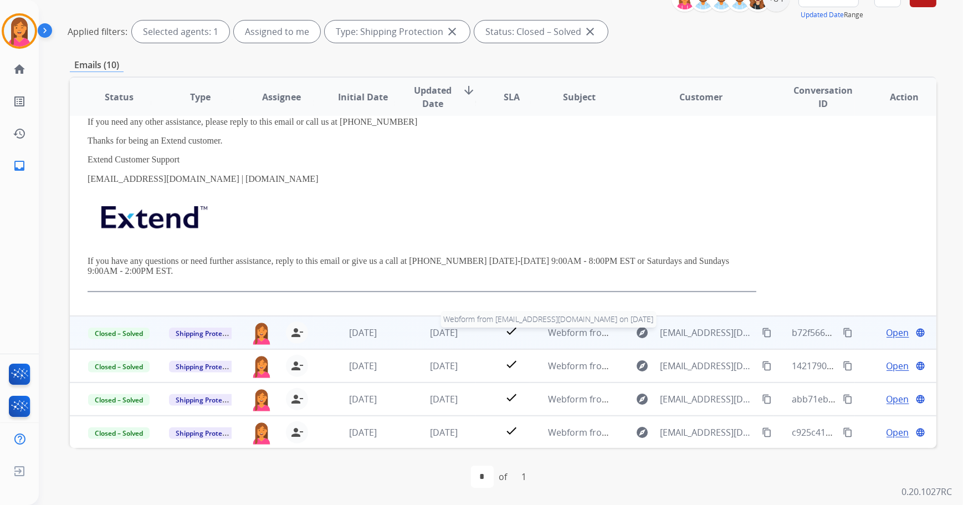
click at [548, 332] on span "Webform from [EMAIL_ADDRESS][DOMAIN_NAME] on [DATE]" at bounding box center [673, 333] width 251 height 12
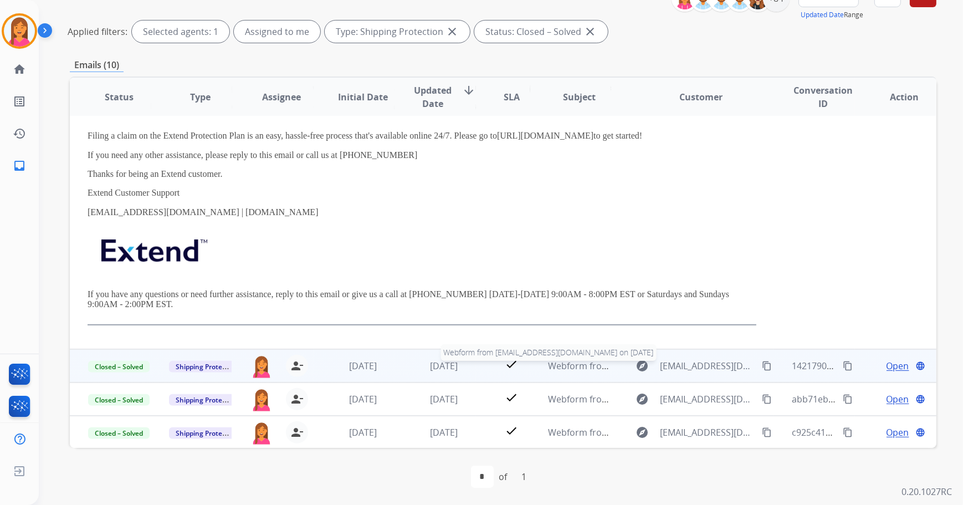
click at [548, 361] on span "Webform from [EMAIL_ADDRESS][DOMAIN_NAME] on [DATE]" at bounding box center [673, 366] width 251 height 12
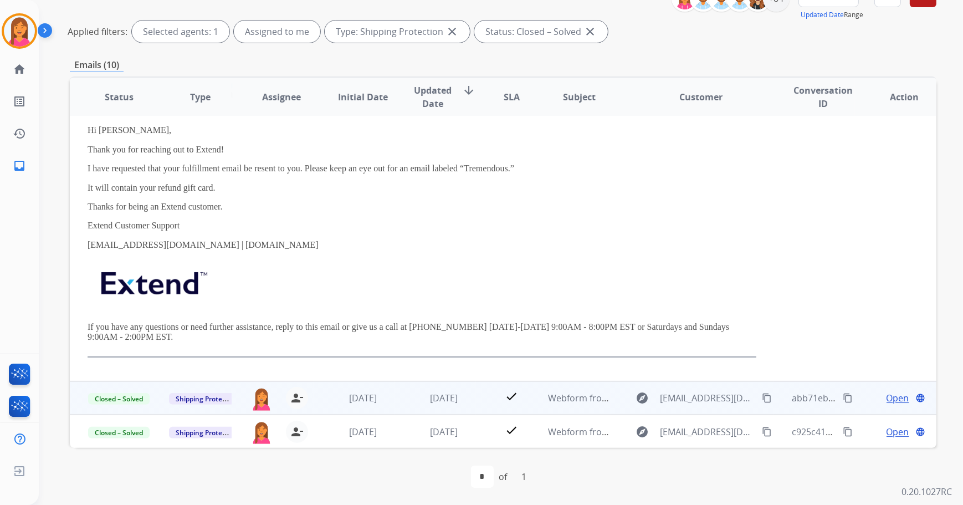
click at [530, 399] on td "Webform from [EMAIL_ADDRESS][DOMAIN_NAME] on [DATE]" at bounding box center [570, 397] width 81 height 33
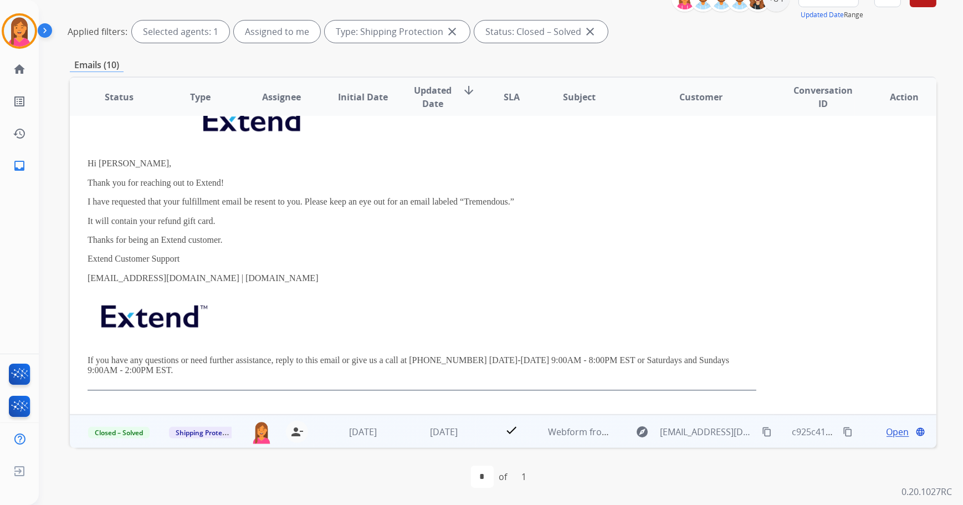
click at [530, 435] on td "Webform from [EMAIL_ADDRESS][DOMAIN_NAME] on [DATE]" at bounding box center [570, 431] width 81 height 33
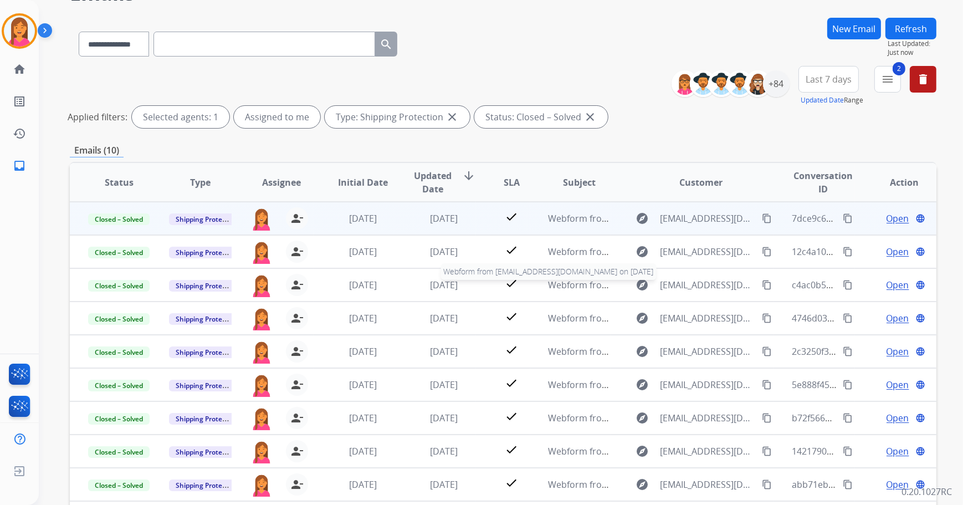
scroll to position [0, 0]
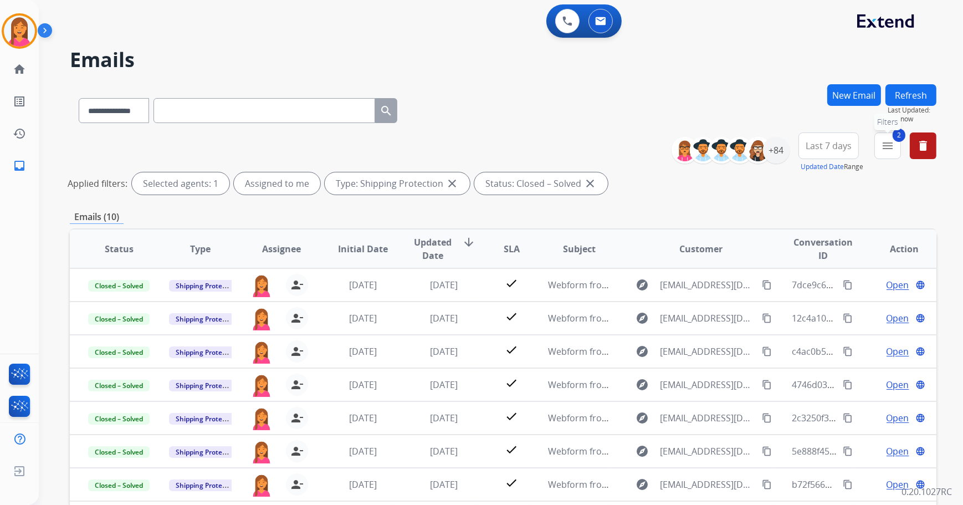
click at [891, 142] on mat-icon "menu" at bounding box center [887, 145] width 13 height 13
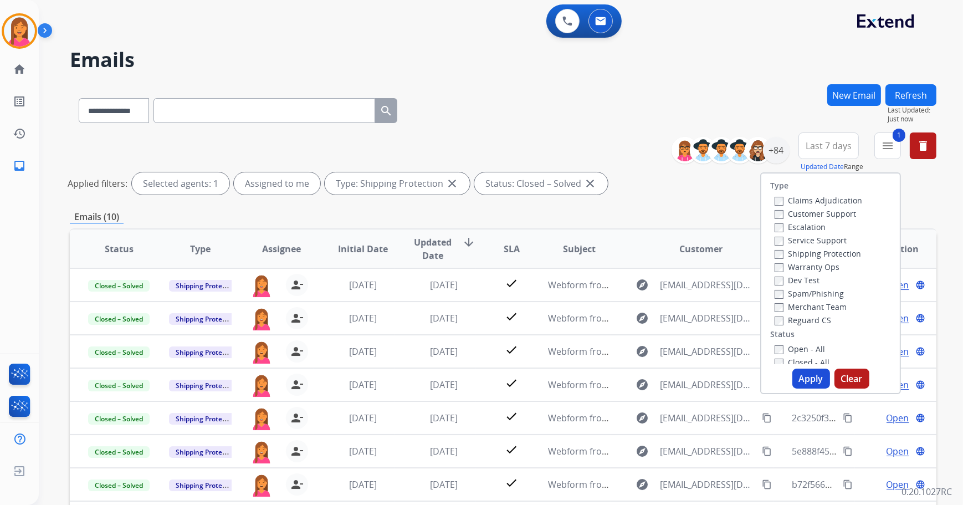
click at [803, 377] on button "Apply" at bounding box center [812, 379] width 38 height 20
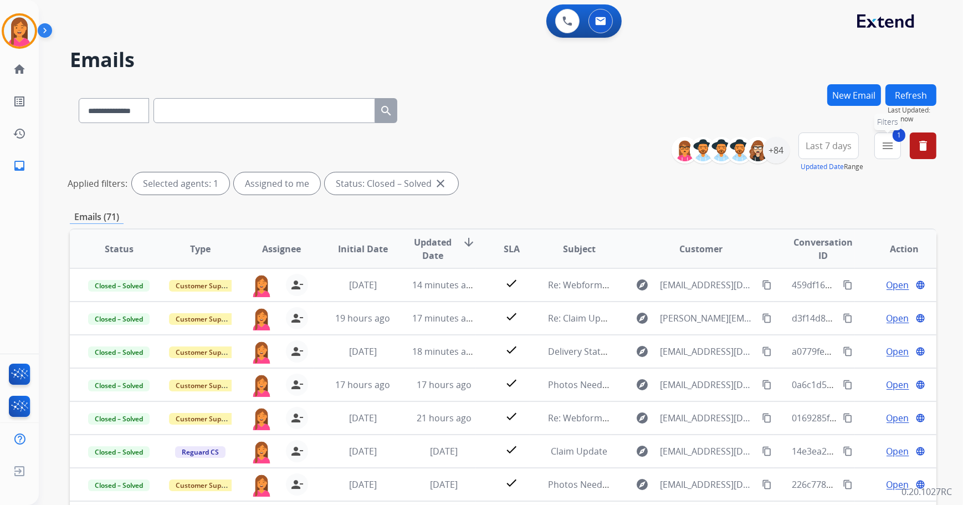
click at [886, 140] on mat-icon "menu" at bounding box center [887, 145] width 13 height 13
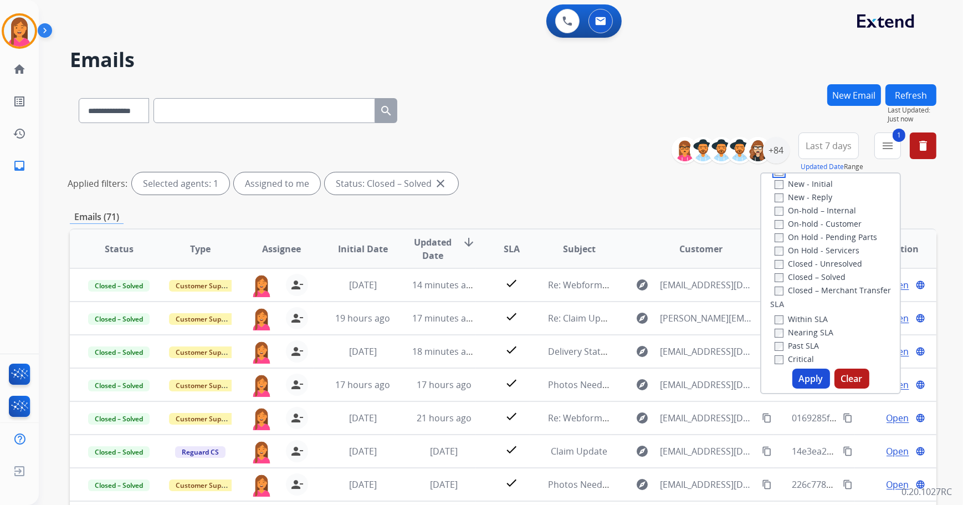
scroll to position [201, 0]
click at [800, 376] on button "Apply" at bounding box center [812, 379] width 38 height 20
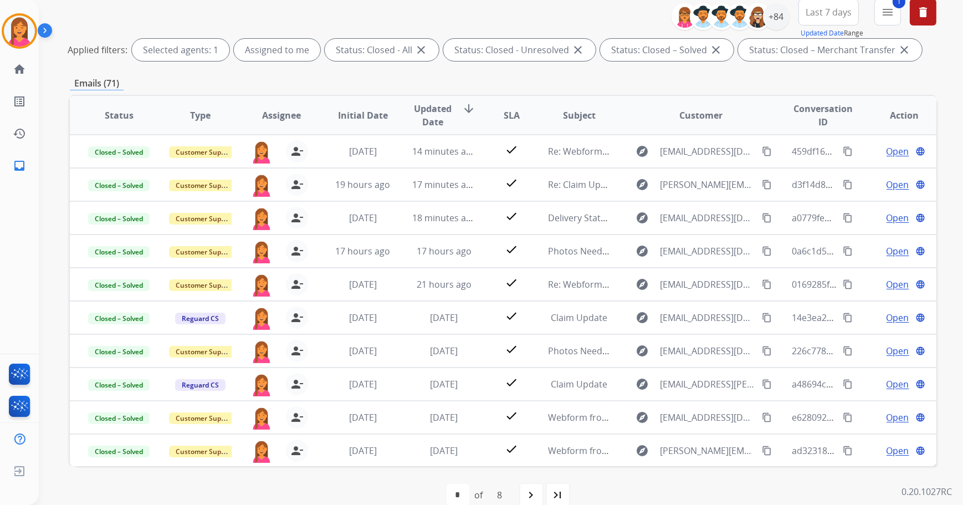
scroll to position [152, 0]
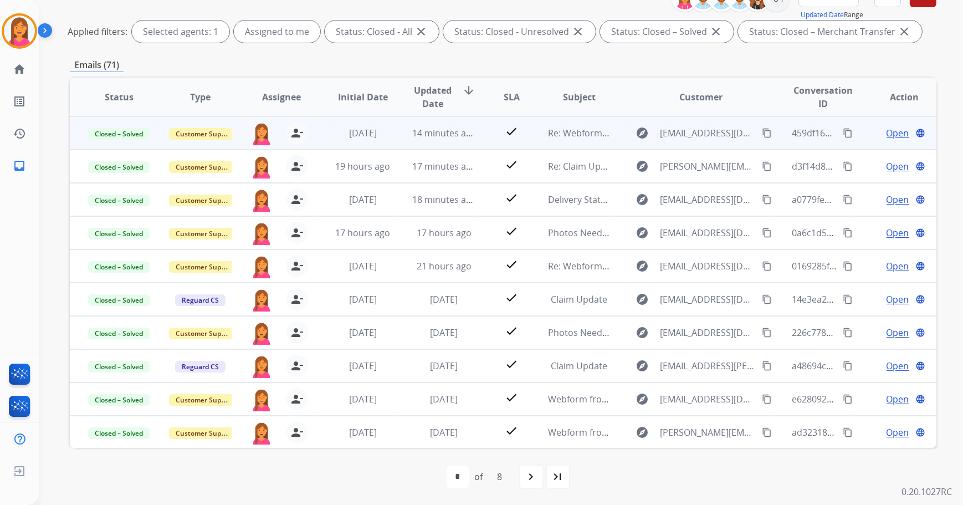
click at [569, 145] on td "Re: Webform from [EMAIL_ADDRESS][DOMAIN_NAME] on [DATE]" at bounding box center [570, 132] width 81 height 33
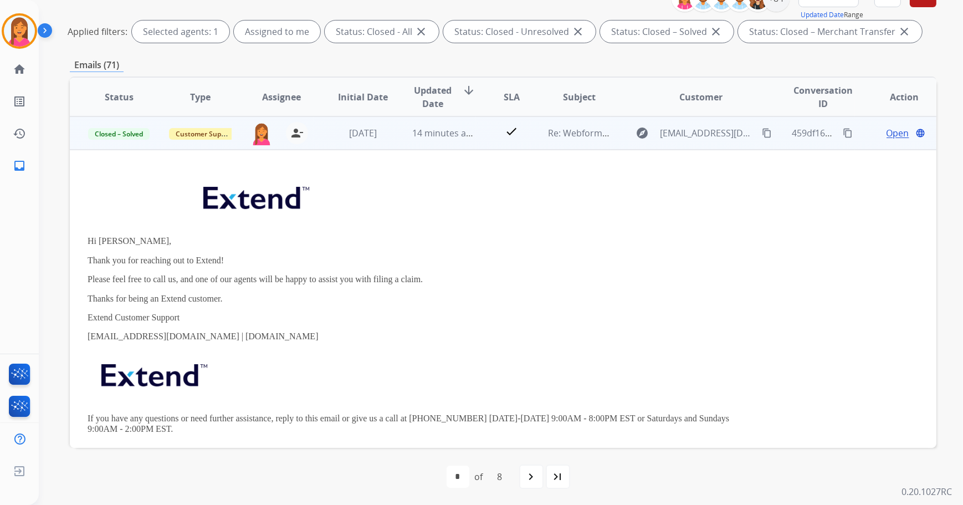
click at [569, 145] on td "Re: Webform from [EMAIL_ADDRESS][DOMAIN_NAME] on [DATE]" at bounding box center [570, 132] width 81 height 33
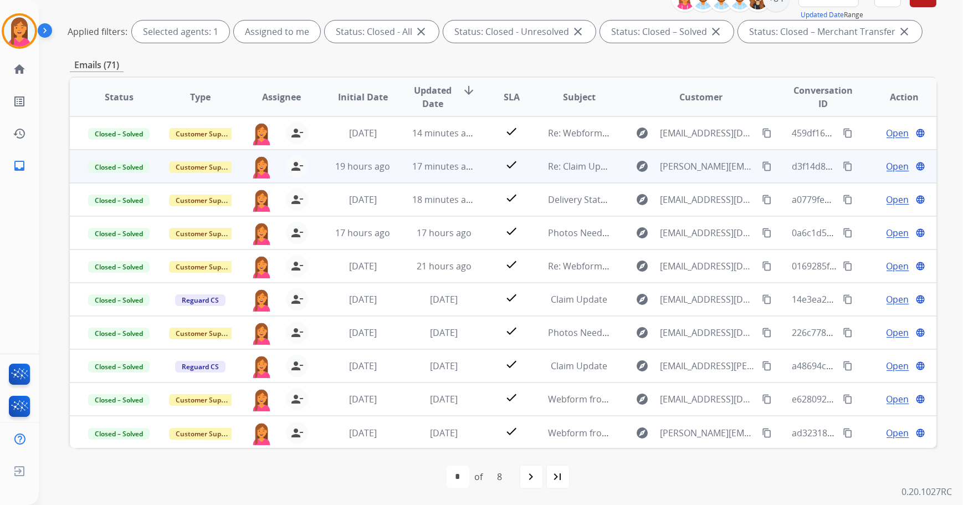
click at [566, 179] on td "Re: Claim Update: Parts ordered for repair" at bounding box center [570, 166] width 81 height 33
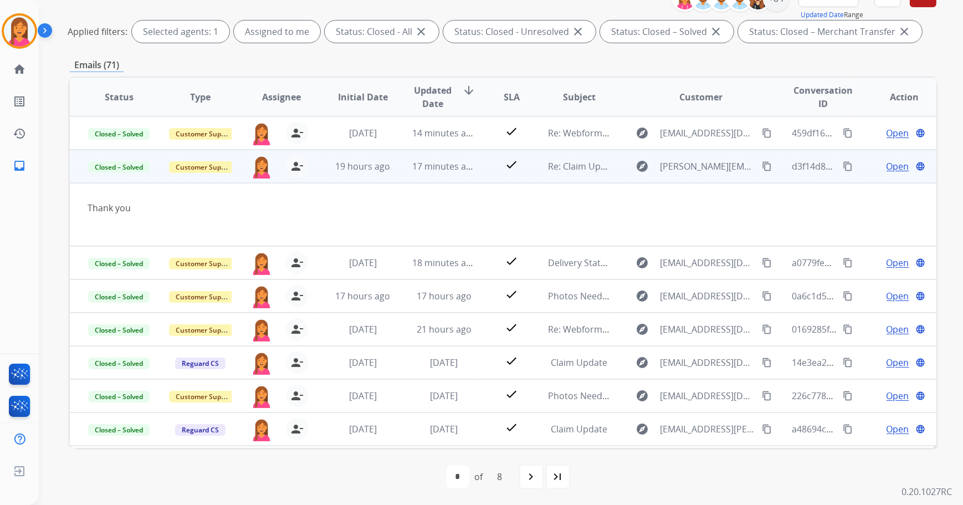
scroll to position [33, 0]
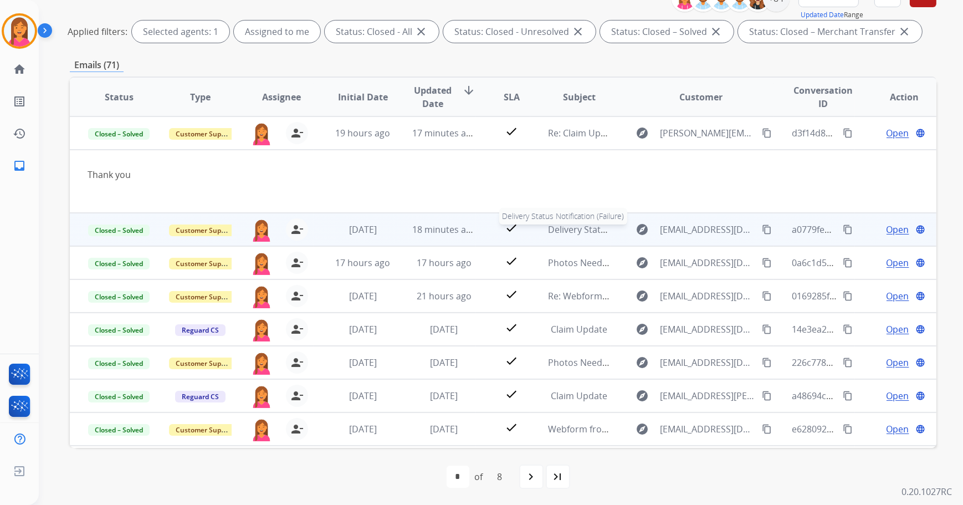
click at [573, 234] on div "Delivery Status Notification (Failure)" at bounding box center [579, 229] width 63 height 13
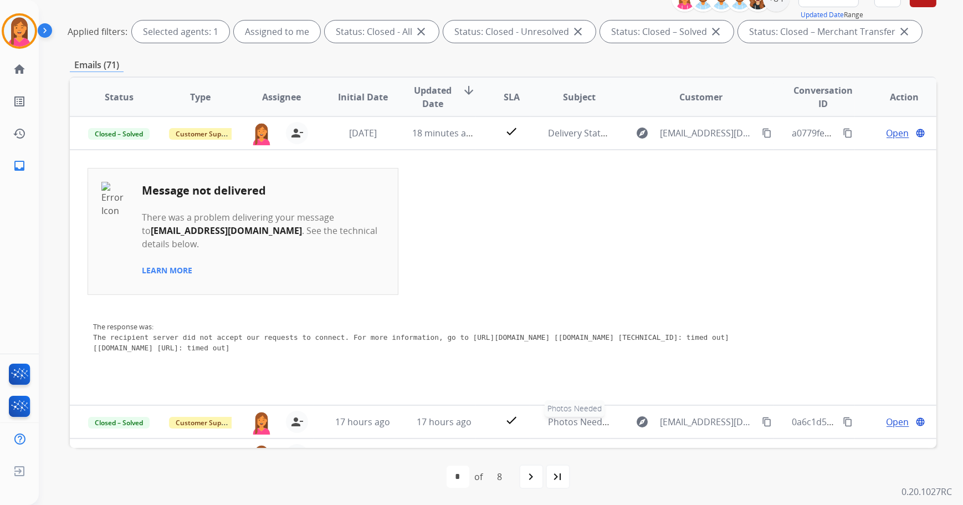
click at [568, 421] on span "Photos Needed" at bounding box center [580, 422] width 65 height 12
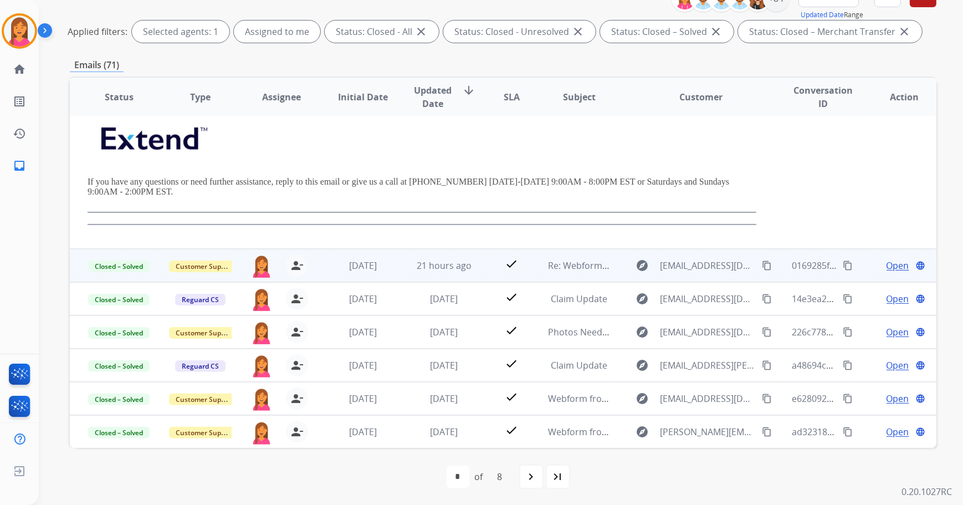
click at [558, 274] on td "Re: Webform from [EMAIL_ADDRESS][DOMAIN_NAME] on [DATE]" at bounding box center [570, 265] width 81 height 33
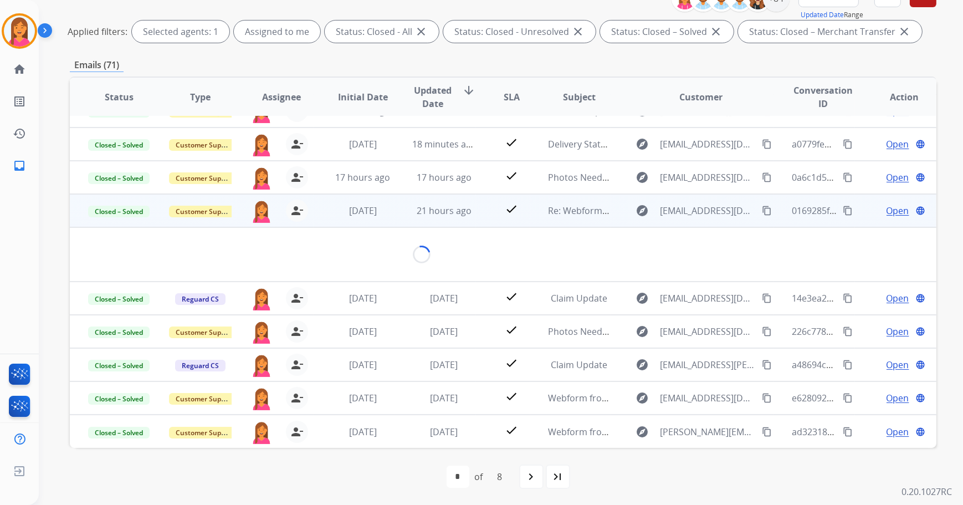
scroll to position [64, 0]
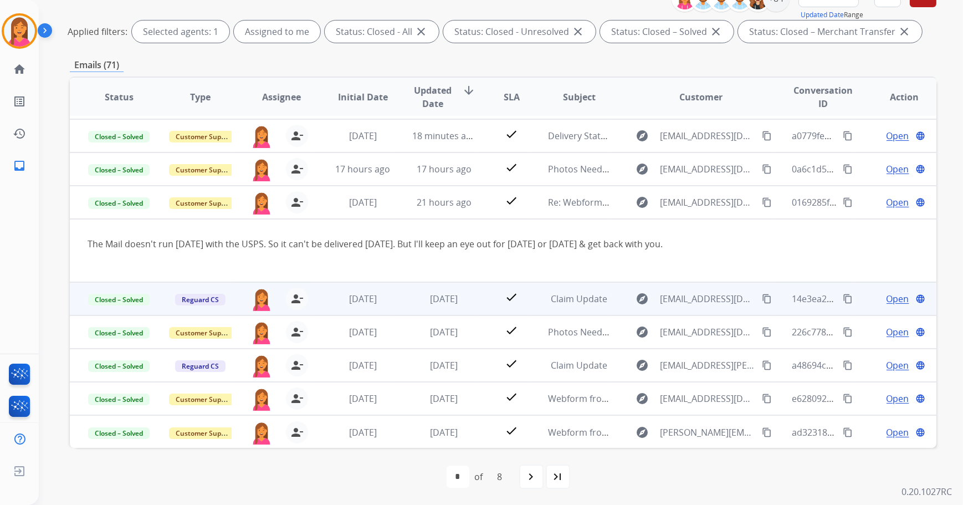
click at [558, 306] on td "Claim Update" at bounding box center [570, 298] width 81 height 33
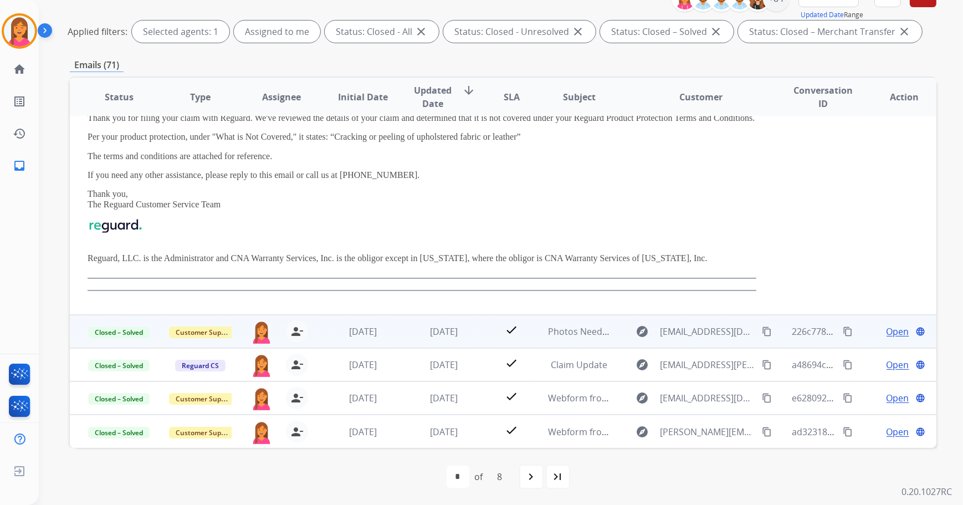
click at [562, 338] on td "Photos Needed" at bounding box center [570, 331] width 81 height 33
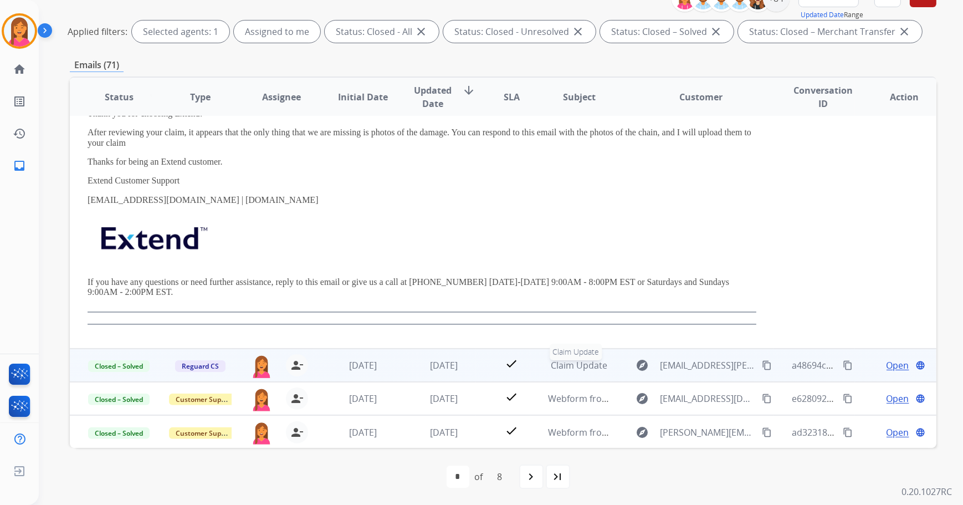
click at [563, 367] on span "Claim Update" at bounding box center [580, 365] width 57 height 12
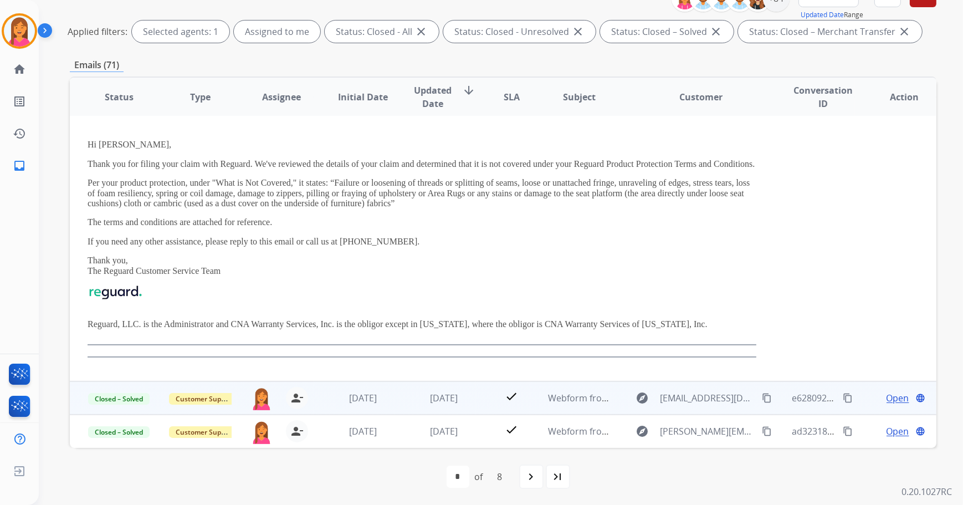
scroll to position [233, 0]
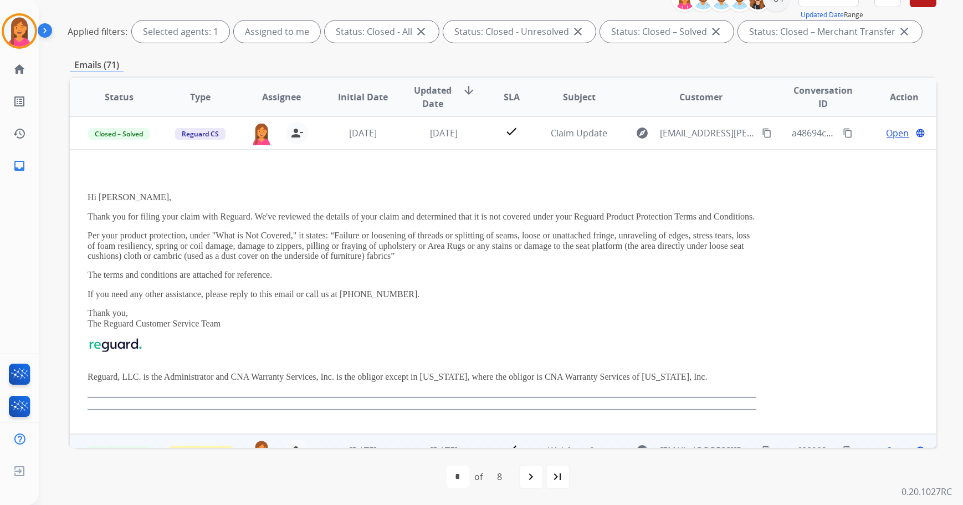
click at [559, 390] on div "Hi [PERSON_NAME], Thank you for filing your claim with [PERSON_NAME]. We've rev…" at bounding box center [422, 286] width 669 height 225
click at [35, 39] on div at bounding box center [19, 30] width 35 height 35
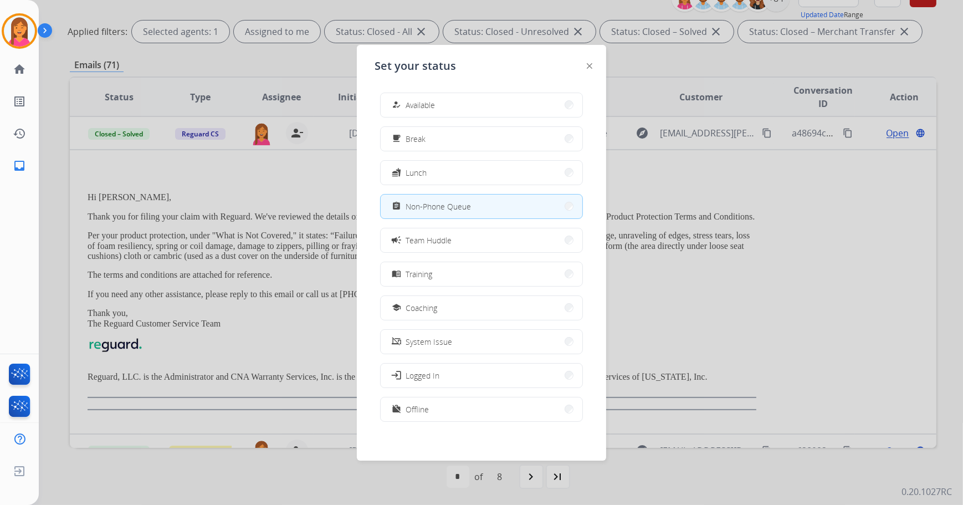
drag, startPoint x: 443, startPoint y: 116, endPoint x: 446, endPoint y: 108, distance: 8.6
click at [446, 108] on button "how_to_reg Available" at bounding box center [482, 105] width 202 height 24
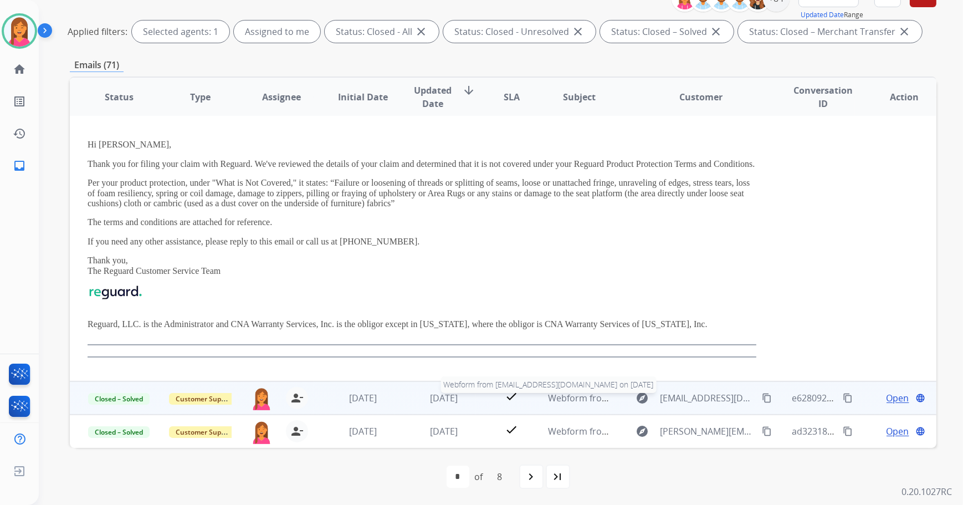
click at [563, 401] on span "Webform from [EMAIL_ADDRESS][DOMAIN_NAME] on [DATE]" at bounding box center [673, 398] width 251 height 12
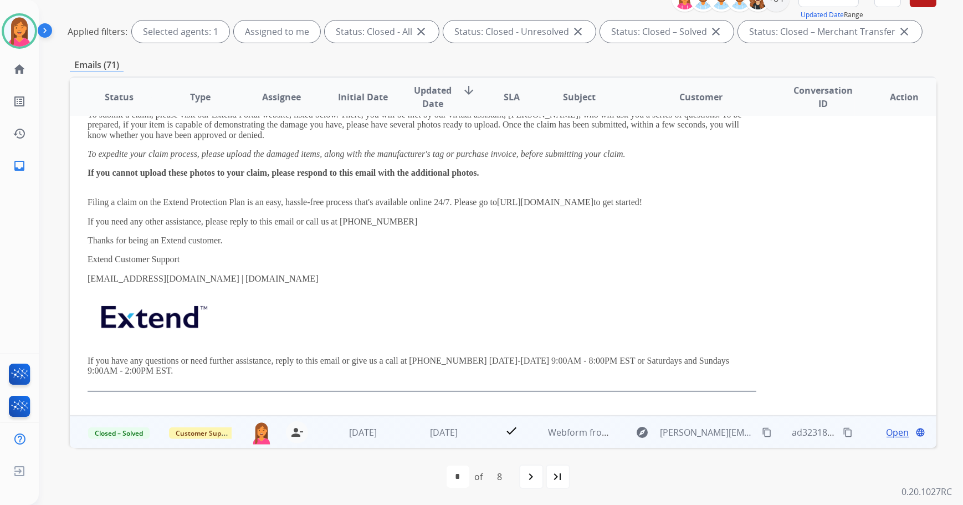
click at [574, 445] on td "Webform from [PERSON_NAME][EMAIL_ADDRESS][PERSON_NAME][DOMAIN_NAME] on [DATE]" at bounding box center [570, 432] width 81 height 33
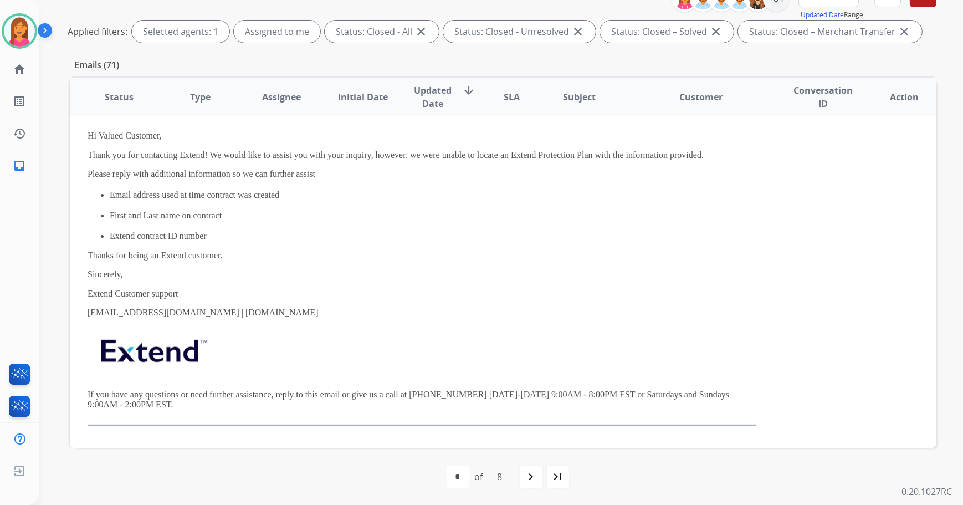
scroll to position [299, 0]
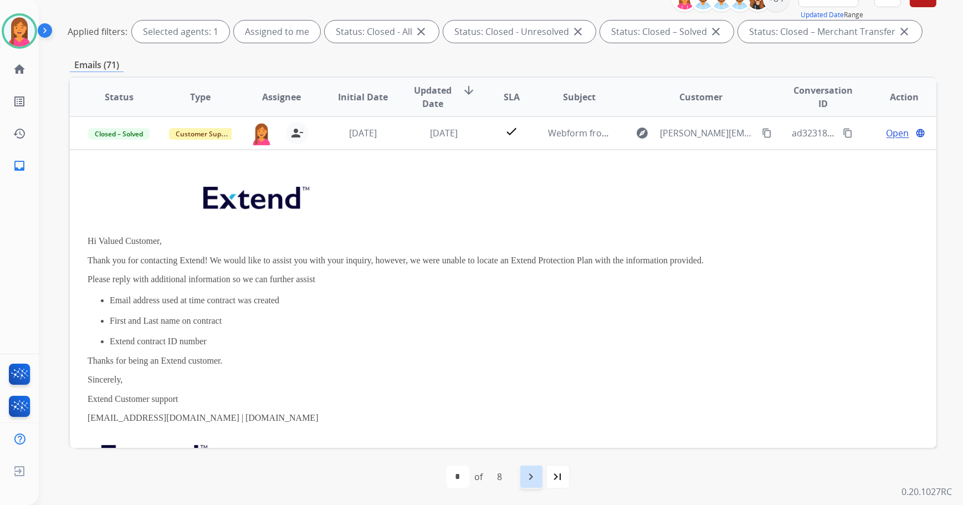
click at [532, 477] on mat-icon "navigate_next" at bounding box center [531, 476] width 13 height 13
select select "*"
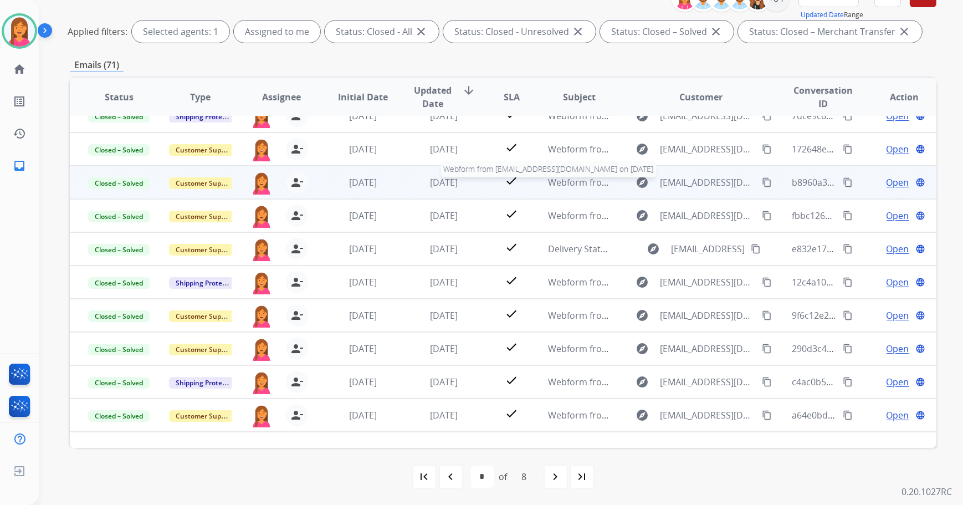
scroll to position [0, 0]
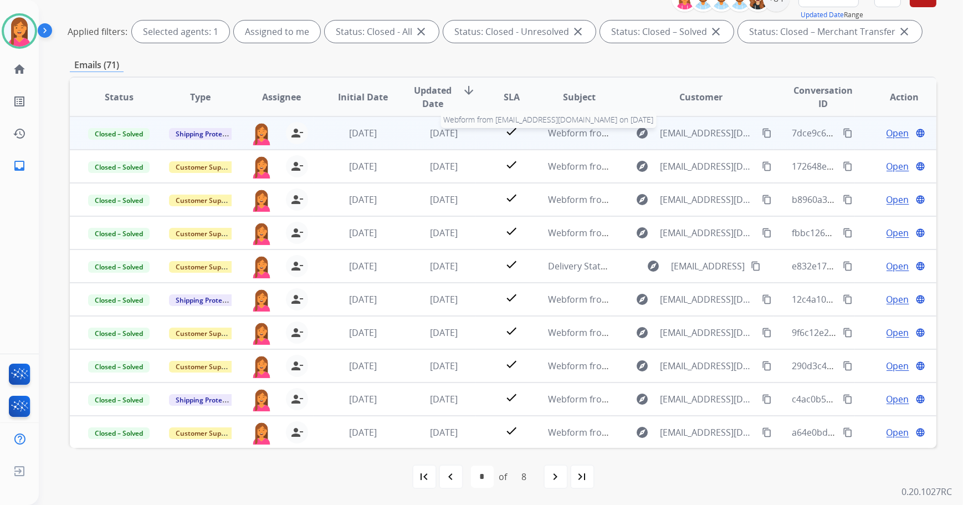
click at [554, 136] on span "Webform from [EMAIL_ADDRESS][DOMAIN_NAME] on [DATE]" at bounding box center [673, 133] width 251 height 12
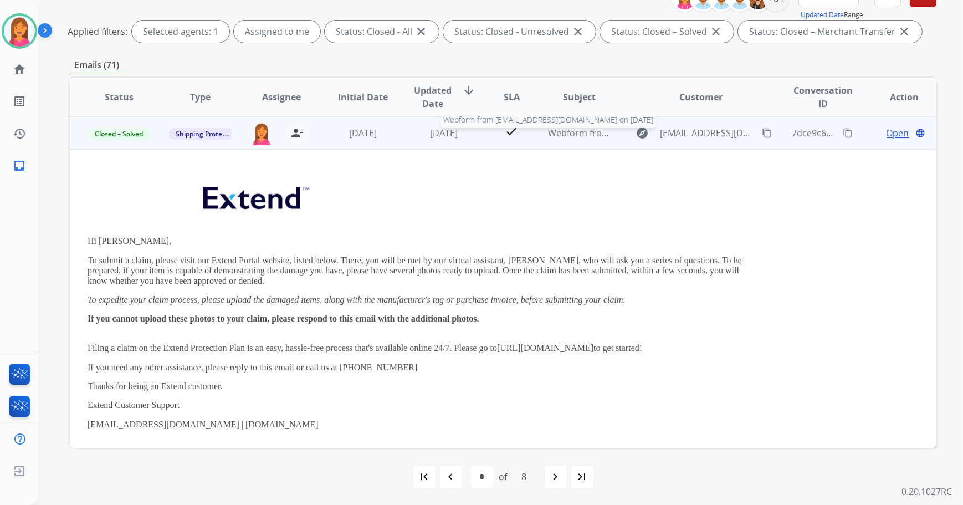
click at [550, 133] on span "Webform from [EMAIL_ADDRESS][DOMAIN_NAME] on [DATE]" at bounding box center [673, 133] width 251 height 12
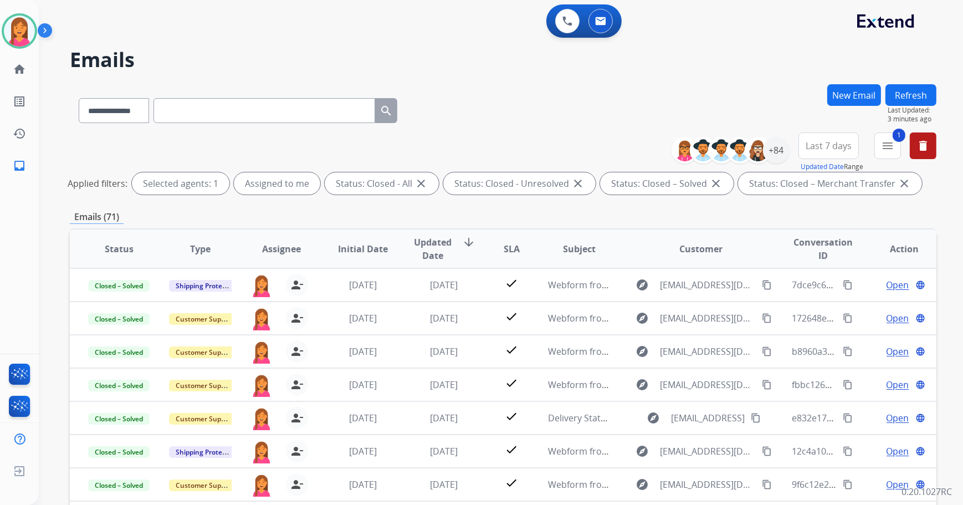
click at [909, 104] on button "Refresh" at bounding box center [911, 95] width 51 height 22
click at [870, 100] on button "New Email" at bounding box center [855, 95] width 54 height 22
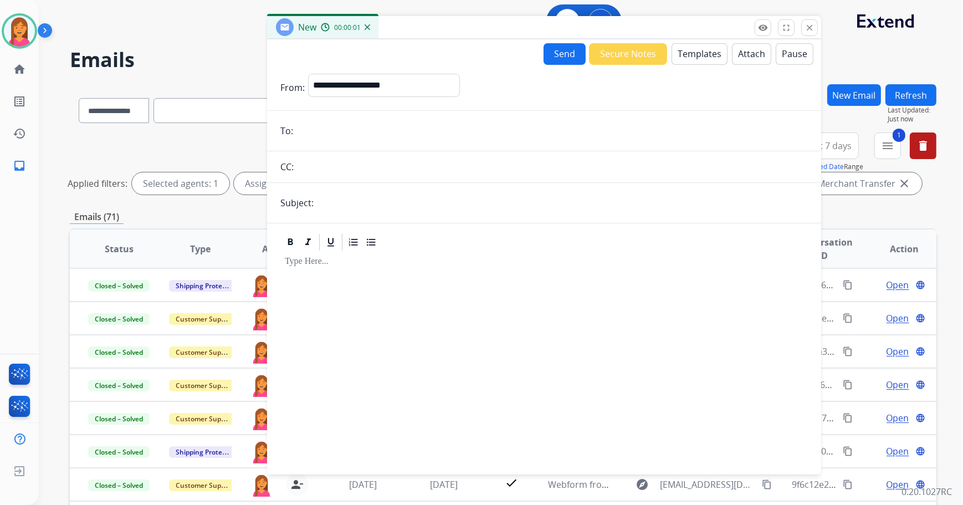
drag, startPoint x: 582, startPoint y: 84, endPoint x: 467, endPoint y: 33, distance: 126.3
click at [467, 33] on div "New 00:00:01" at bounding box center [544, 27] width 554 height 23
click at [360, 89] on select "**********" at bounding box center [383, 85] width 151 height 22
select select "**********"
click at [308, 74] on select "**********" at bounding box center [383, 85] width 151 height 22
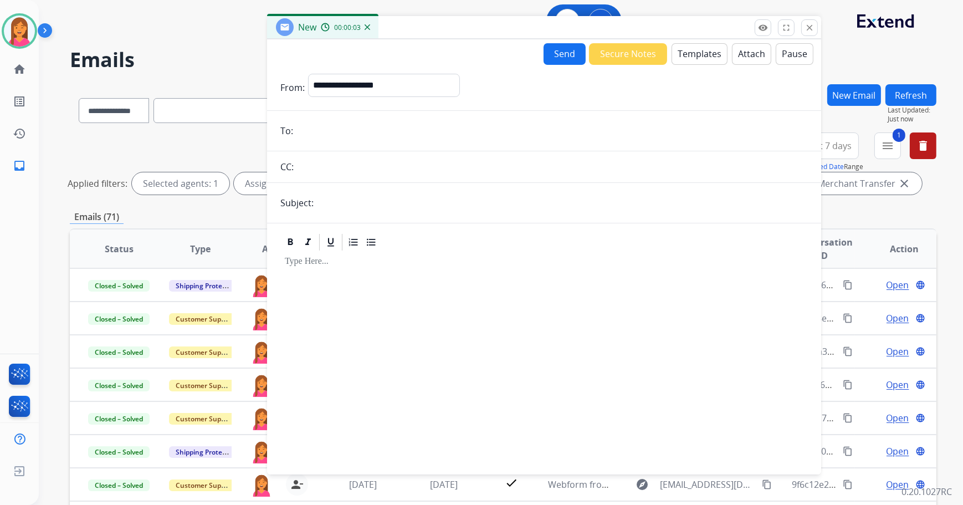
click at [330, 136] on input "email" at bounding box center [553, 131] width 512 height 22
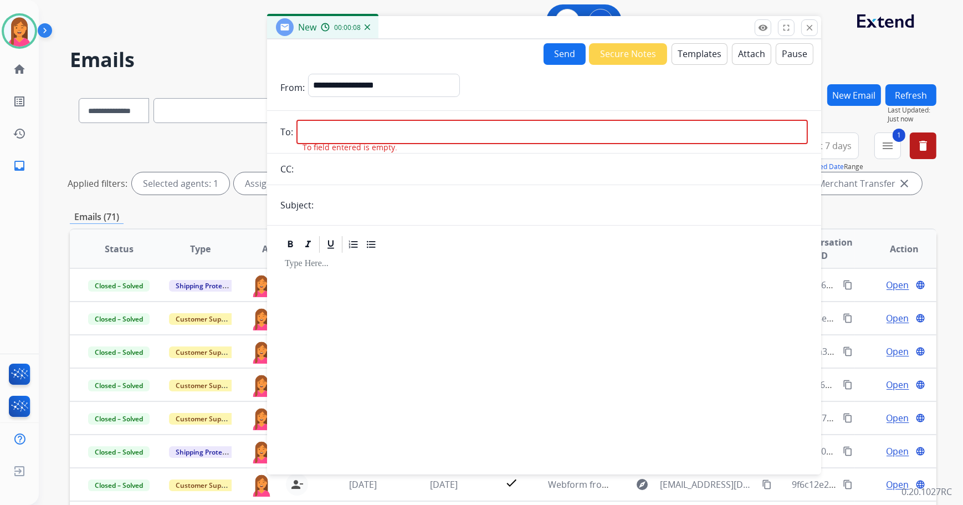
click at [355, 129] on input "email" at bounding box center [553, 132] width 512 height 24
paste input "**********"
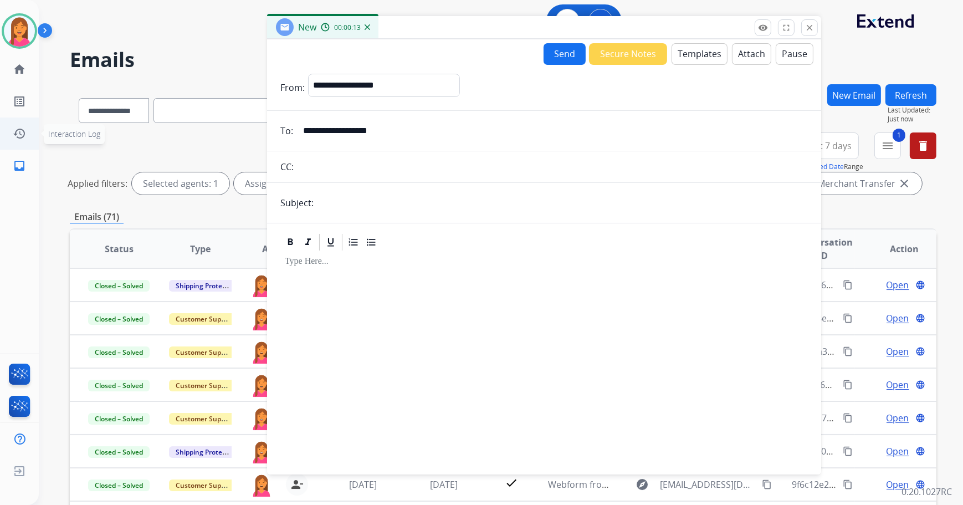
type input "**********"
click at [331, 205] on input "text" at bounding box center [562, 203] width 491 height 22
type input "**********"
click at [355, 282] on div at bounding box center [544, 357] width 528 height 211
click at [693, 52] on button "Templates" at bounding box center [700, 54] width 56 height 22
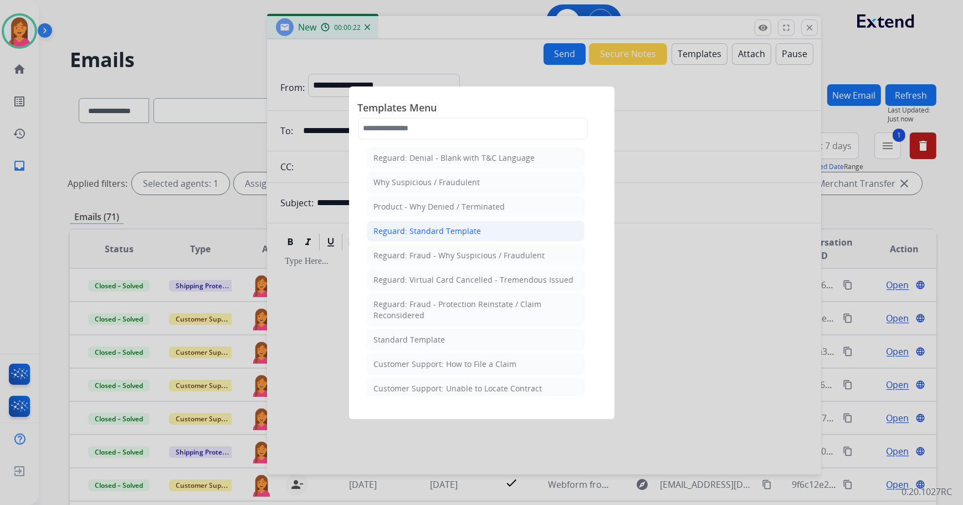
click at [440, 238] on li "Reguard: Standard Template" at bounding box center [476, 231] width 218 height 21
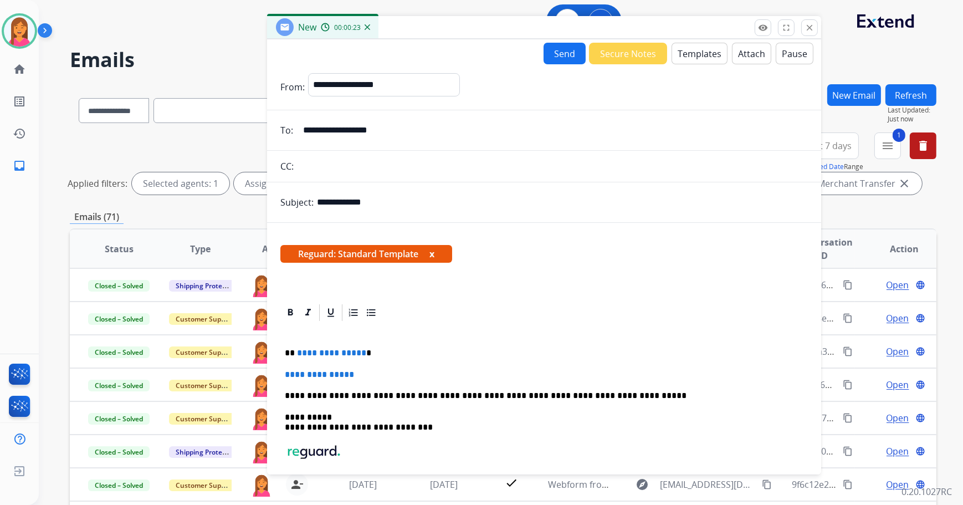
click at [435, 251] on button "x" at bounding box center [432, 253] width 5 height 13
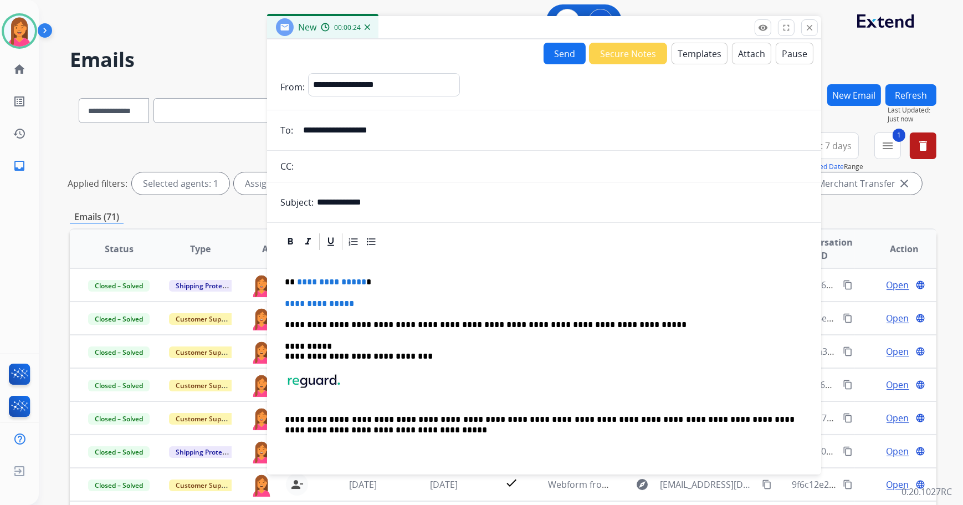
click at [373, 282] on p "**********" at bounding box center [540, 282] width 511 height 10
drag, startPoint x: 374, startPoint y: 303, endPoint x: 285, endPoint y: 300, distance: 88.7
click at [285, 300] on p "**********" at bounding box center [544, 304] width 519 height 10
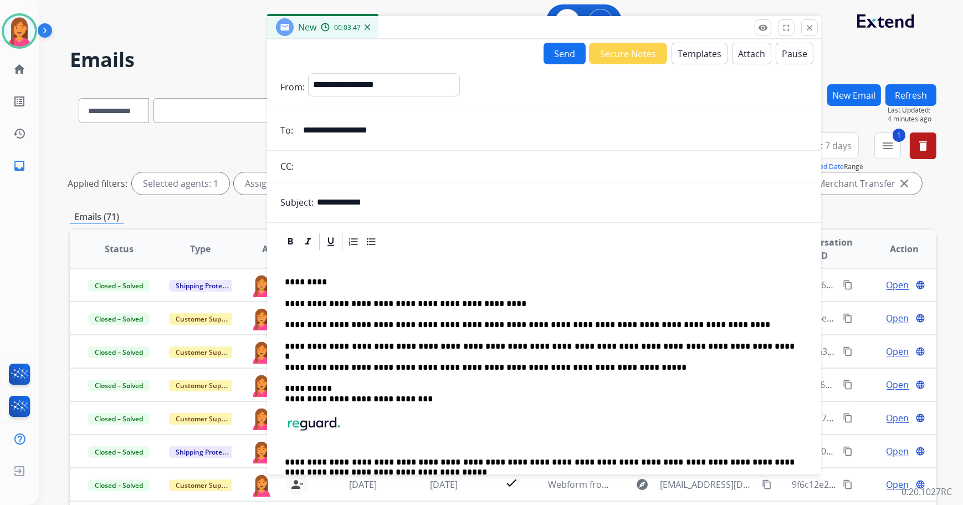
click at [549, 48] on button "Send" at bounding box center [565, 54] width 42 height 22
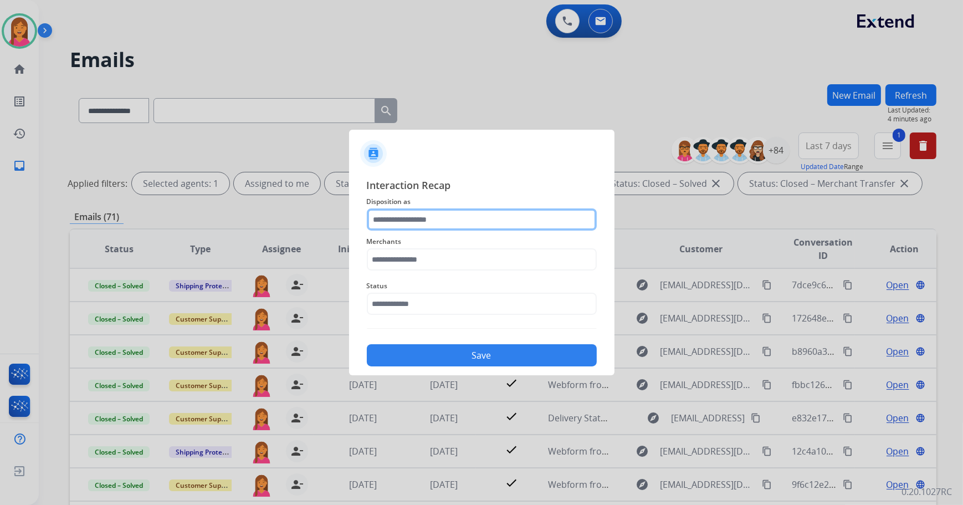
click at [432, 217] on input "text" at bounding box center [482, 219] width 230 height 22
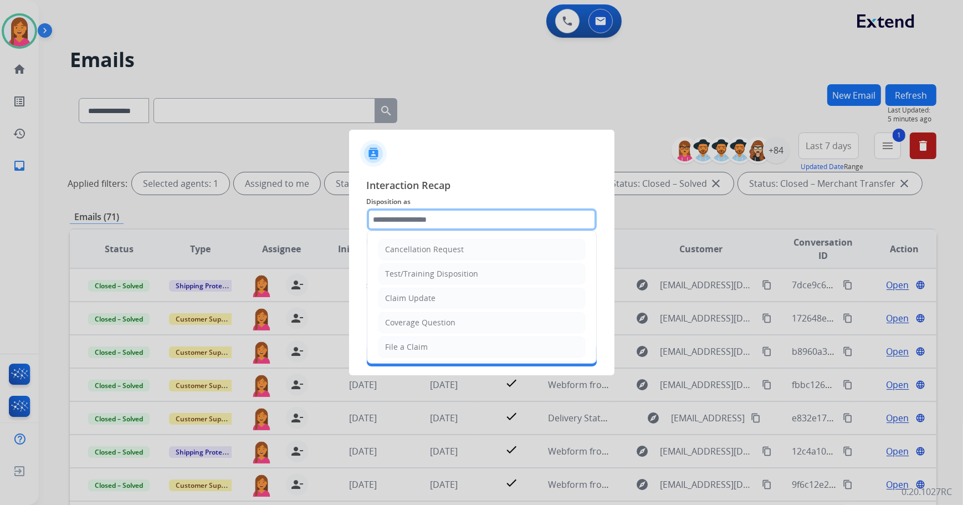
click at [448, 209] on input "text" at bounding box center [482, 219] width 230 height 22
click at [442, 300] on li "Claim Update" at bounding box center [482, 298] width 207 height 21
type input "**********"
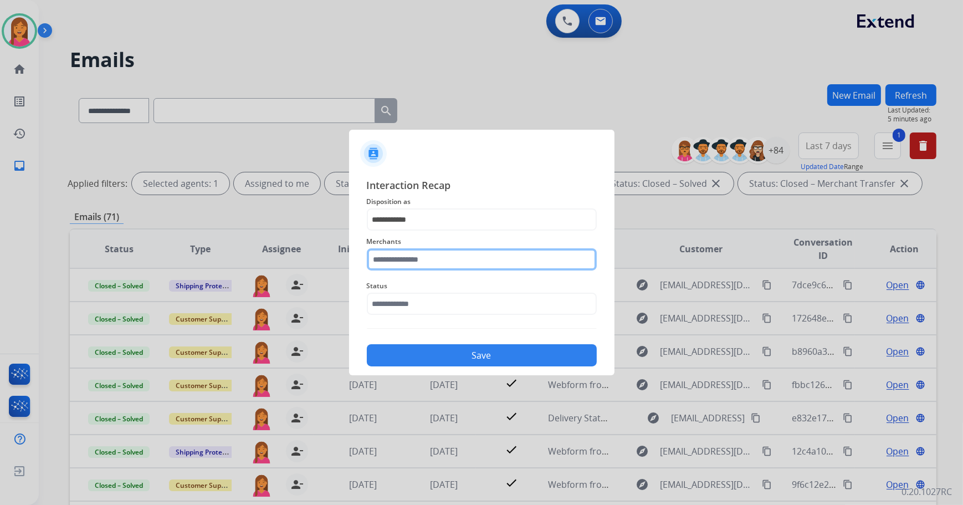
click at [417, 256] on input "text" at bounding box center [482, 259] width 230 height 22
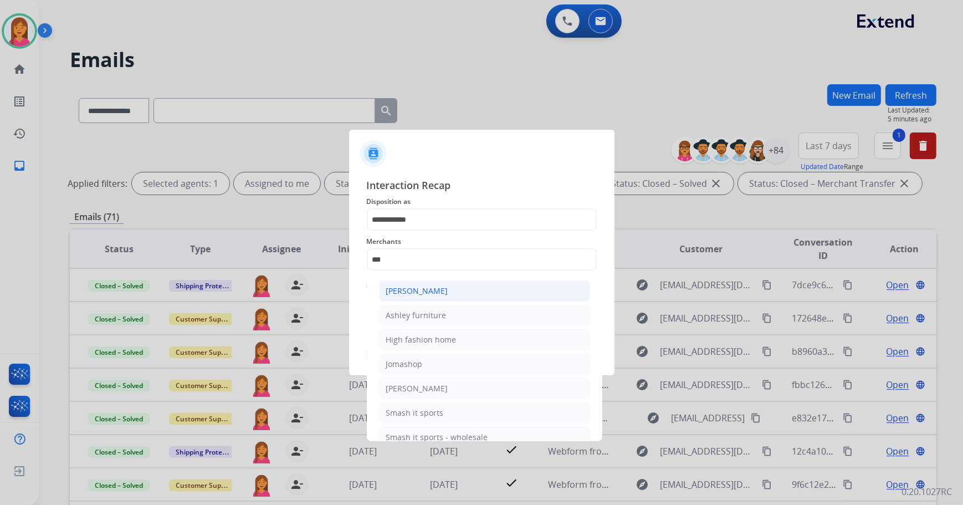
click at [436, 297] on li "[PERSON_NAME]" at bounding box center [484, 290] width 211 height 21
type input "**********"
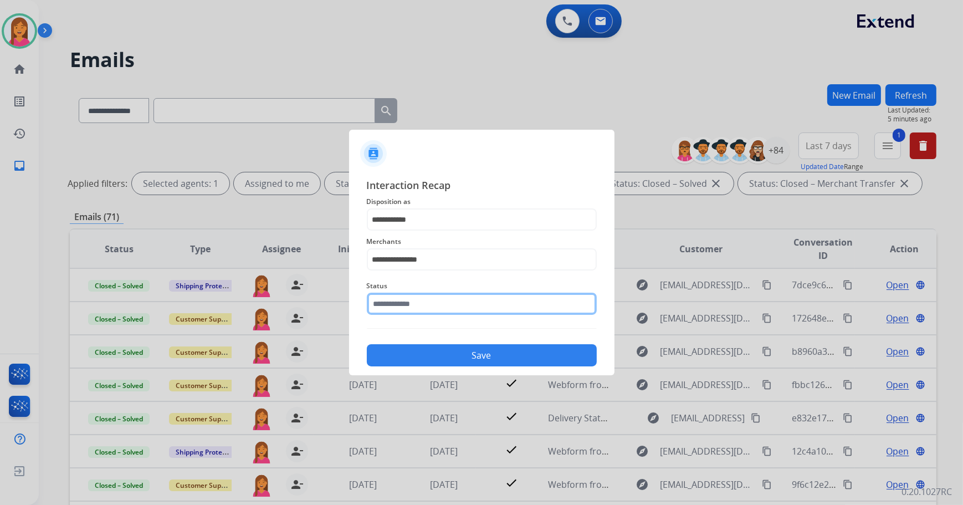
click at [426, 305] on input "text" at bounding box center [482, 304] width 230 height 22
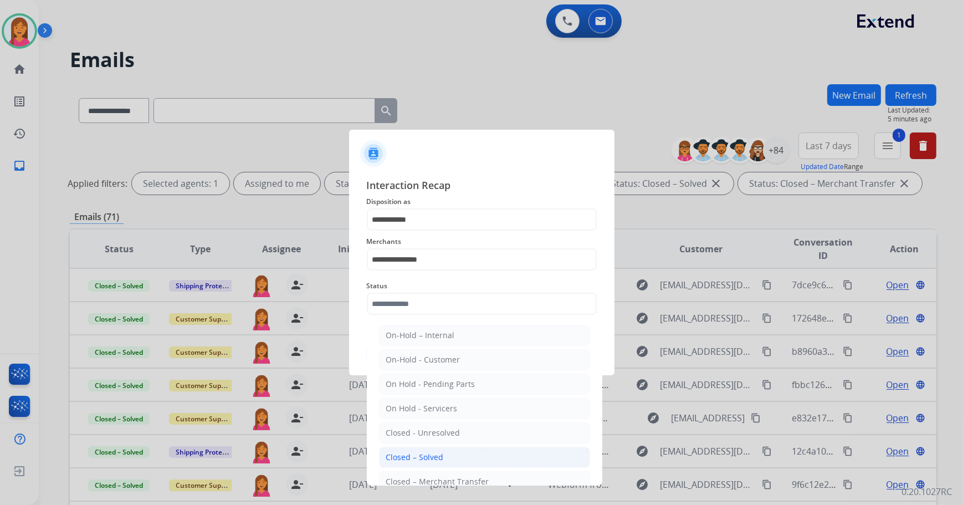
click at [425, 450] on li "Closed – Solved" at bounding box center [484, 457] width 211 height 21
type input "**********"
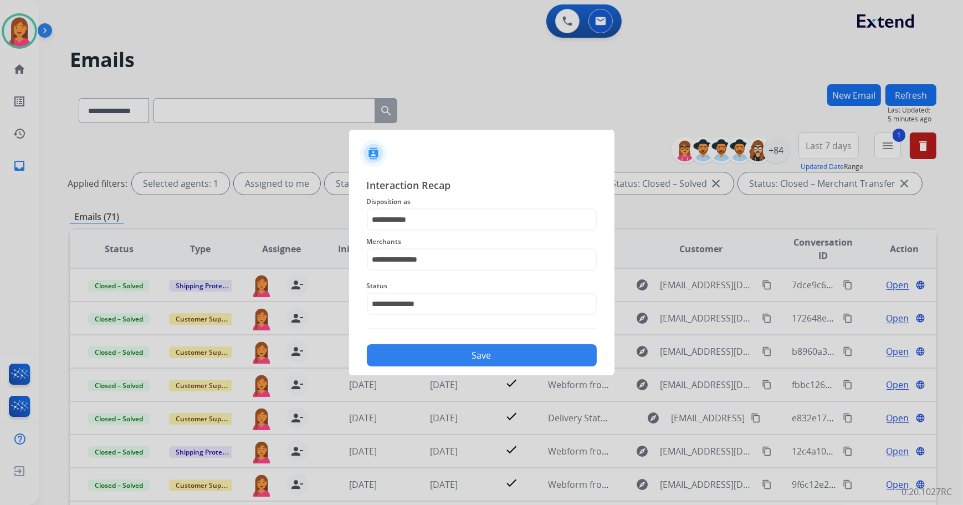
click at [408, 351] on button "Save" at bounding box center [482, 355] width 230 height 22
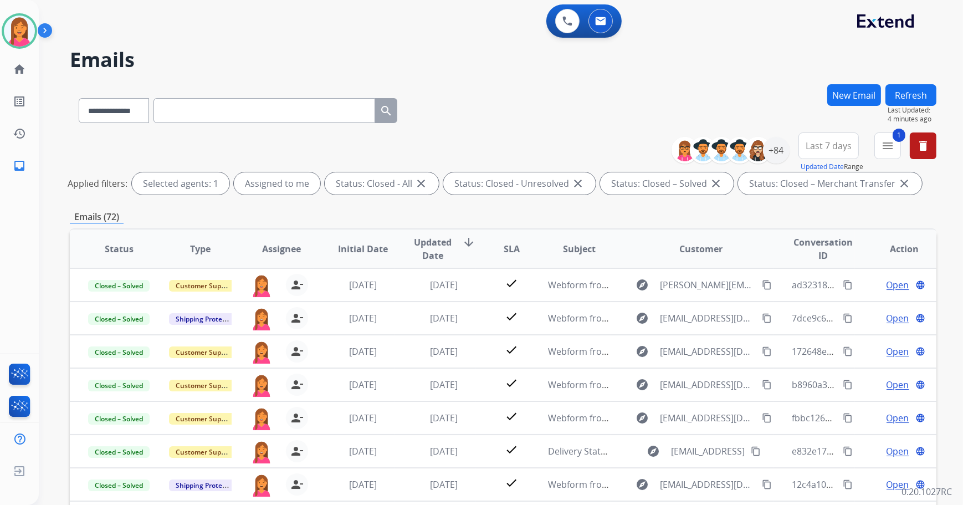
click at [915, 90] on button "Refresh" at bounding box center [911, 95] width 51 height 22
click at [926, 151] on mat-icon "delete" at bounding box center [923, 145] width 13 height 13
select select "*"
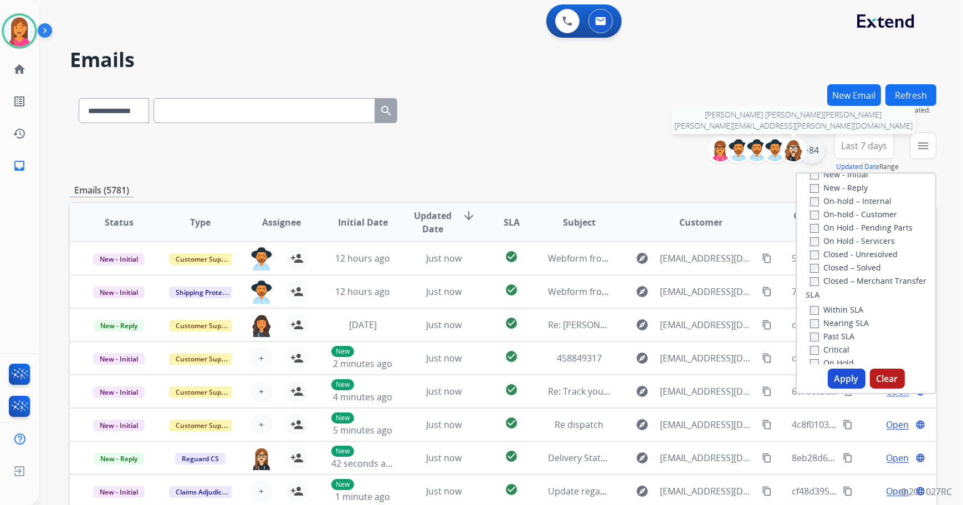
click at [808, 153] on div "+84" at bounding box center [812, 150] width 27 height 27
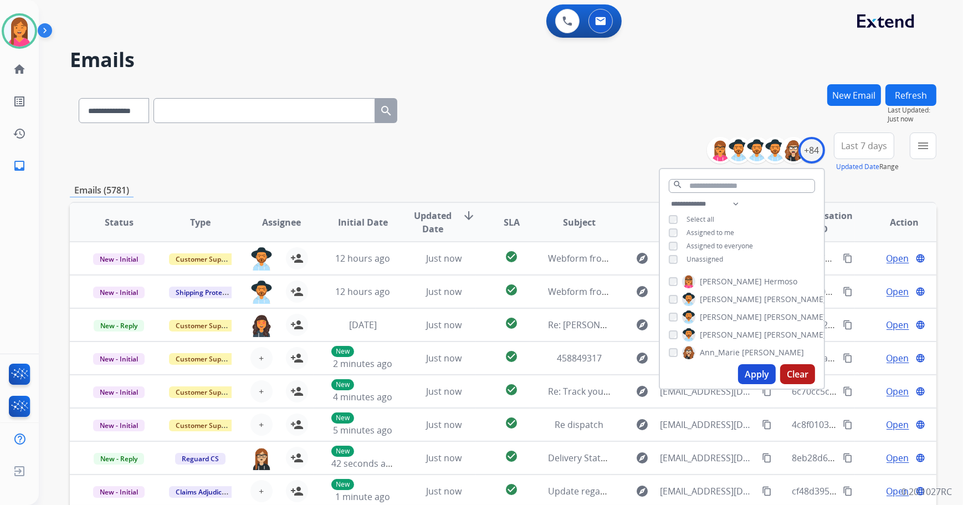
click at [704, 234] on span "Assigned to me" at bounding box center [711, 232] width 48 height 9
click at [751, 371] on button "Apply" at bounding box center [757, 374] width 38 height 20
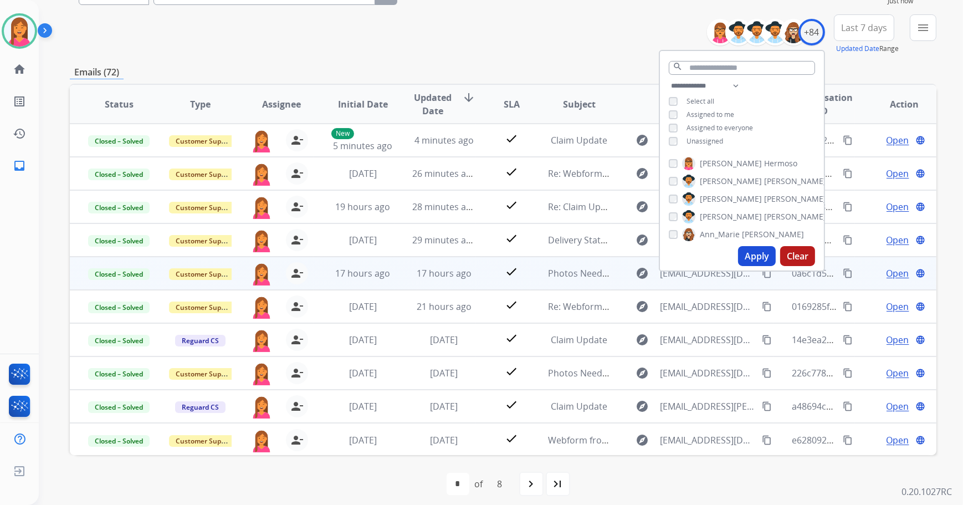
scroll to position [126, 0]
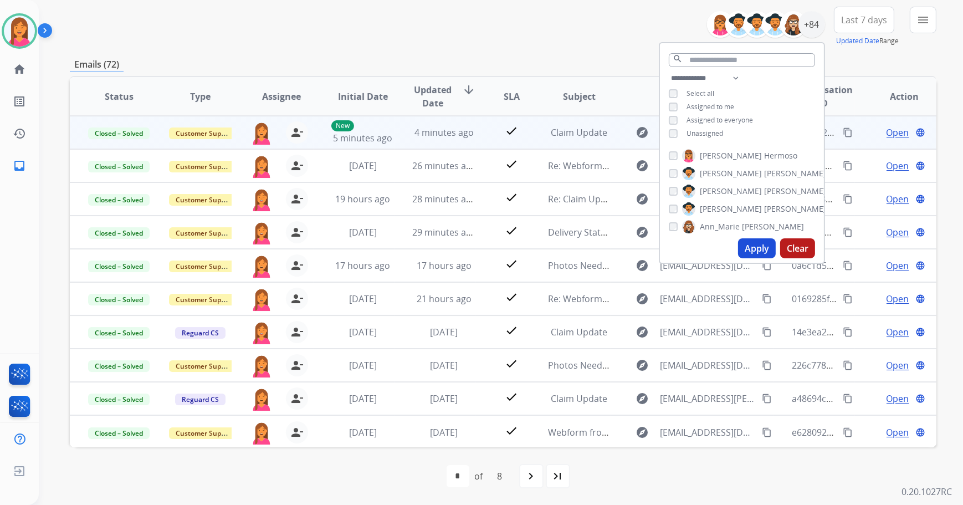
click at [562, 141] on td "Claim Update" at bounding box center [570, 132] width 81 height 33
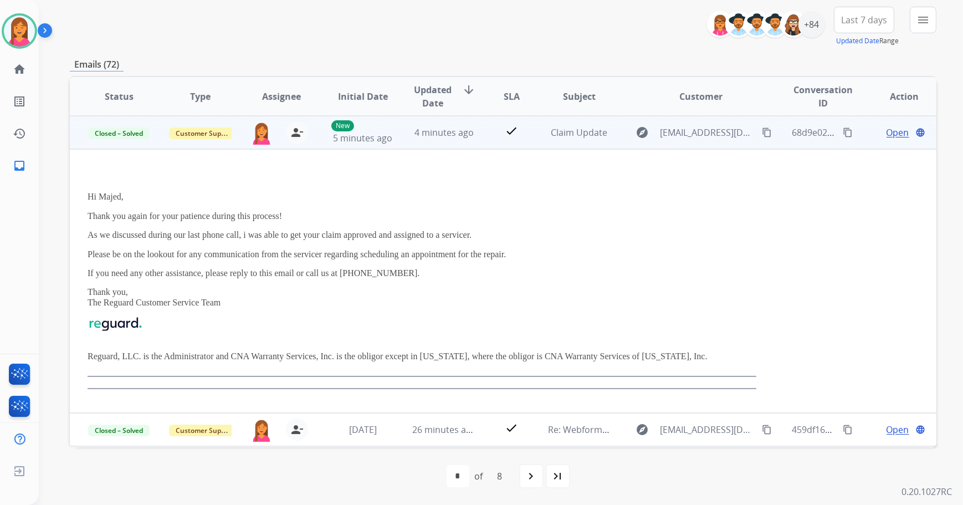
click at [843, 130] on mat-icon "content_copy" at bounding box center [848, 132] width 10 height 10
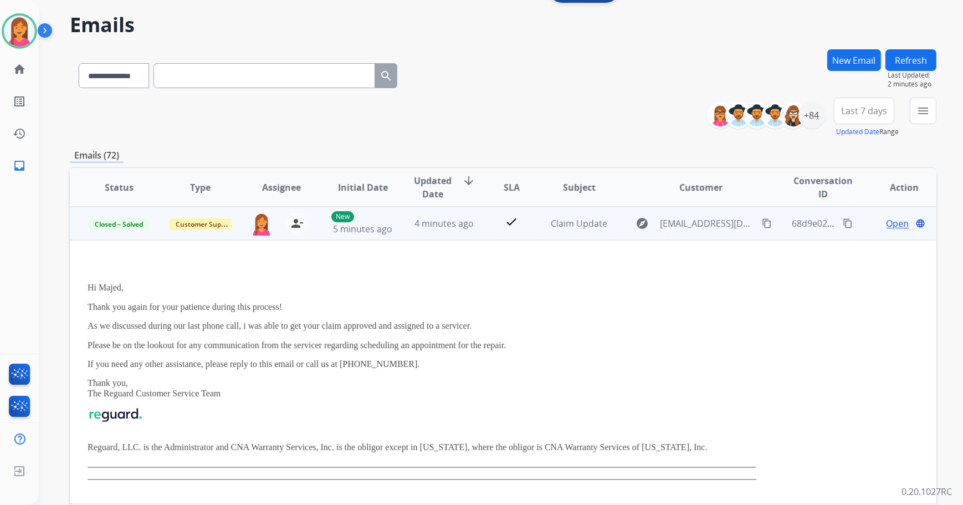
scroll to position [0, 0]
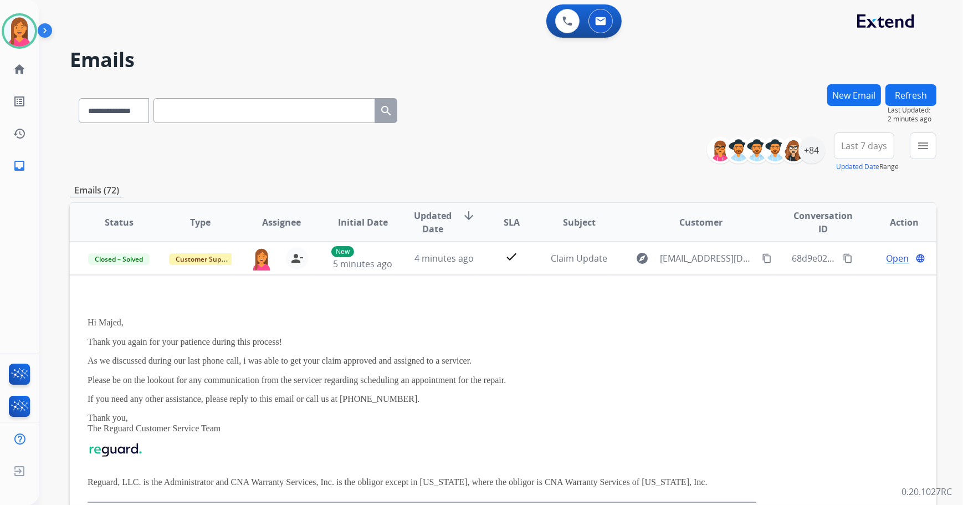
click at [899, 88] on button "Refresh" at bounding box center [911, 95] width 51 height 22
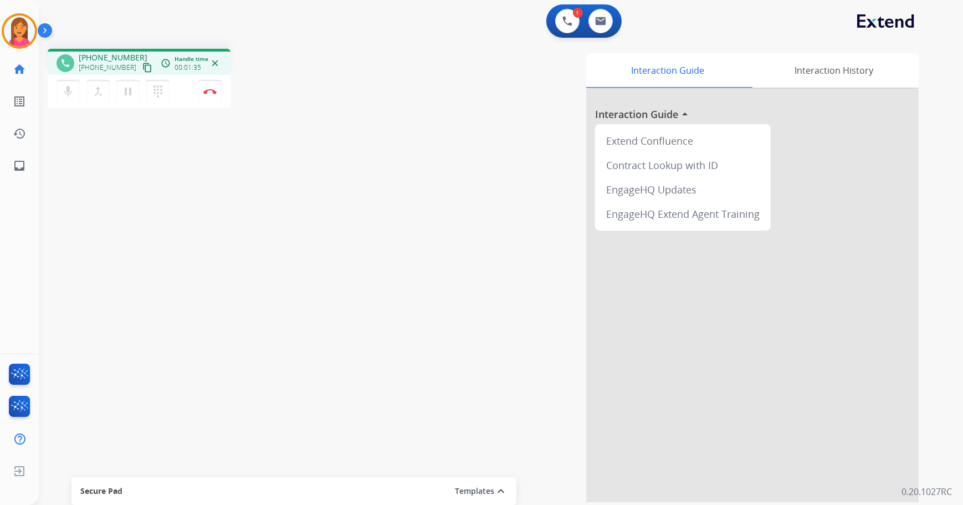
click at [142, 68] on mat-icon "content_copy" at bounding box center [147, 68] width 10 height 10
click at [206, 95] on button "Disconnect" at bounding box center [209, 91] width 23 height 23
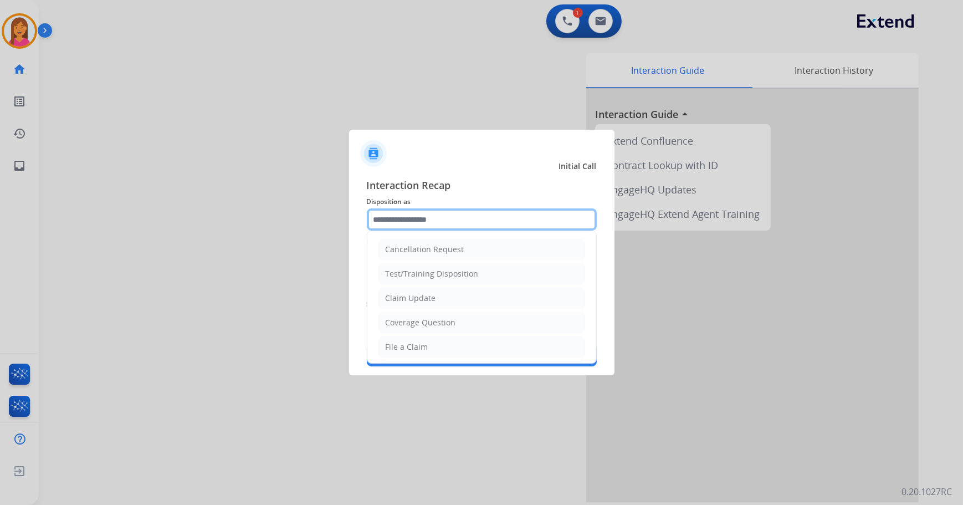
click at [445, 223] on input "text" at bounding box center [482, 219] width 230 height 22
drag, startPoint x: 434, startPoint y: 338, endPoint x: 428, endPoint y: 328, distance: 11.9
click at [433, 340] on li "File a Claim" at bounding box center [482, 346] width 207 height 21
type input "**********"
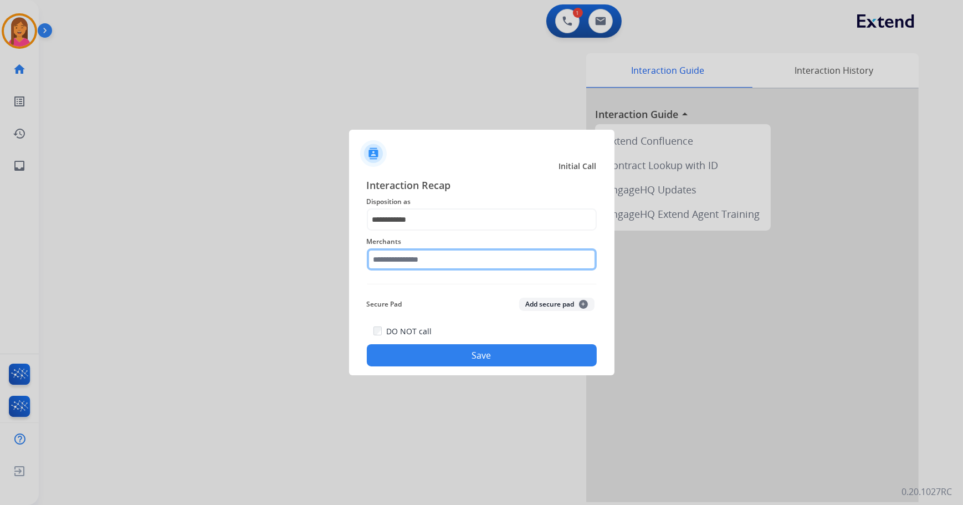
click at [416, 262] on input "text" at bounding box center [482, 259] width 230 height 22
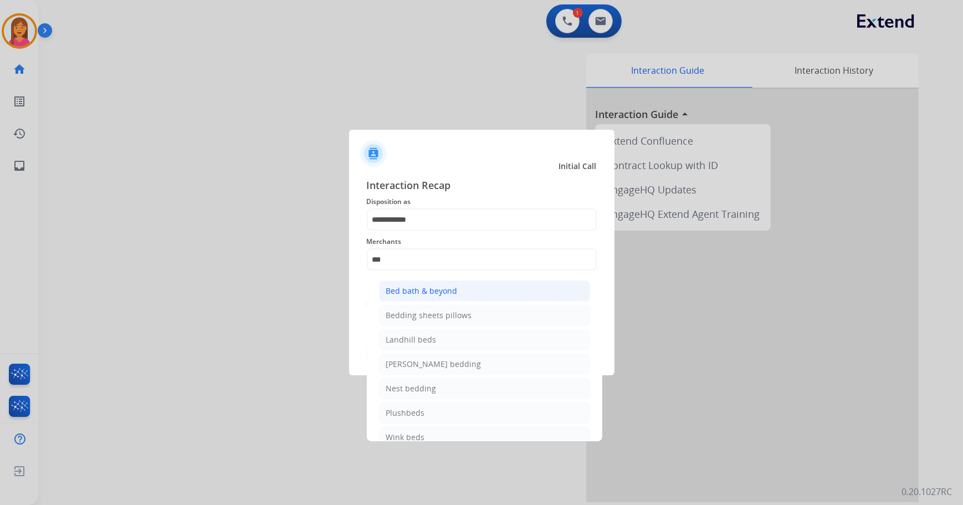
click at [415, 291] on div "Bed bath & beyond" at bounding box center [422, 290] width 72 height 11
type input "**********"
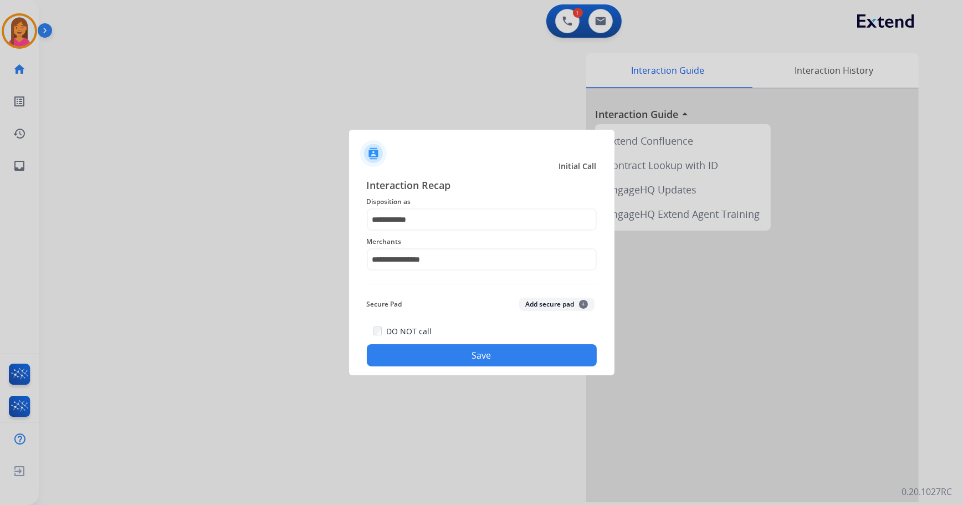
click at [430, 348] on button "Save" at bounding box center [482, 355] width 230 height 22
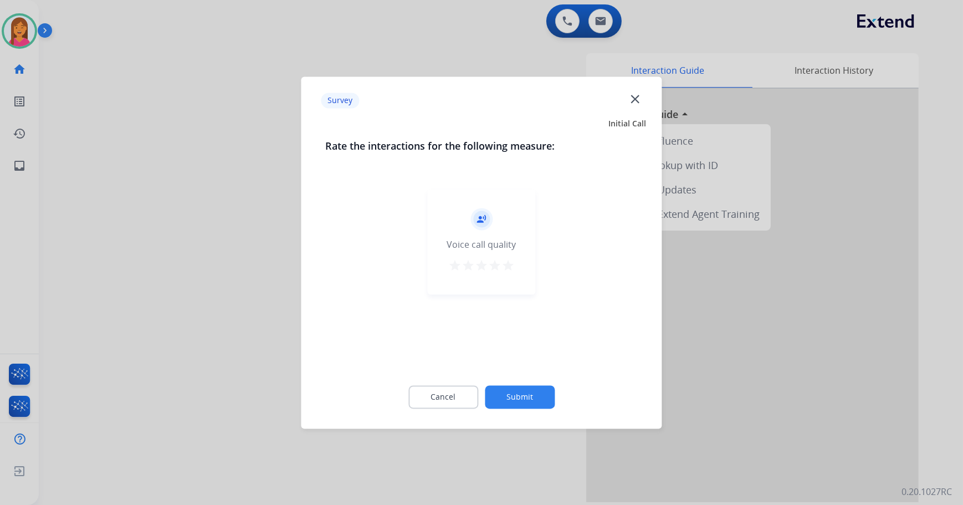
click at [509, 266] on mat-icon "star" at bounding box center [508, 265] width 13 height 13
click at [533, 412] on div "Cancel Submit" at bounding box center [482, 397] width 312 height 50
click at [530, 401] on button "Submit" at bounding box center [520, 396] width 70 height 23
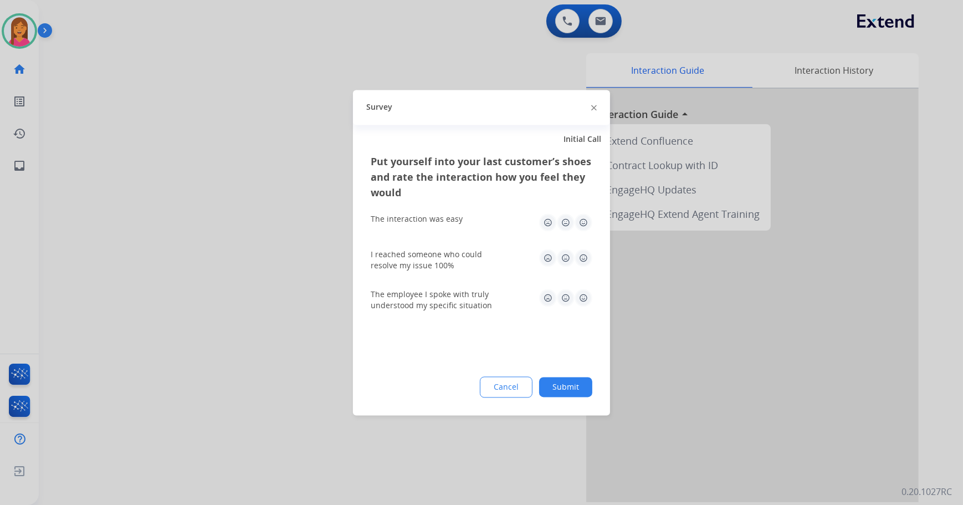
click at [586, 229] on img at bounding box center [584, 222] width 18 height 18
click at [585, 254] on img at bounding box center [584, 258] width 18 height 18
click at [585, 304] on img at bounding box center [584, 298] width 18 height 18
click at [578, 384] on button "Submit" at bounding box center [565, 387] width 53 height 20
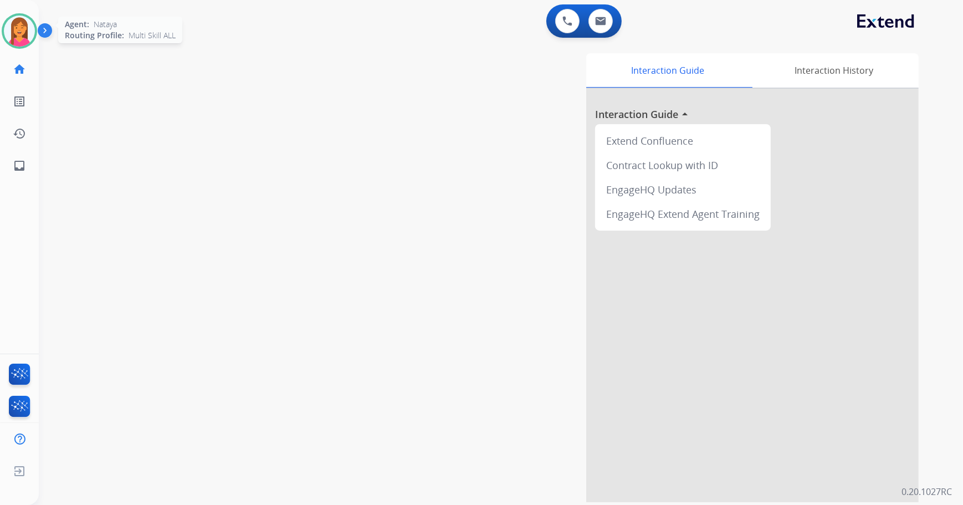
click at [25, 47] on div at bounding box center [19, 30] width 35 height 35
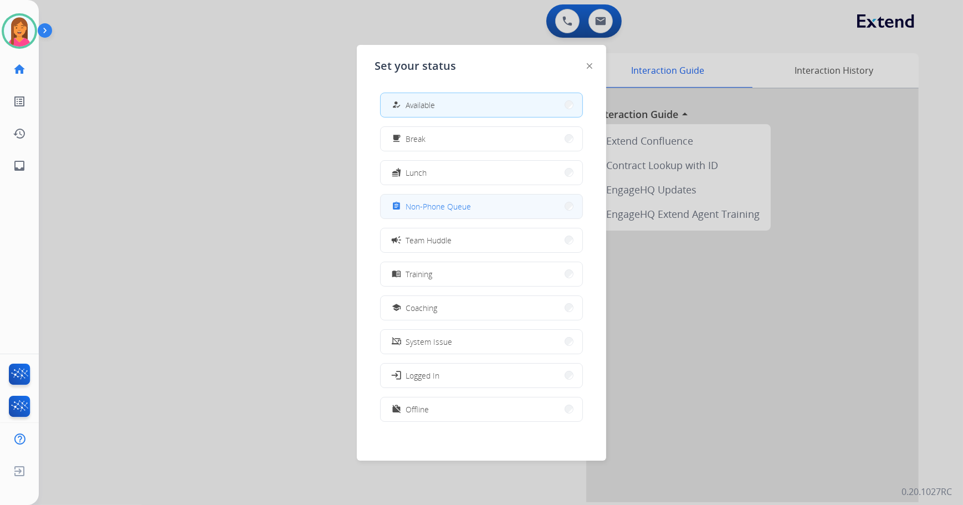
click at [478, 210] on button "assignment Non-Phone Queue" at bounding box center [482, 207] width 202 height 24
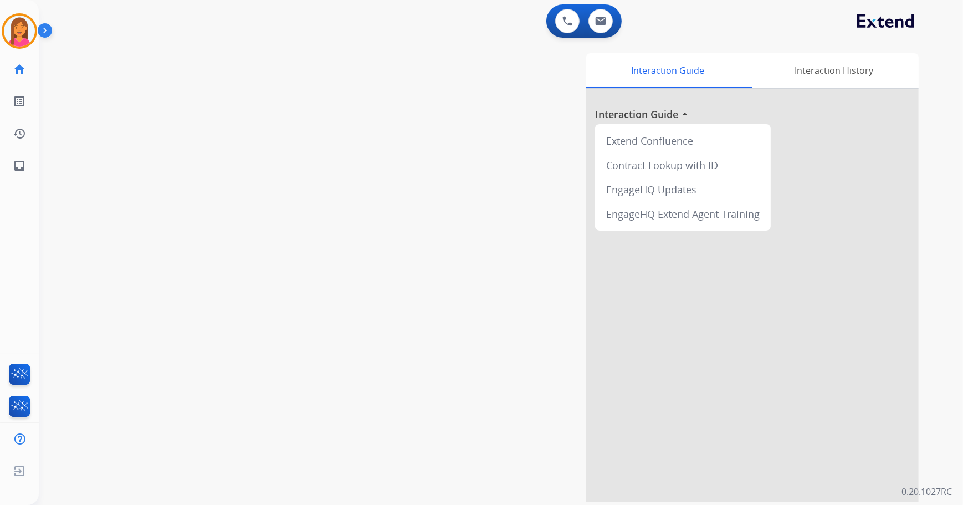
drag, startPoint x: 24, startPoint y: 32, endPoint x: 37, endPoint y: 36, distance: 13.3
click at [24, 32] on img at bounding box center [19, 31] width 31 height 31
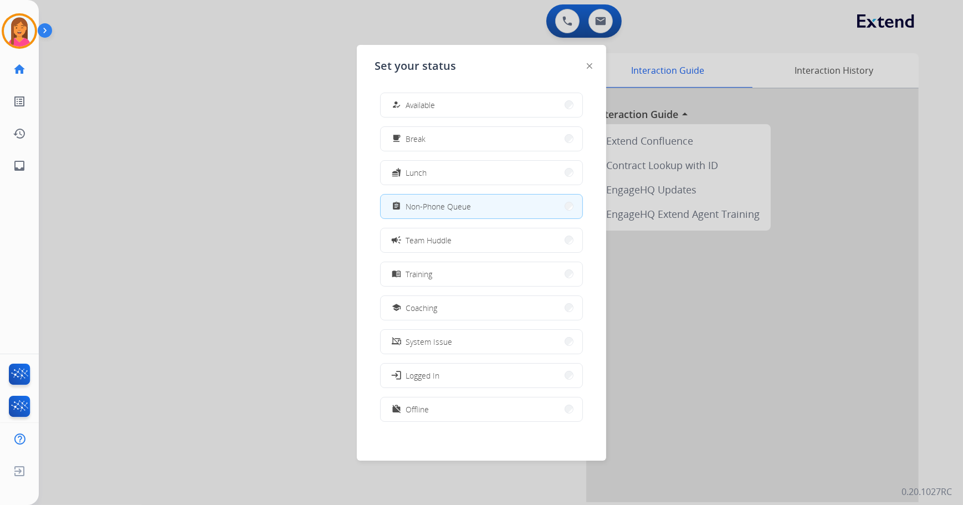
drag, startPoint x: 405, startPoint y: 99, endPoint x: 397, endPoint y: 140, distance: 41.1
click at [405, 99] on div "how_to_reg" at bounding box center [398, 104] width 16 height 13
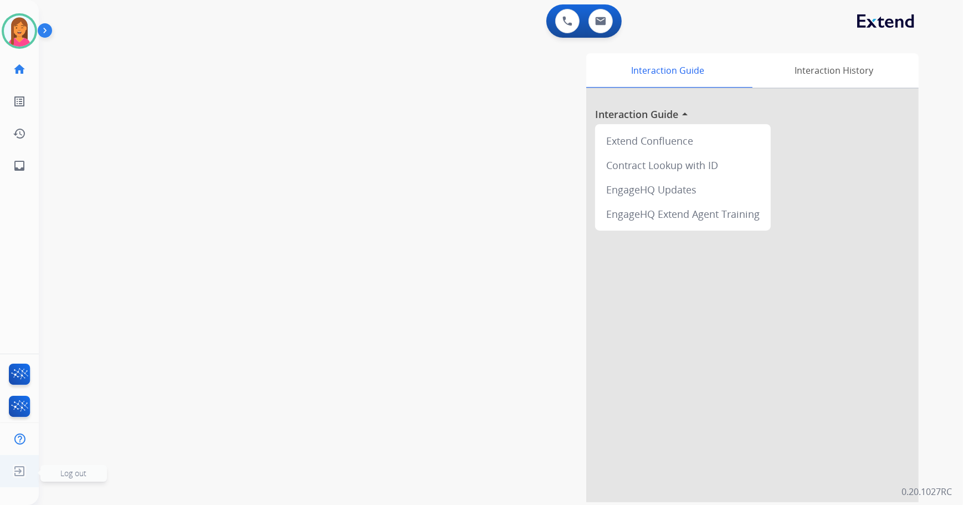
click at [22, 477] on img at bounding box center [19, 471] width 20 height 21
